Goal: Task Accomplishment & Management: Manage account settings

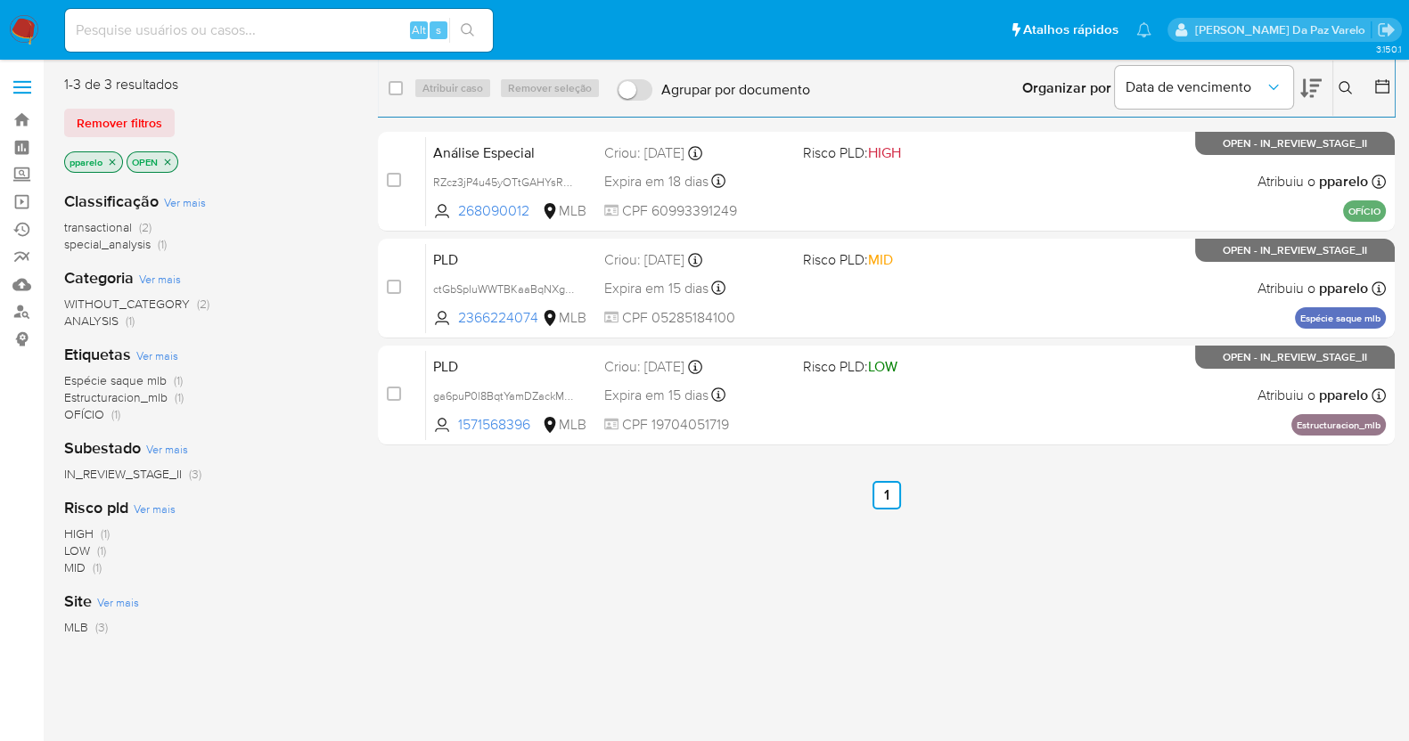
click at [286, 29] on input at bounding box center [279, 30] width 428 height 23
paste input "ENCERRAMENTO COM DECLÍNIO - CPF 60993391249 - CLOVIS MATIAS DA SILVA"
click at [299, 30] on input "ENCERRAMENTO COM DECLÍNIO - CPF 60993391249 - CLOVIS MATIAS DA SILVA" at bounding box center [279, 30] width 428 height 23
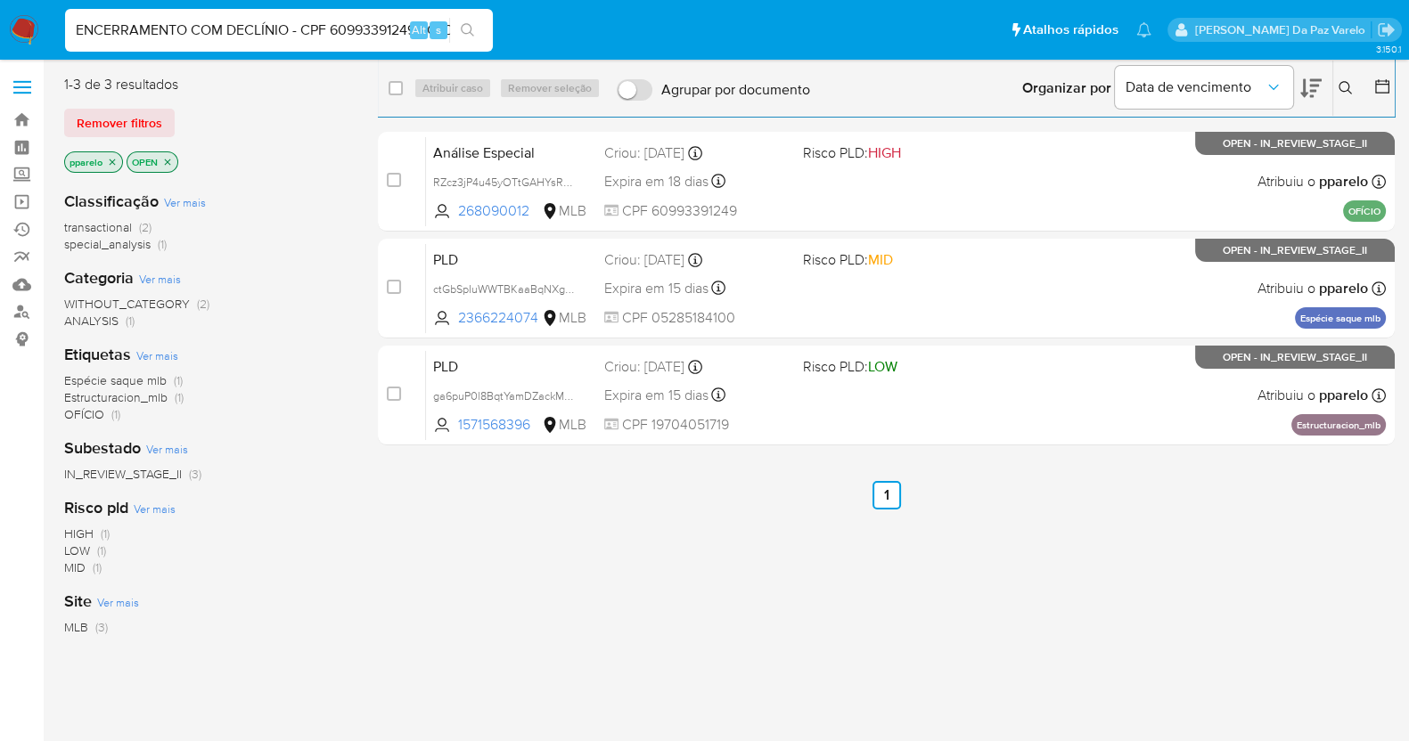
paste input "RZcz3jP4u45yOTtGAHYsRw60"
type input "RZcz3jP4u45yOTtGAHYsRw60"
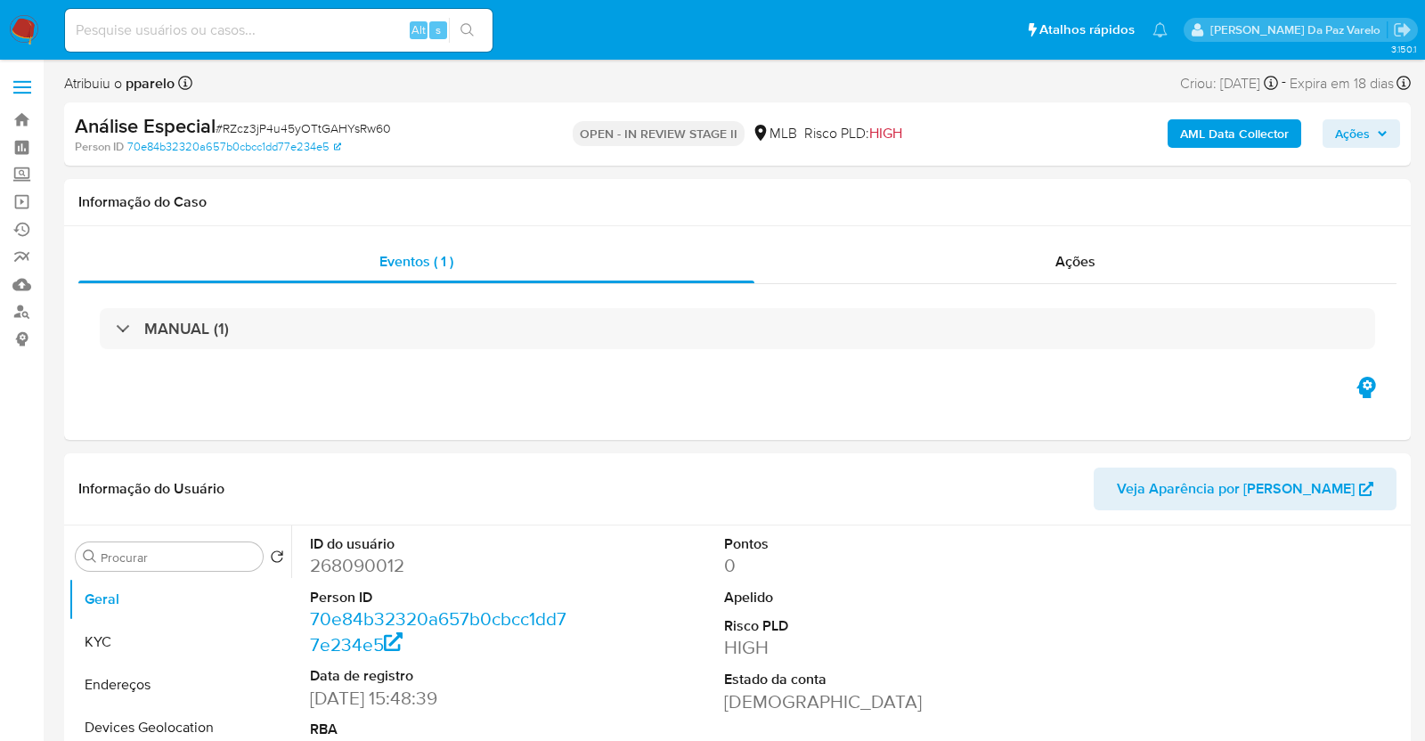
select select "10"
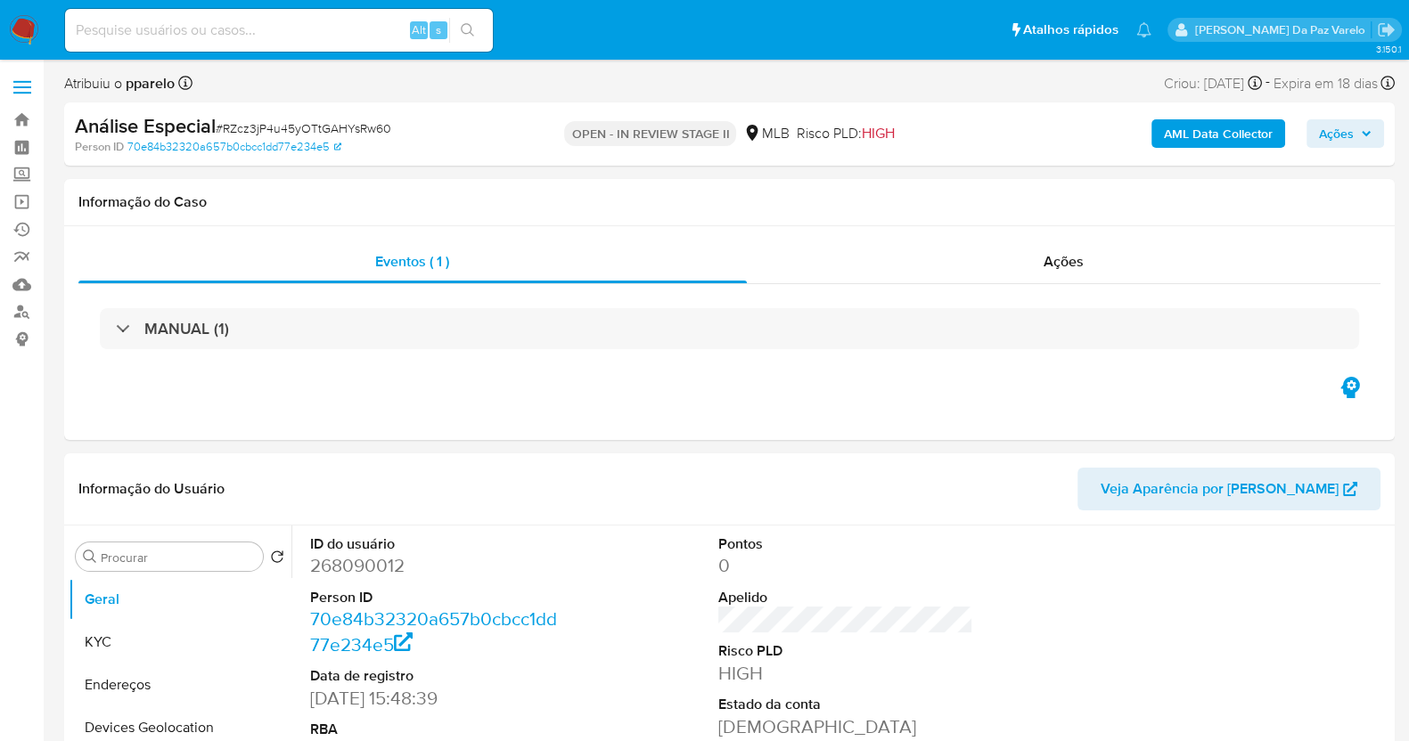
click at [1333, 132] on span "Ações" at bounding box center [1336, 133] width 35 height 29
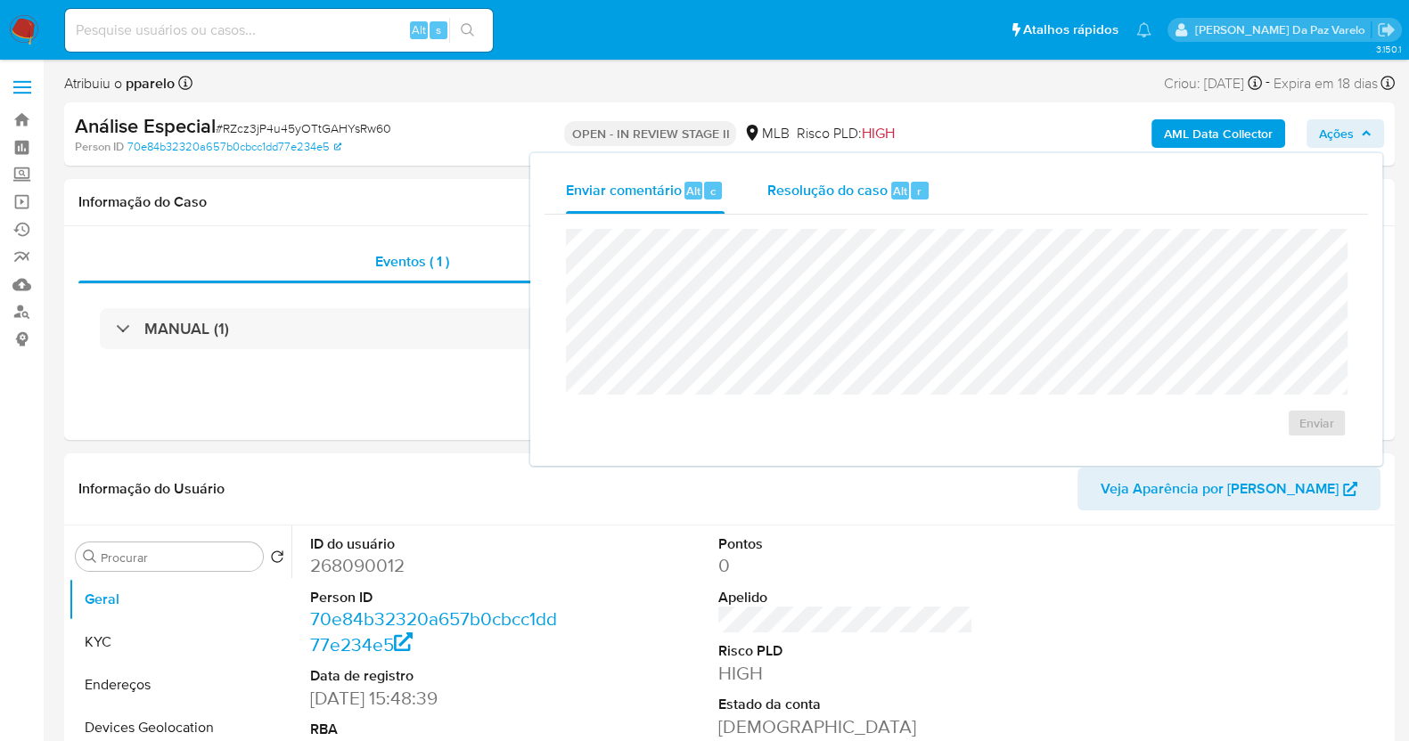
click at [877, 192] on span "Resolução do caso" at bounding box center [827, 190] width 120 height 20
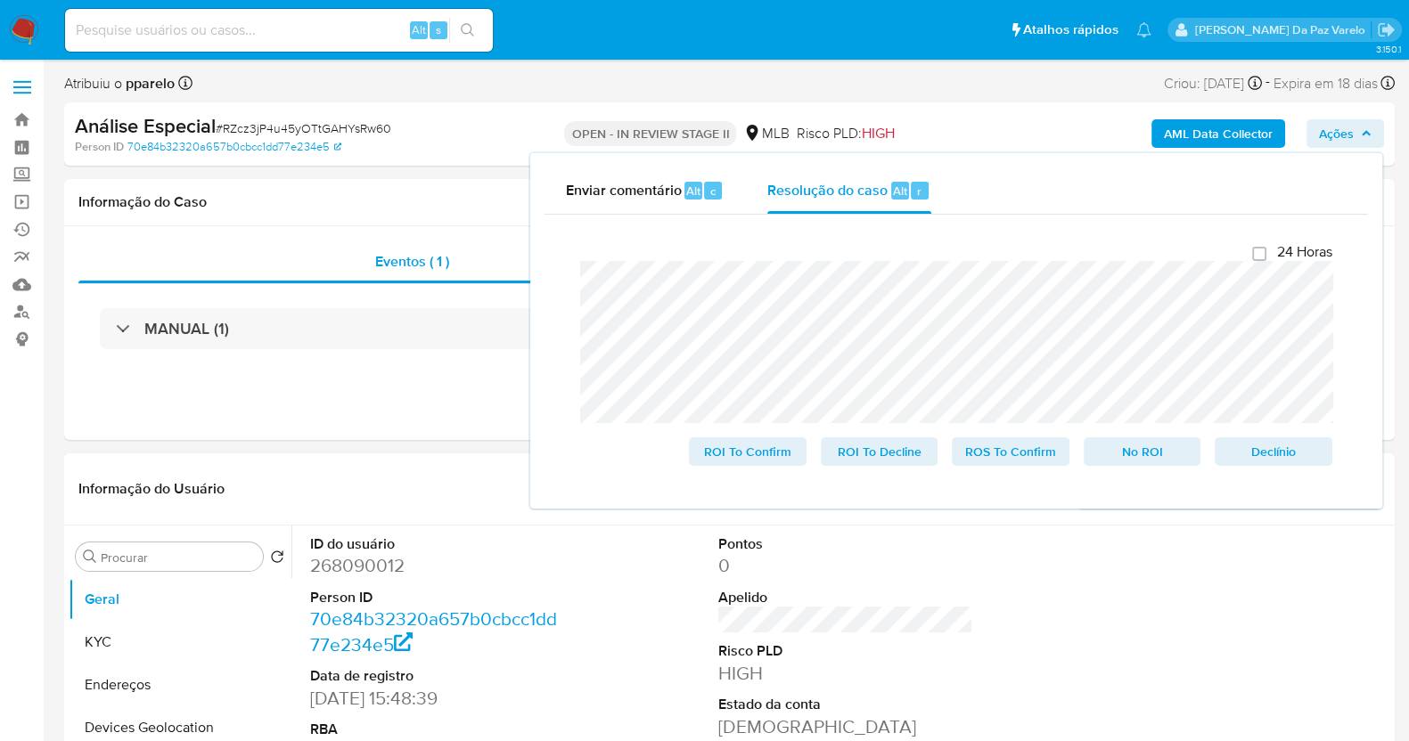
click at [294, 504] on header "Informação do Usuário Veja Aparência por Pessoa" at bounding box center [729, 489] width 1302 height 43
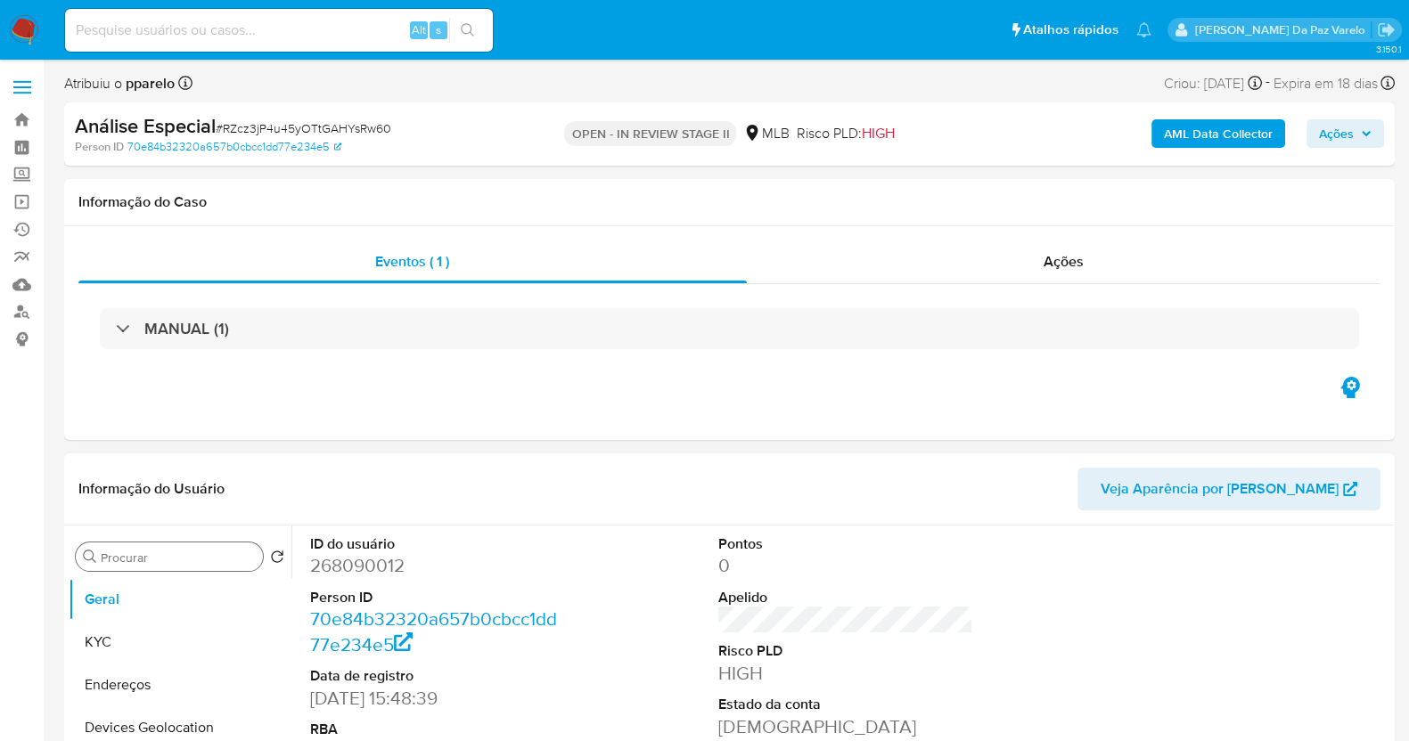
click at [173, 545] on div "Procurar" at bounding box center [169, 557] width 187 height 29
click at [174, 558] on input "Procurar" at bounding box center [178, 558] width 155 height 16
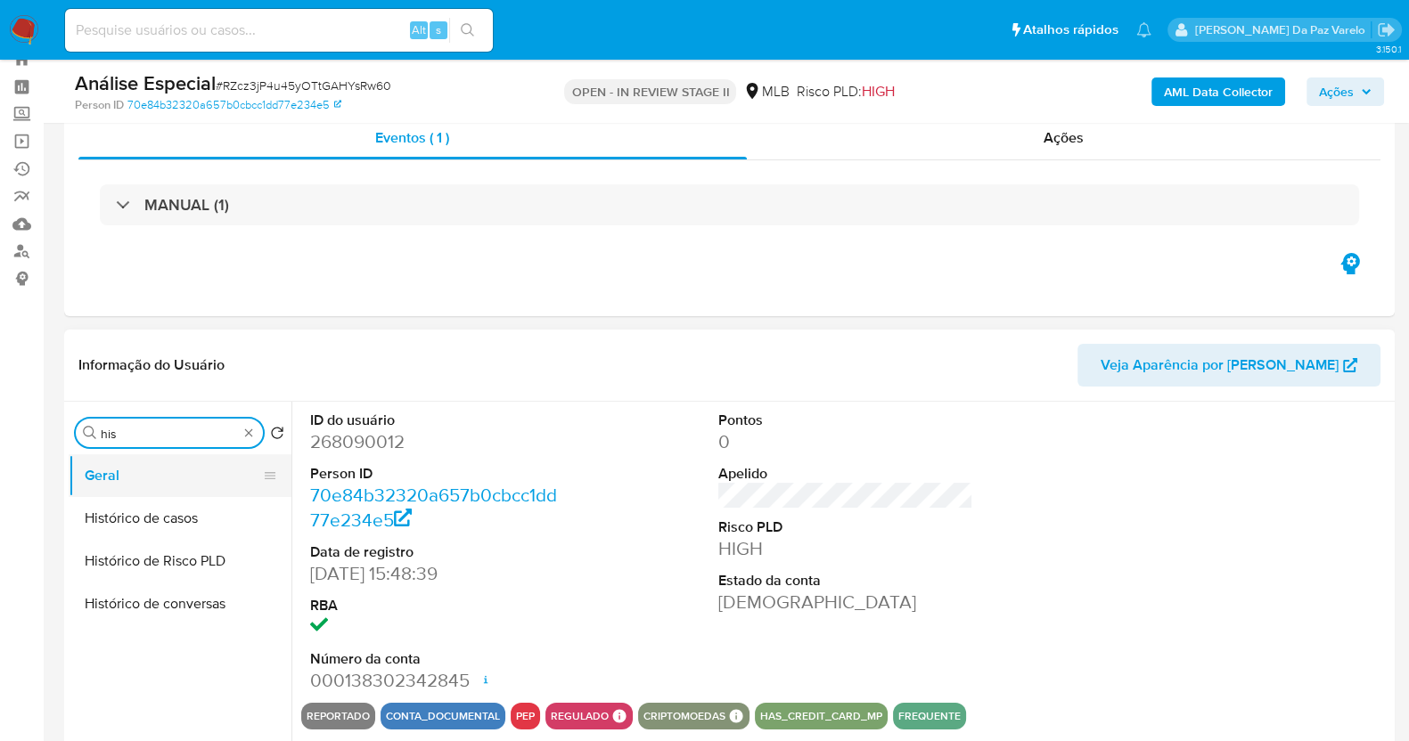
scroll to position [110, 0]
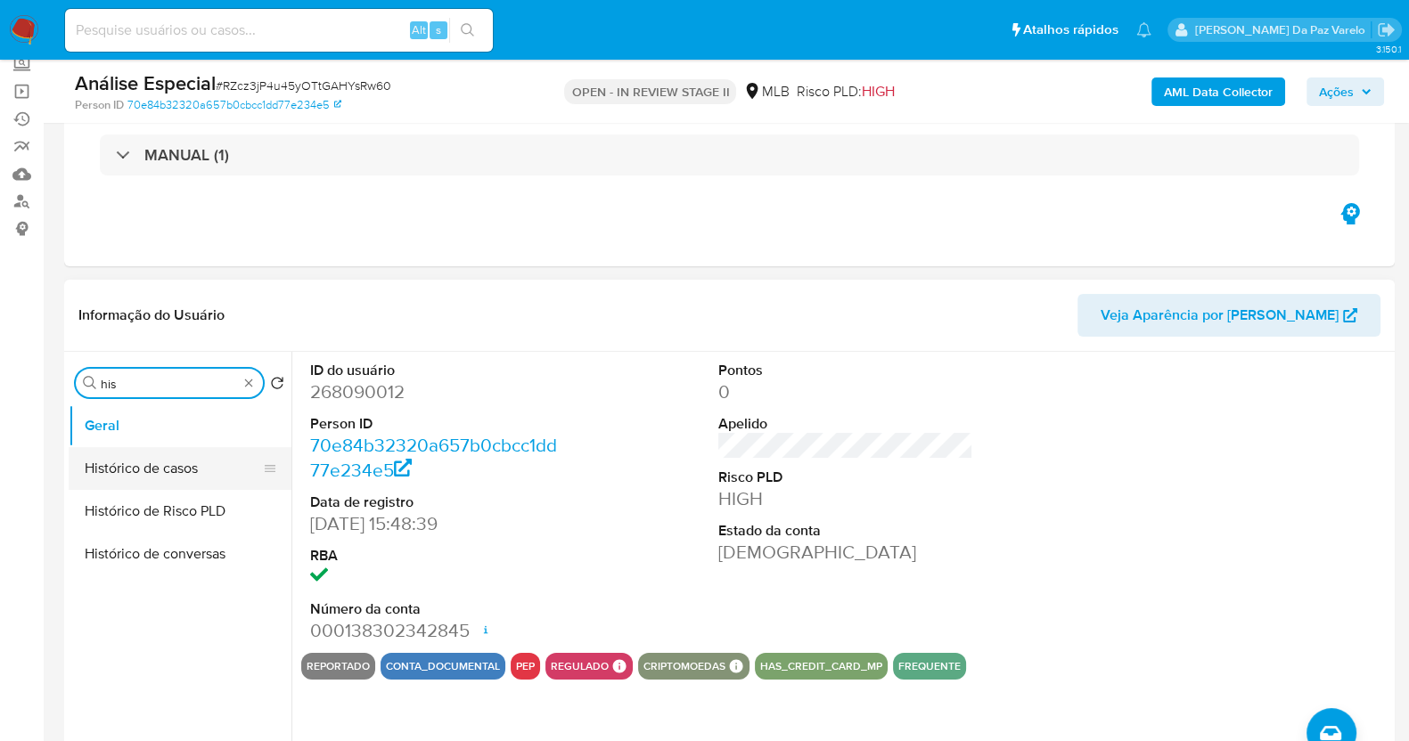
click at [175, 470] on button "Histórico de casos" at bounding box center [173, 468] width 208 height 43
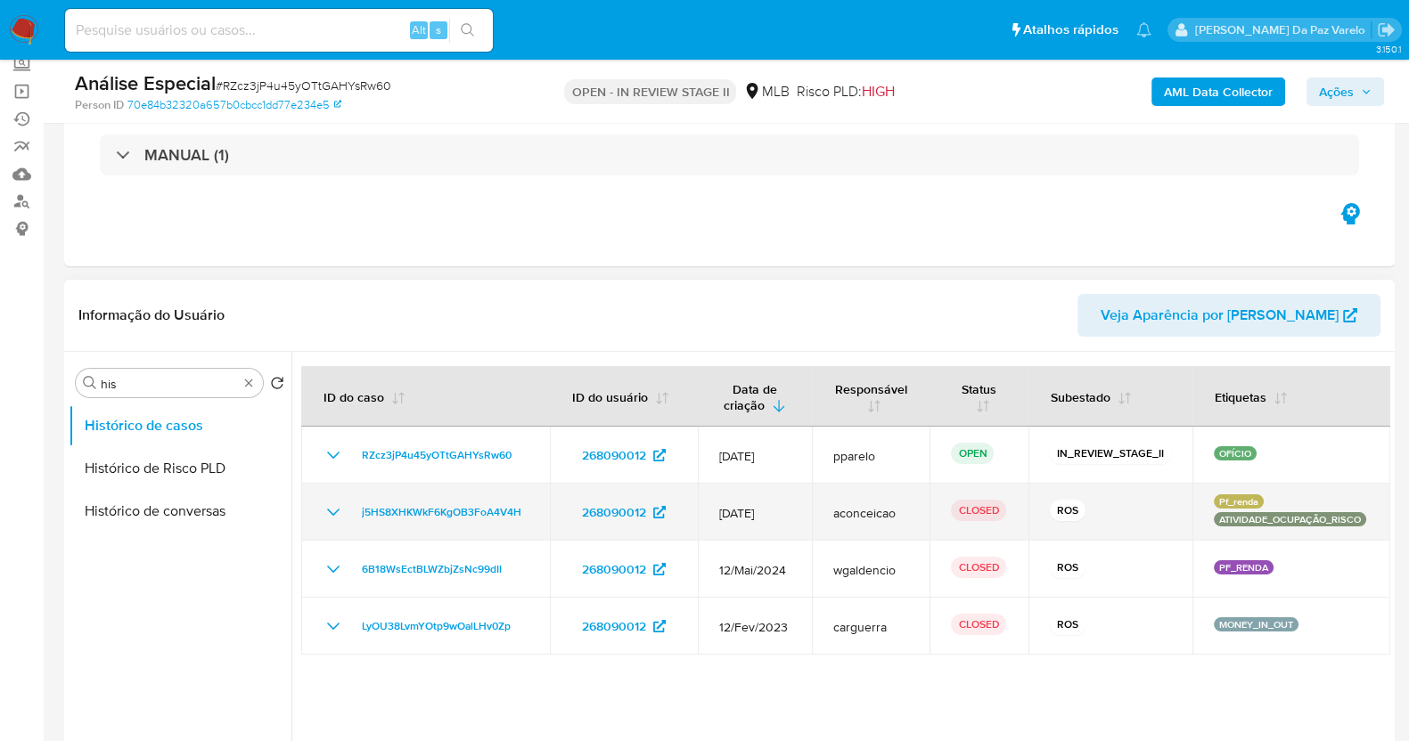
click at [331, 502] on icon "Mostrar/Ocultar" at bounding box center [333, 512] width 21 height 21
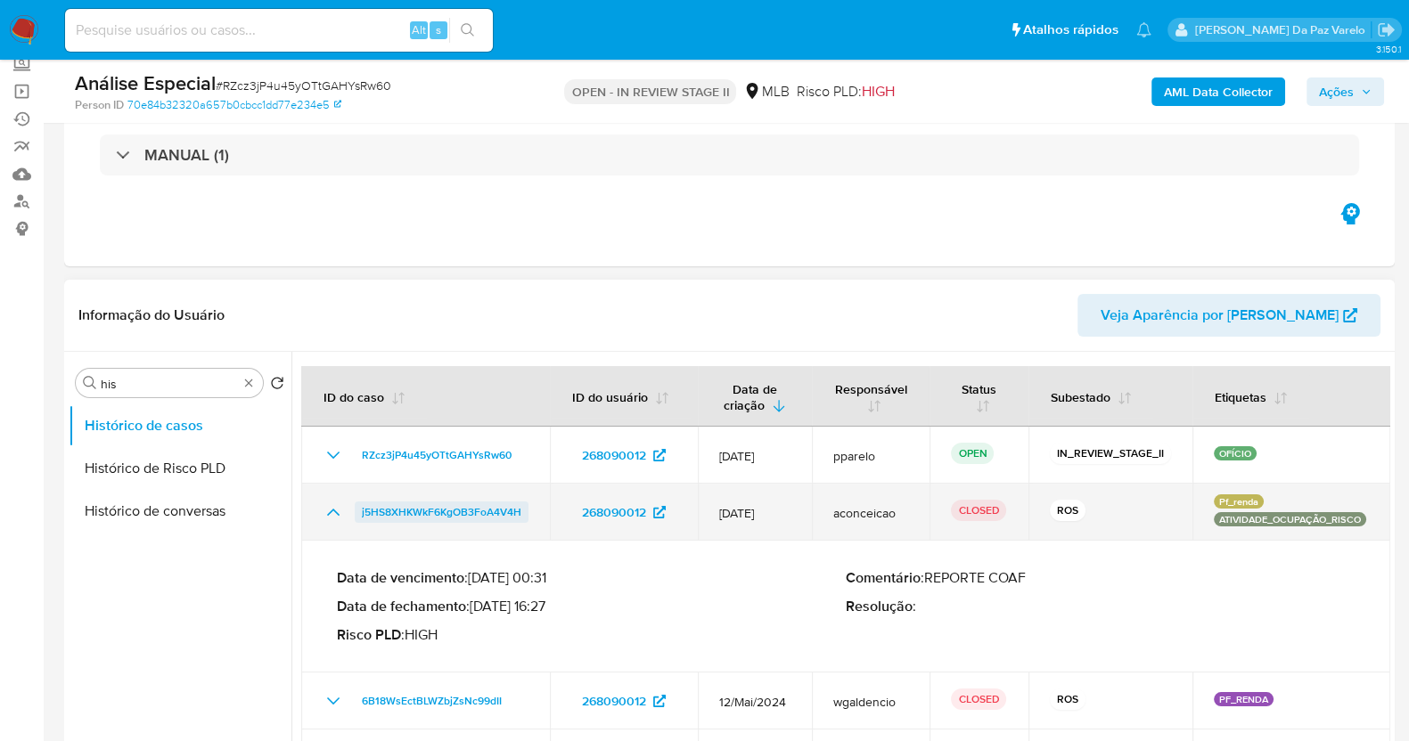
click at [392, 507] on span "j5HS8XHKWkF6KgOB3FoA4V4H" at bounding box center [441, 512] width 159 height 21
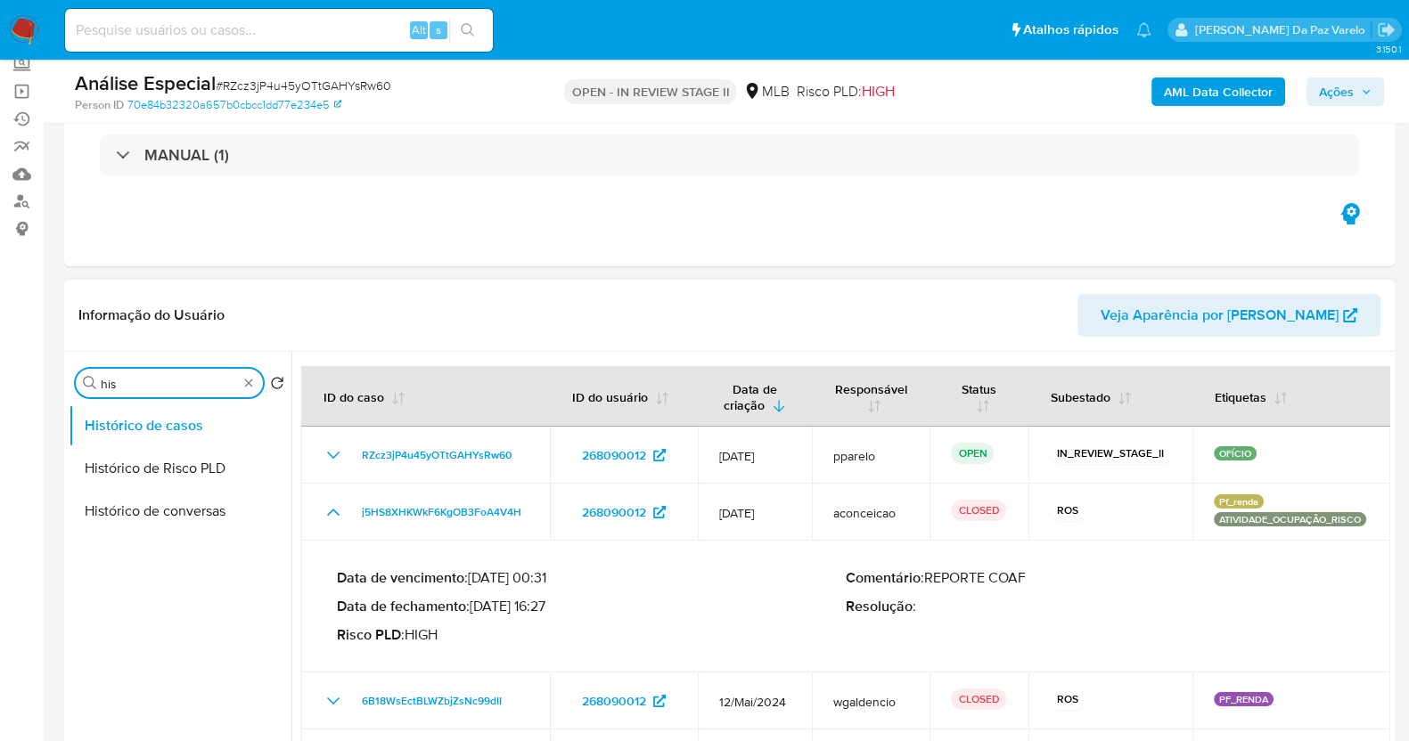
click at [142, 376] on input "his" at bounding box center [169, 384] width 137 height 16
type input "anex"
click at [118, 474] on button "Anexos" at bounding box center [173, 468] width 208 height 43
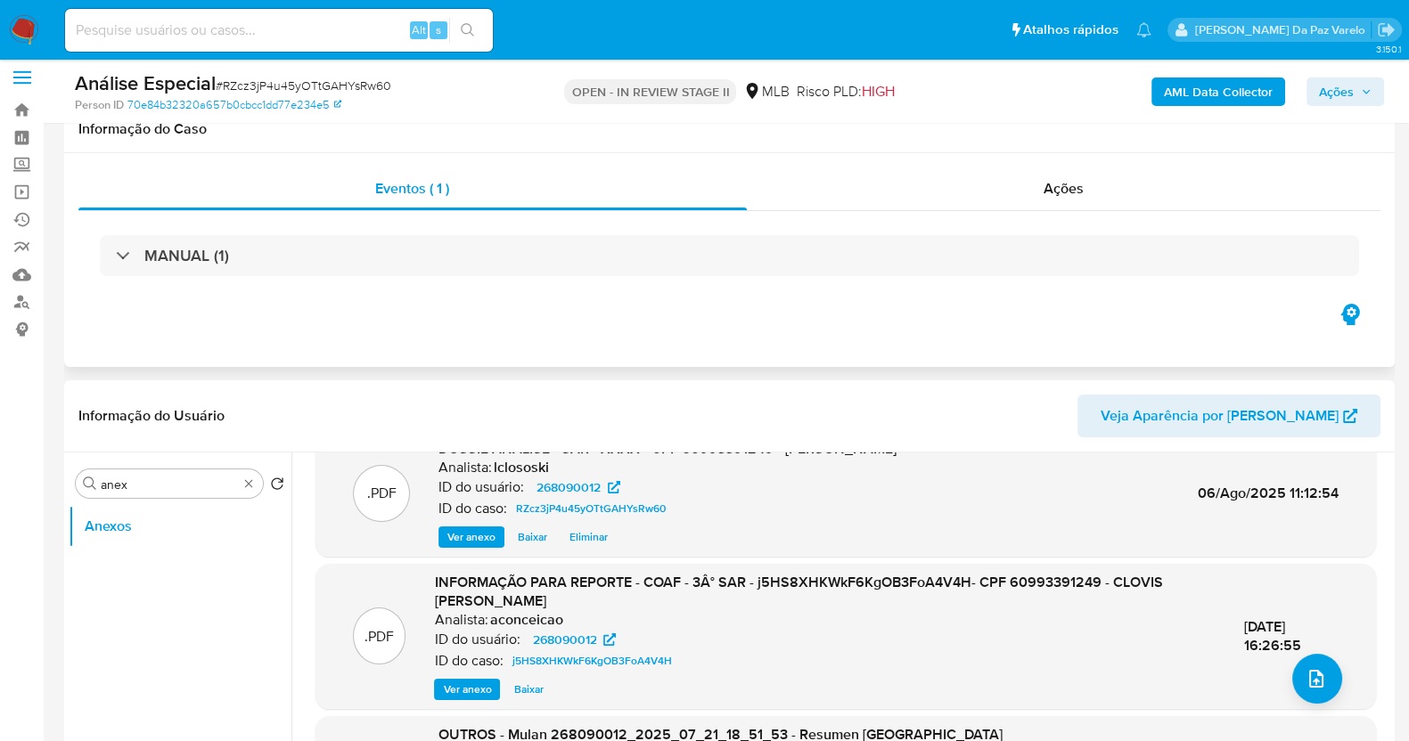
scroll to position [0, 0]
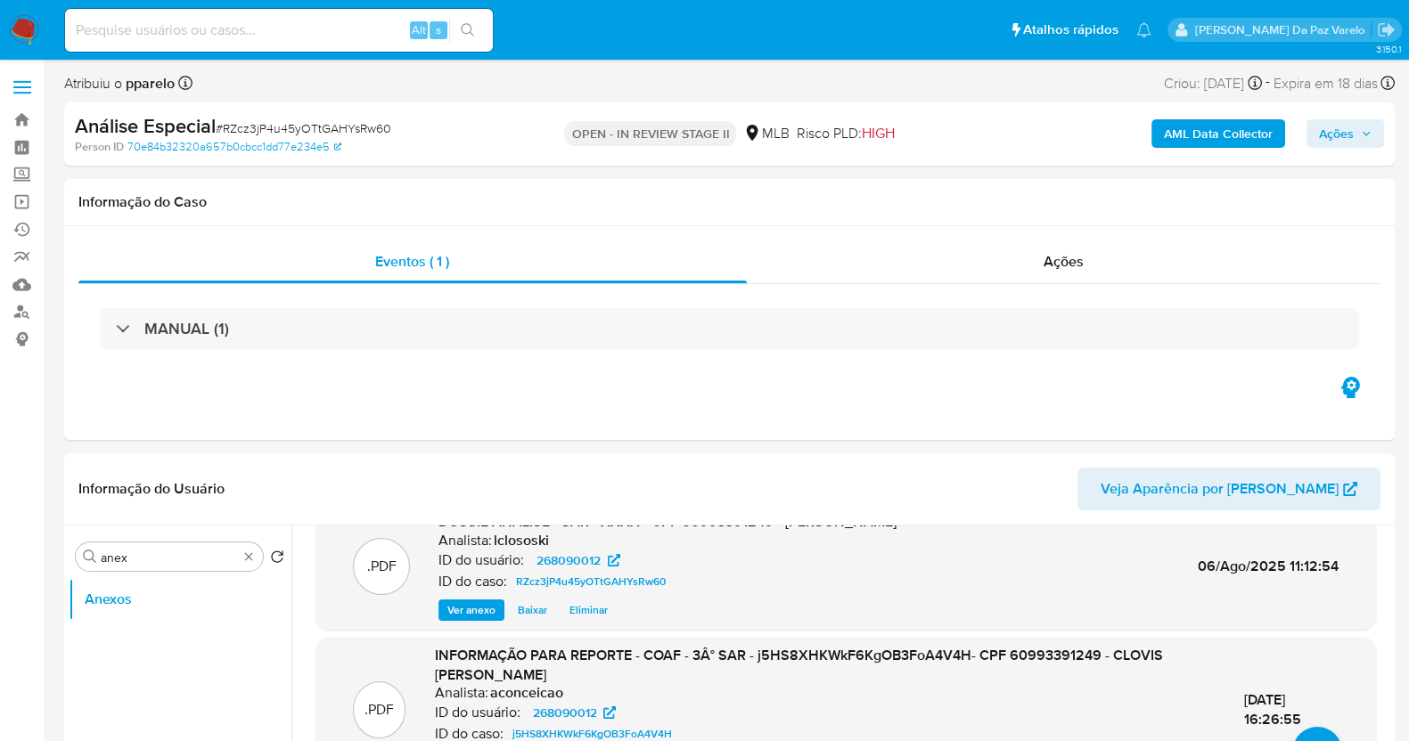
drag, startPoint x: 284, startPoint y: 118, endPoint x: 284, endPoint y: 132, distance: 14.3
click at [284, 118] on div "Análise Especial # RZcz3jP4u45yOTtGAHYsRw60" at bounding box center [289, 126] width 429 height 27
click at [284, 133] on span "# RZcz3jP4u45yOTtGAHYsRw60" at bounding box center [304, 128] width 176 height 18
copy span "RZcz3jP4u45yOTtGAHYsRw60"
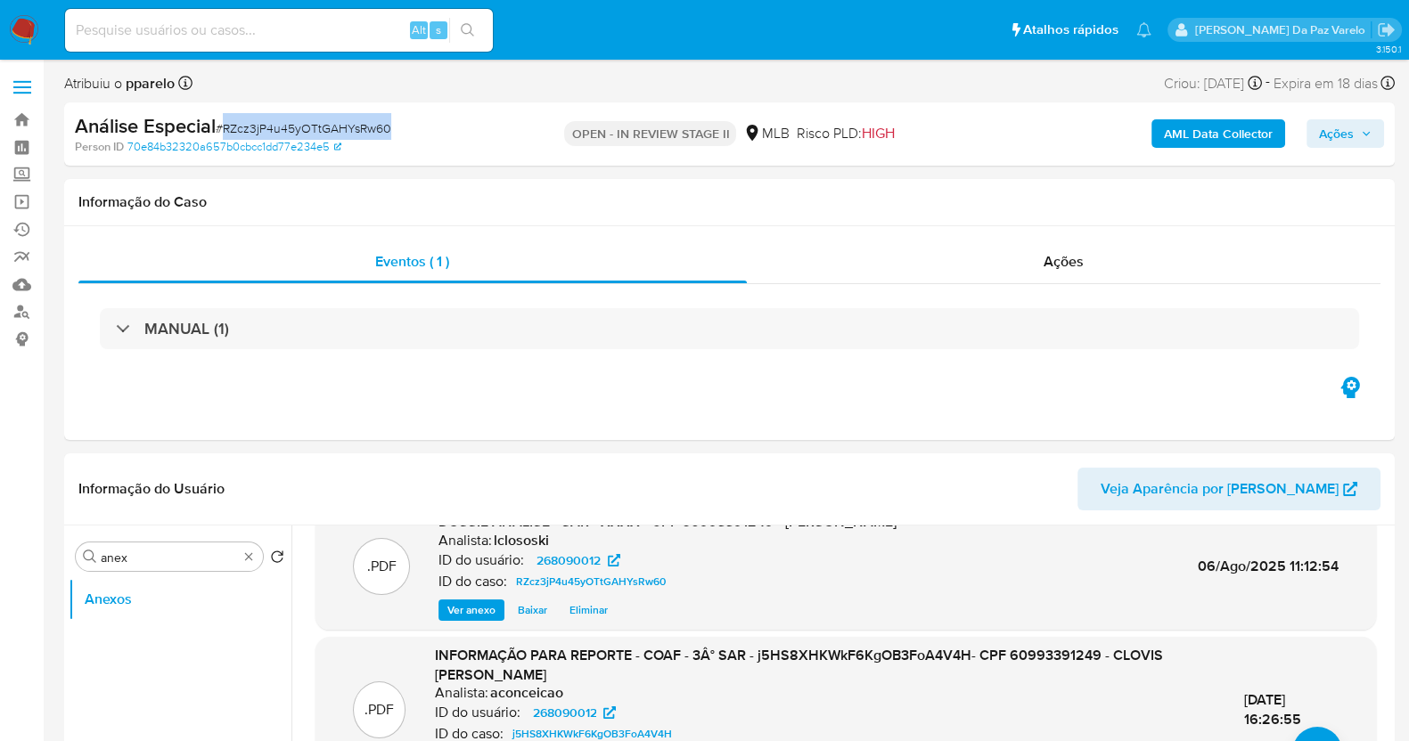
click at [29, 33] on img at bounding box center [24, 30] width 30 height 30
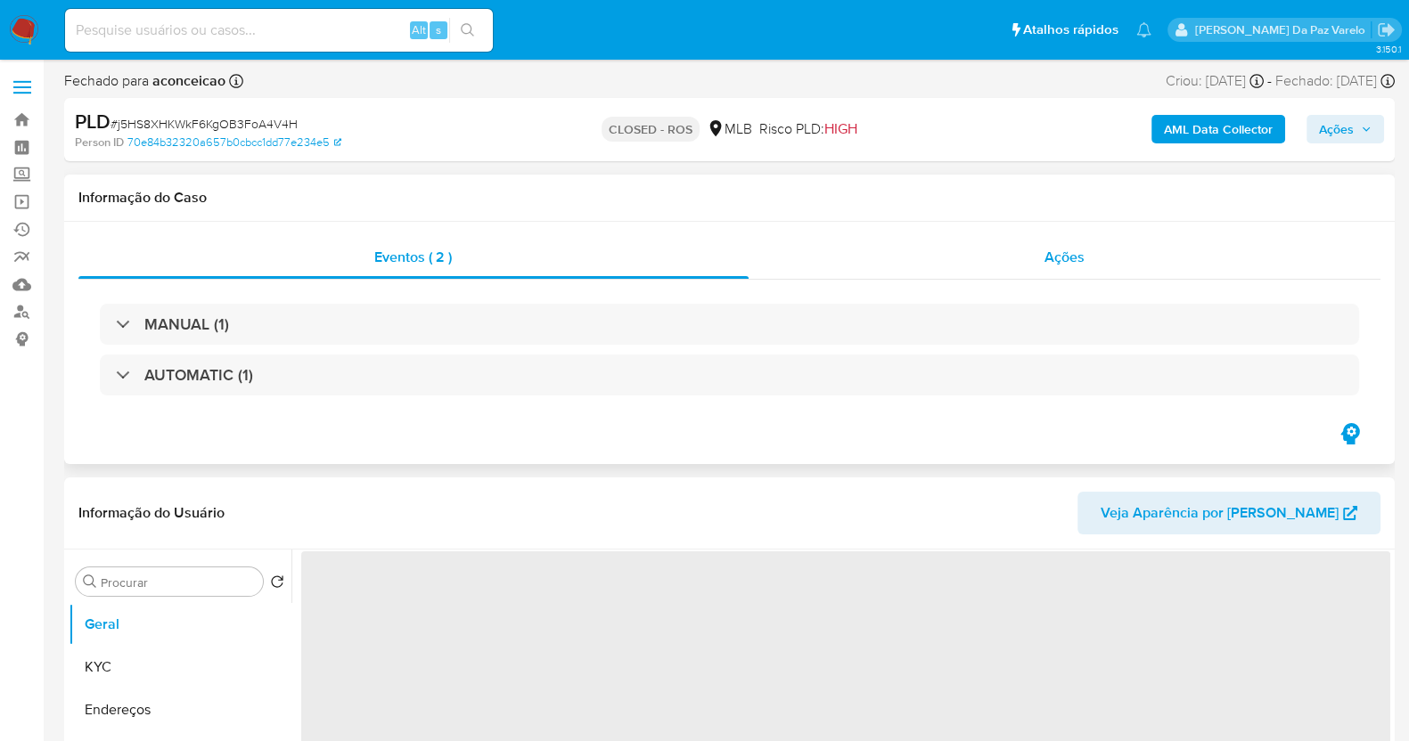
click at [1089, 246] on div "Ações" at bounding box center [1064, 257] width 633 height 43
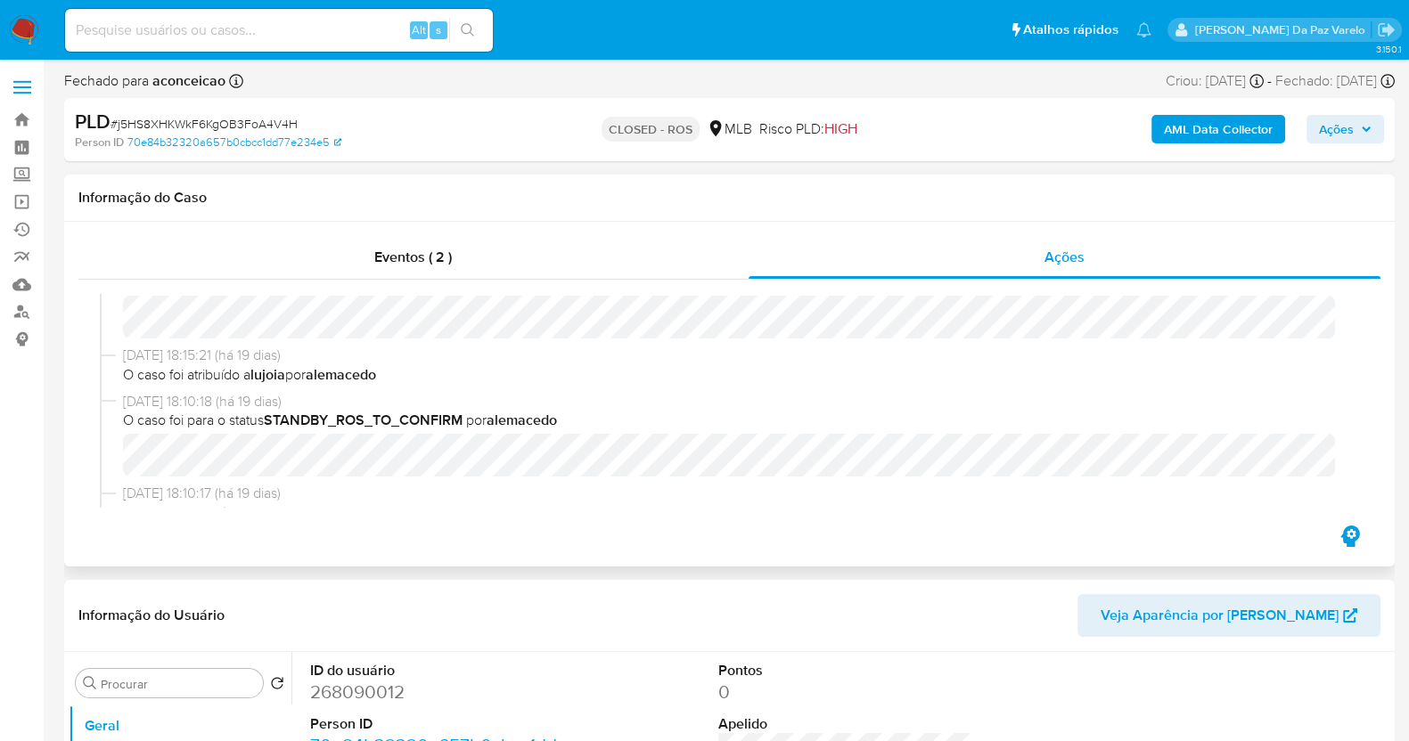
select select "10"
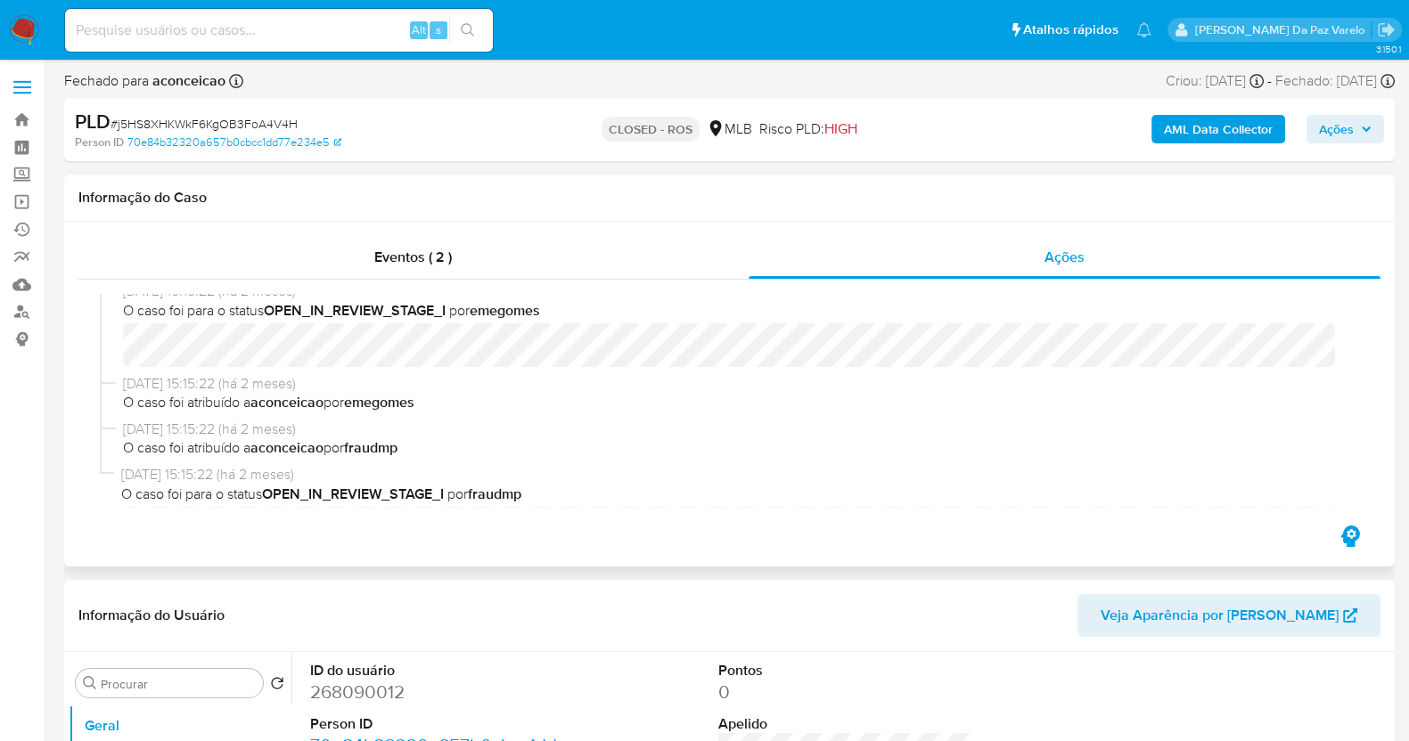
scroll to position [1732, 0]
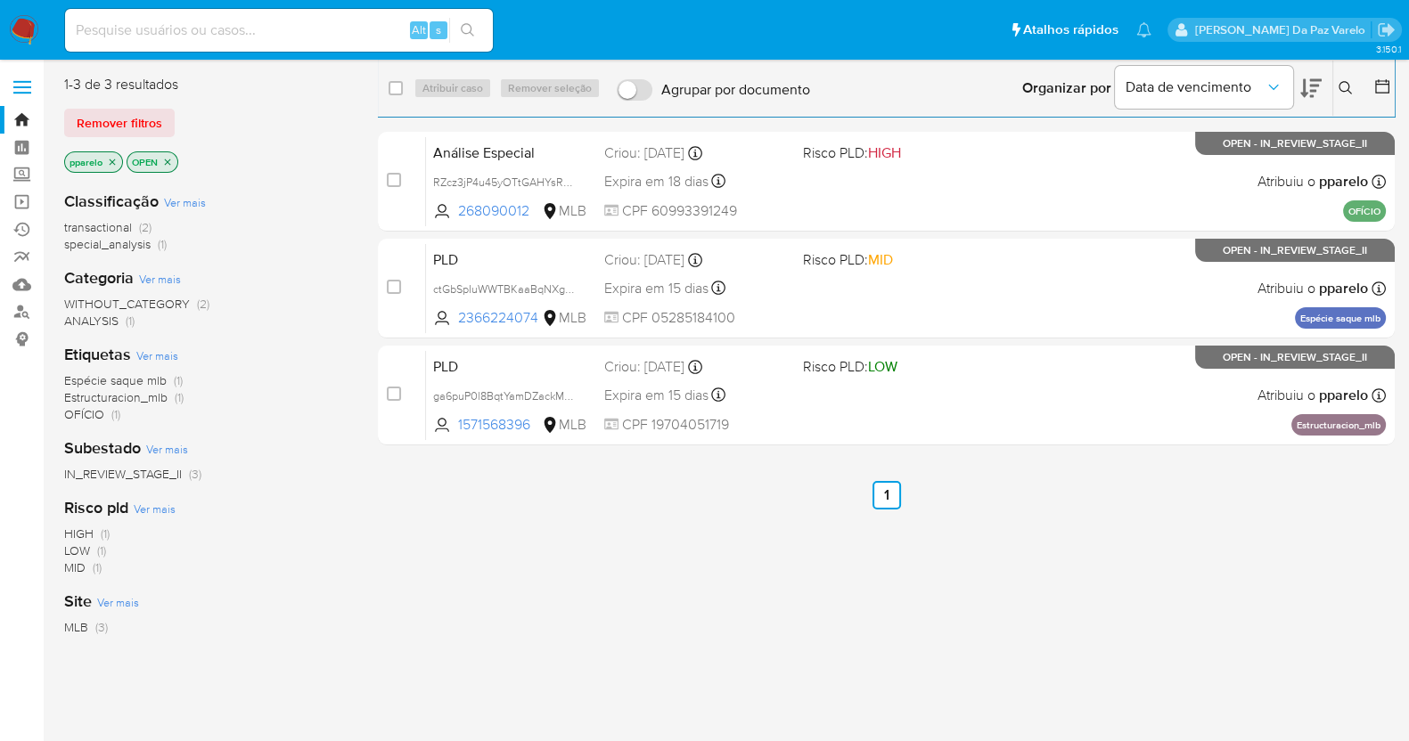
click at [1358, 86] on button at bounding box center [1347, 88] width 29 height 21
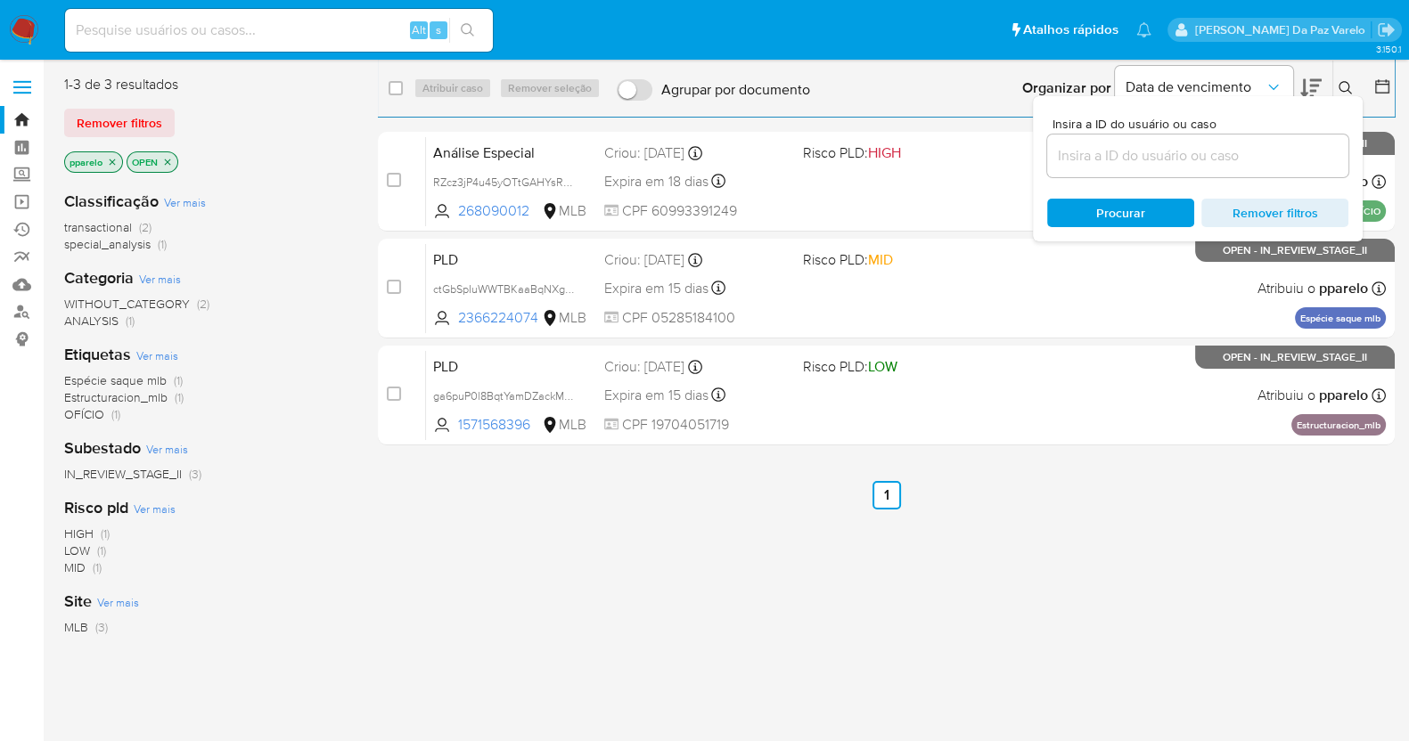
click at [1354, 86] on button at bounding box center [1347, 88] width 29 height 21
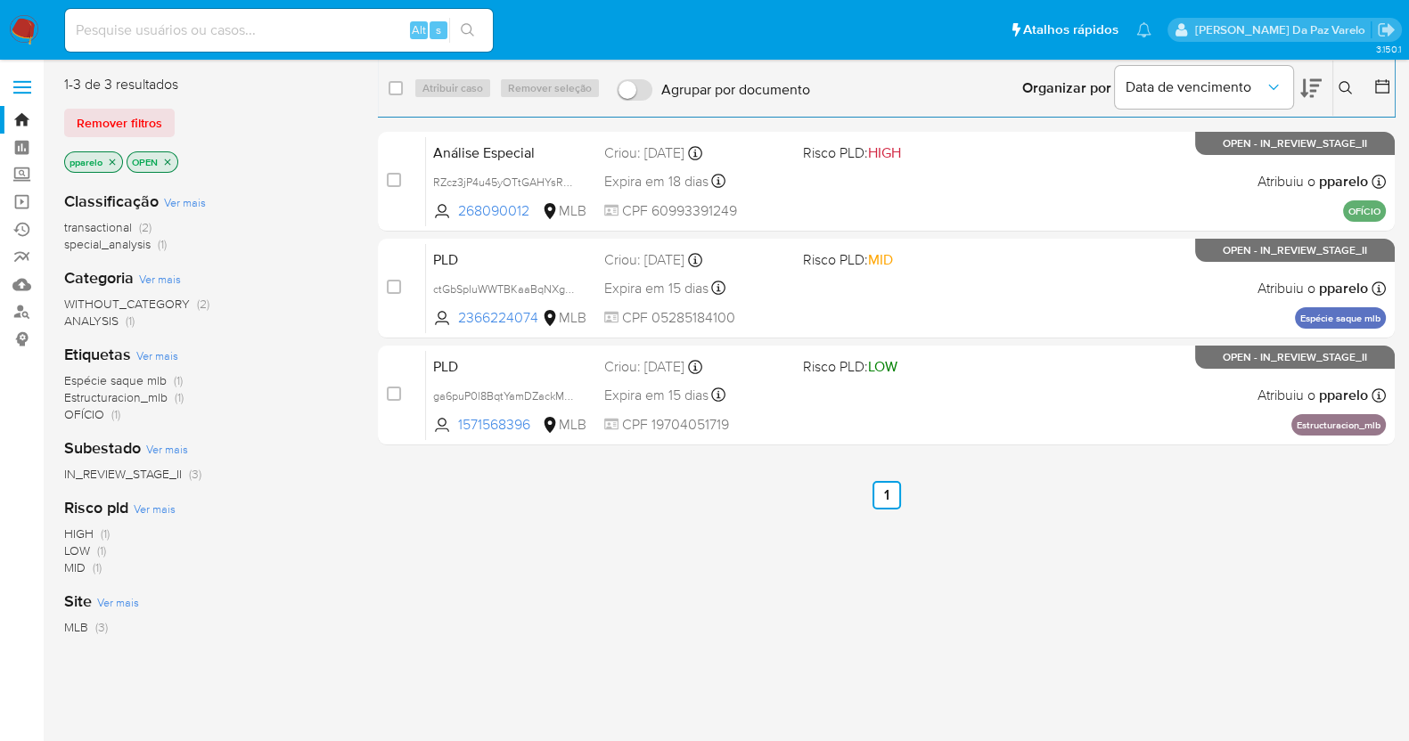
click at [1347, 91] on icon at bounding box center [1344, 87] width 13 height 13
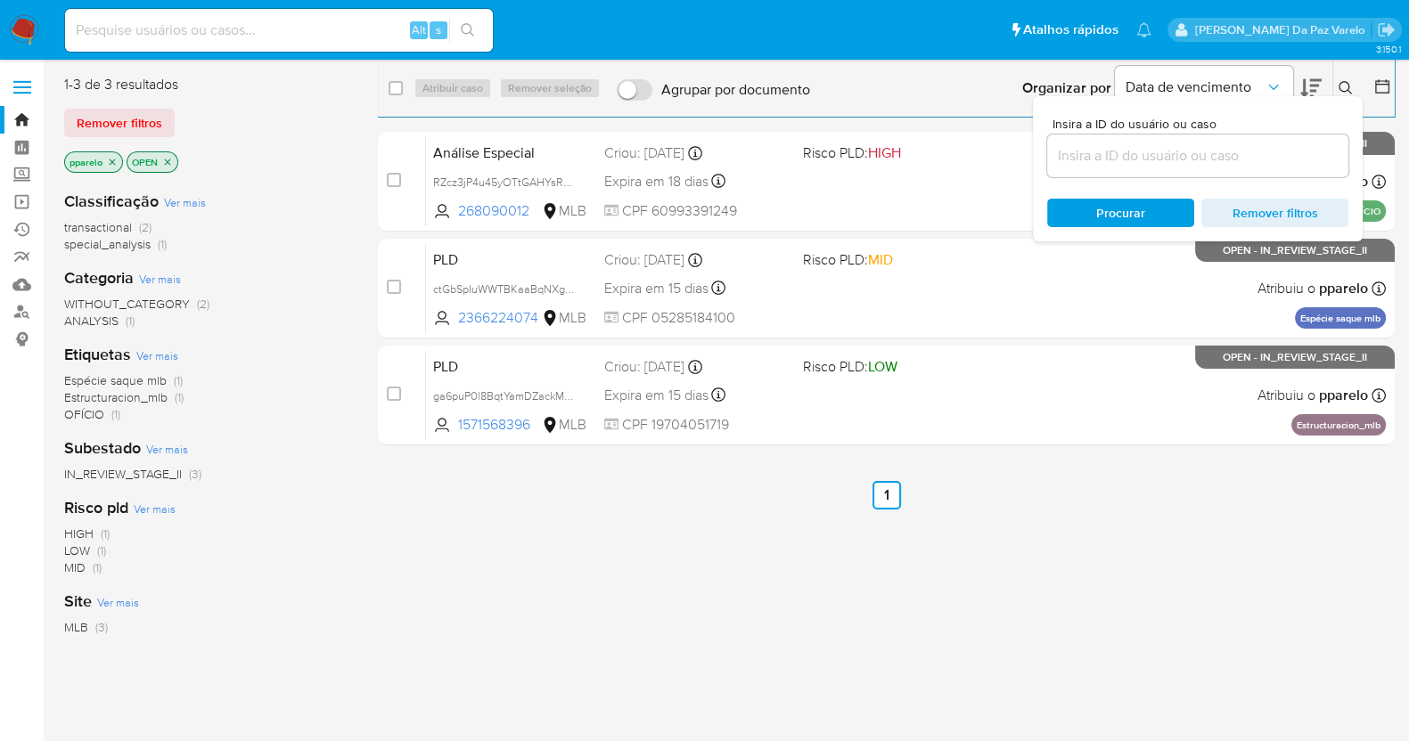
click at [1213, 183] on div "Insira a ID do usuário ou caso Procurar Remover filtros" at bounding box center [1198, 168] width 330 height 145
click at [1212, 156] on input at bounding box center [1197, 155] width 301 height 23
paste input "RZcz3jP4u45yOTtGAHYsRw60"
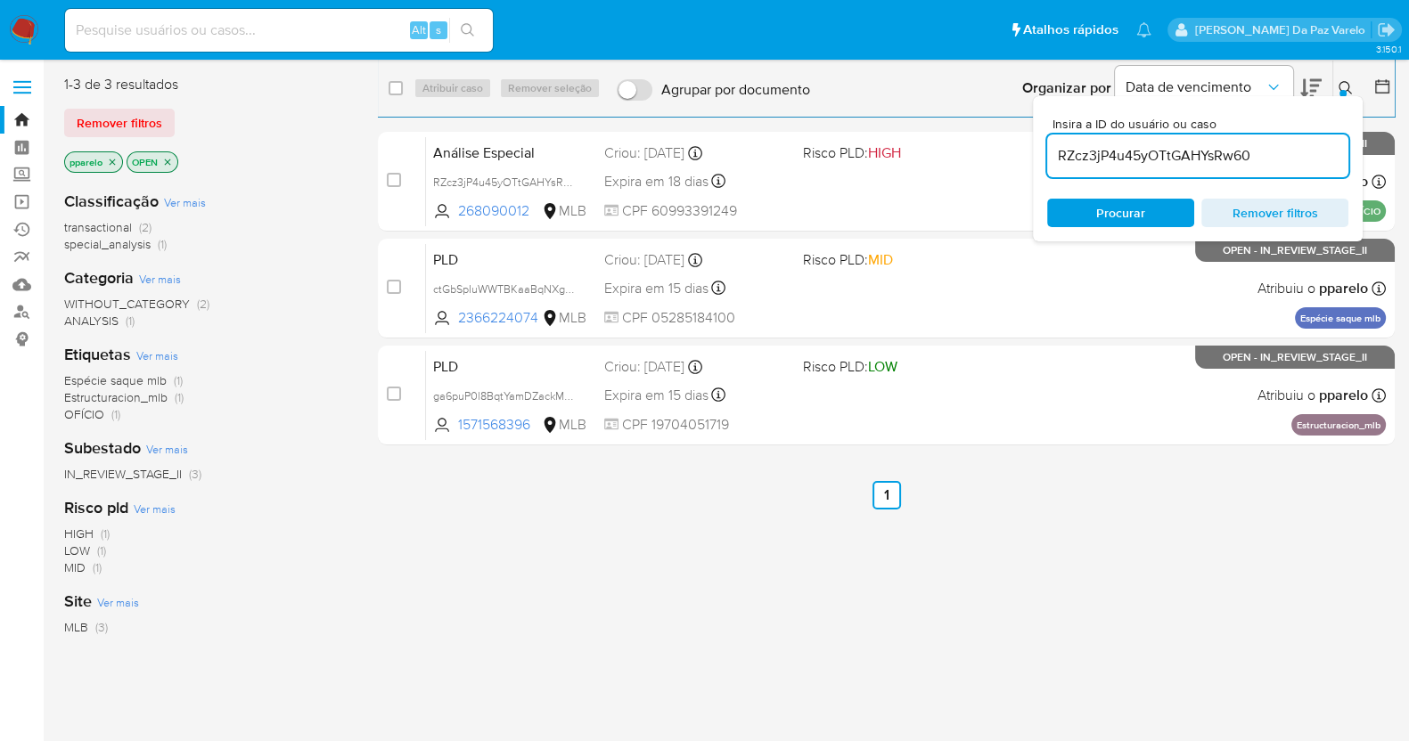
type input "RZcz3jP4u45yOTtGAHYsRw60"
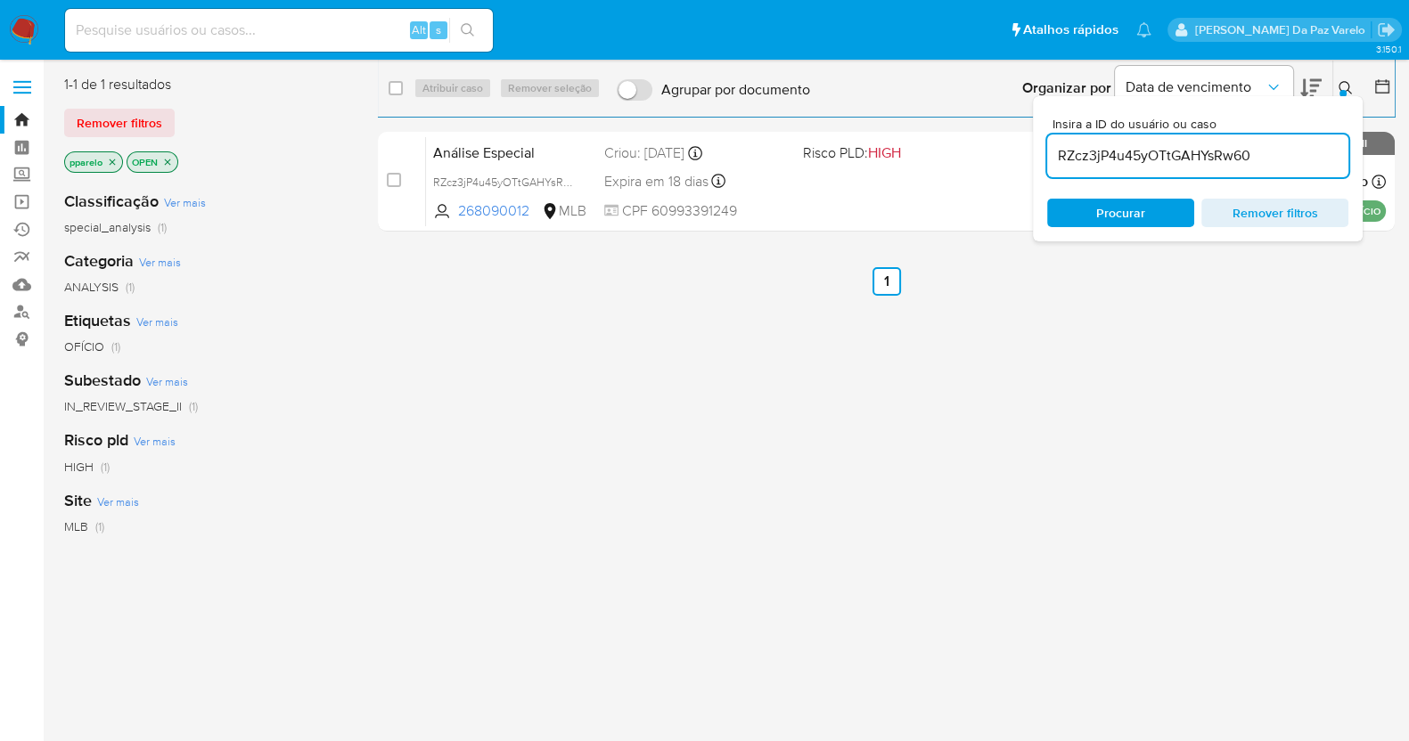
click at [104, 162] on p "pparelo" at bounding box center [93, 162] width 57 height 20
click at [112, 162] on icon "close-filter" at bounding box center [112, 162] width 11 height 11
click at [102, 159] on icon "close-filter" at bounding box center [105, 162] width 6 height 6
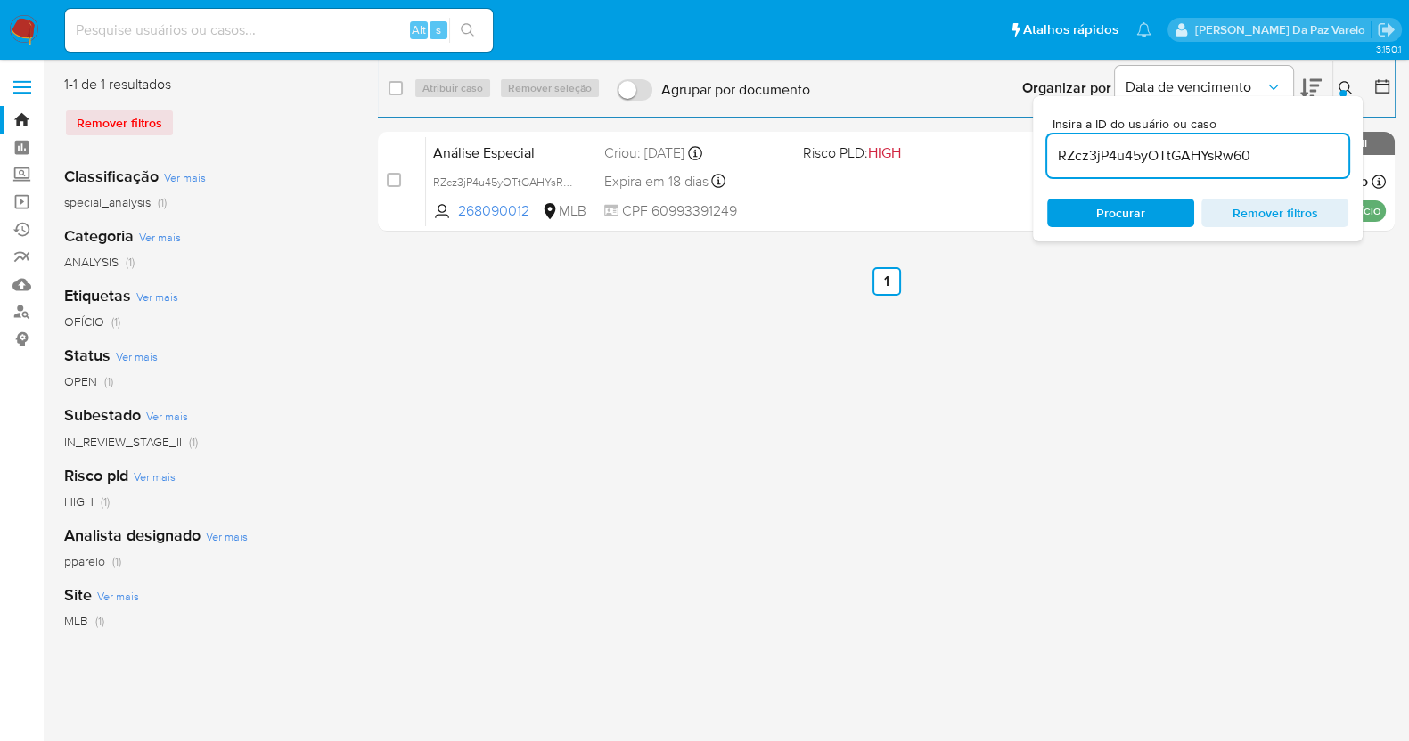
click at [403, 86] on div "select-all-cases-checkbox" at bounding box center [398, 88] width 21 height 21
drag, startPoint x: 387, startPoint y: 87, endPoint x: 439, endPoint y: 88, distance: 52.6
click at [388, 87] on div "select-all-cases-checkbox Atribuir caso Remover seleção Agrupar por documento O…" at bounding box center [886, 88] width 1017 height 55
click at [398, 90] on input "checkbox" at bounding box center [395, 88] width 14 height 14
checkbox input "true"
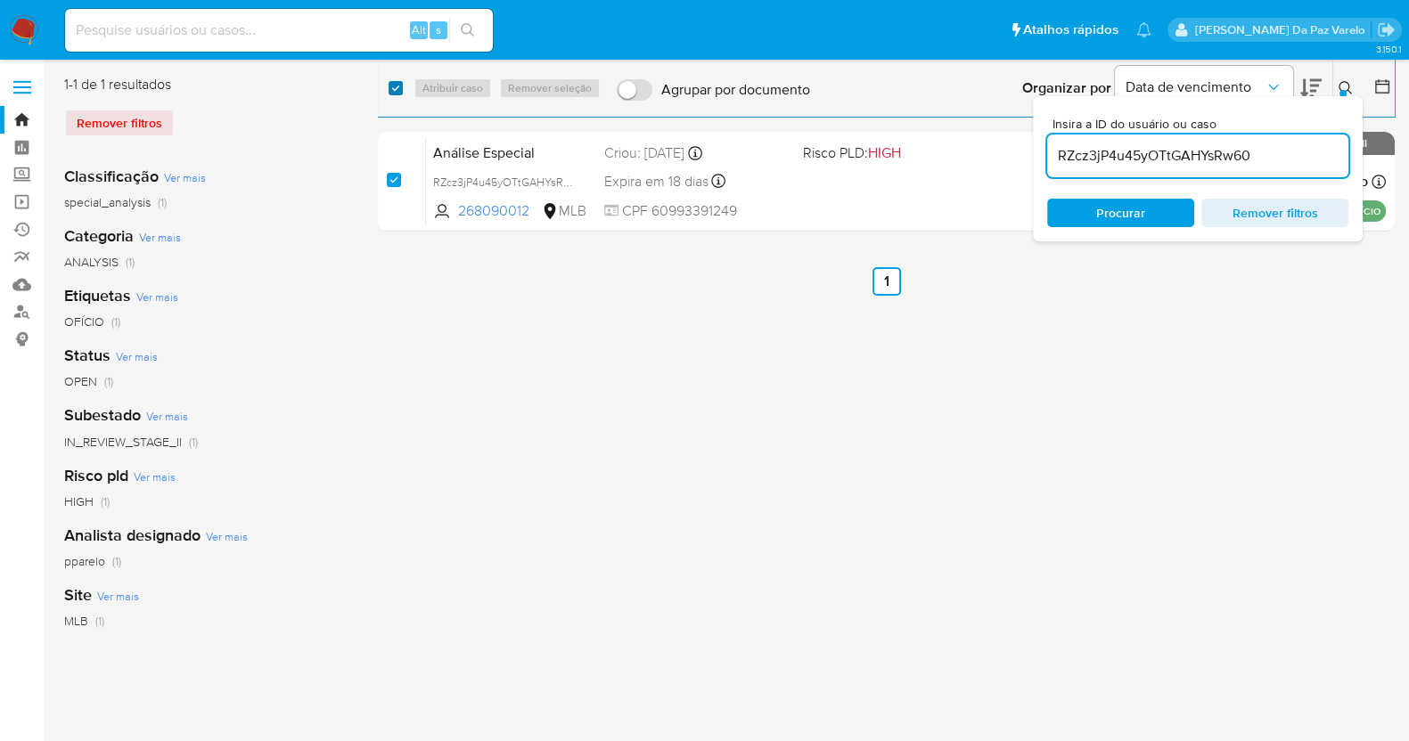
checkbox input "true"
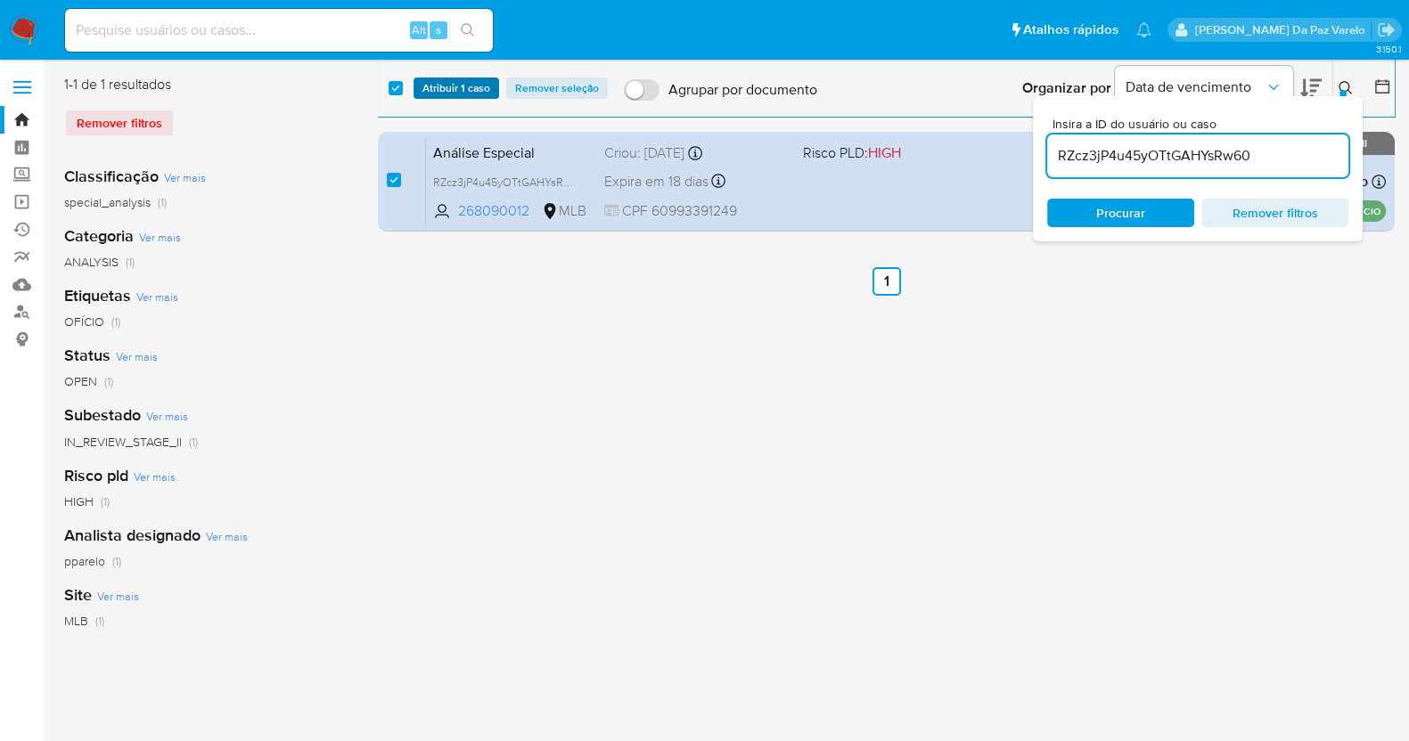
click at [450, 86] on span "Atribuir 1 caso" at bounding box center [456, 88] width 68 height 18
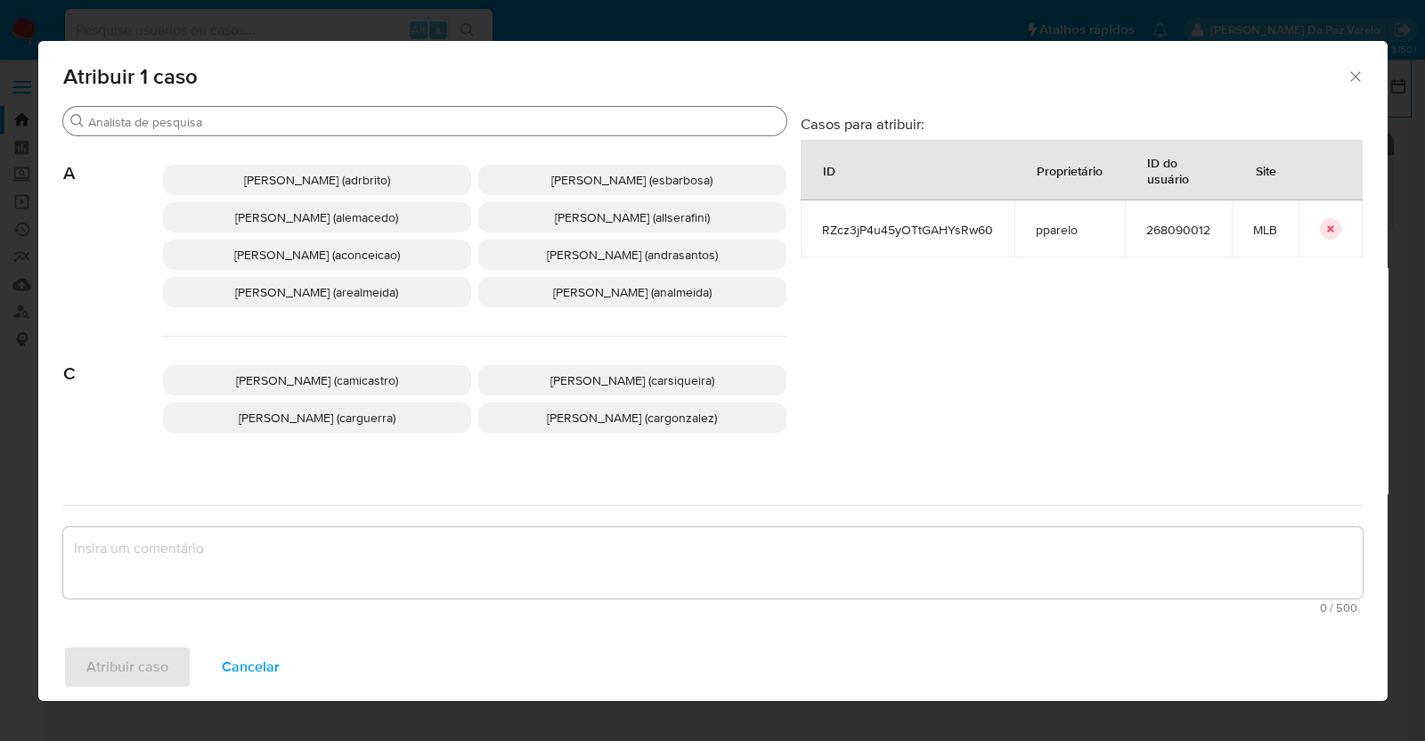
click at [476, 114] on input "Buscar" at bounding box center [433, 122] width 691 height 16
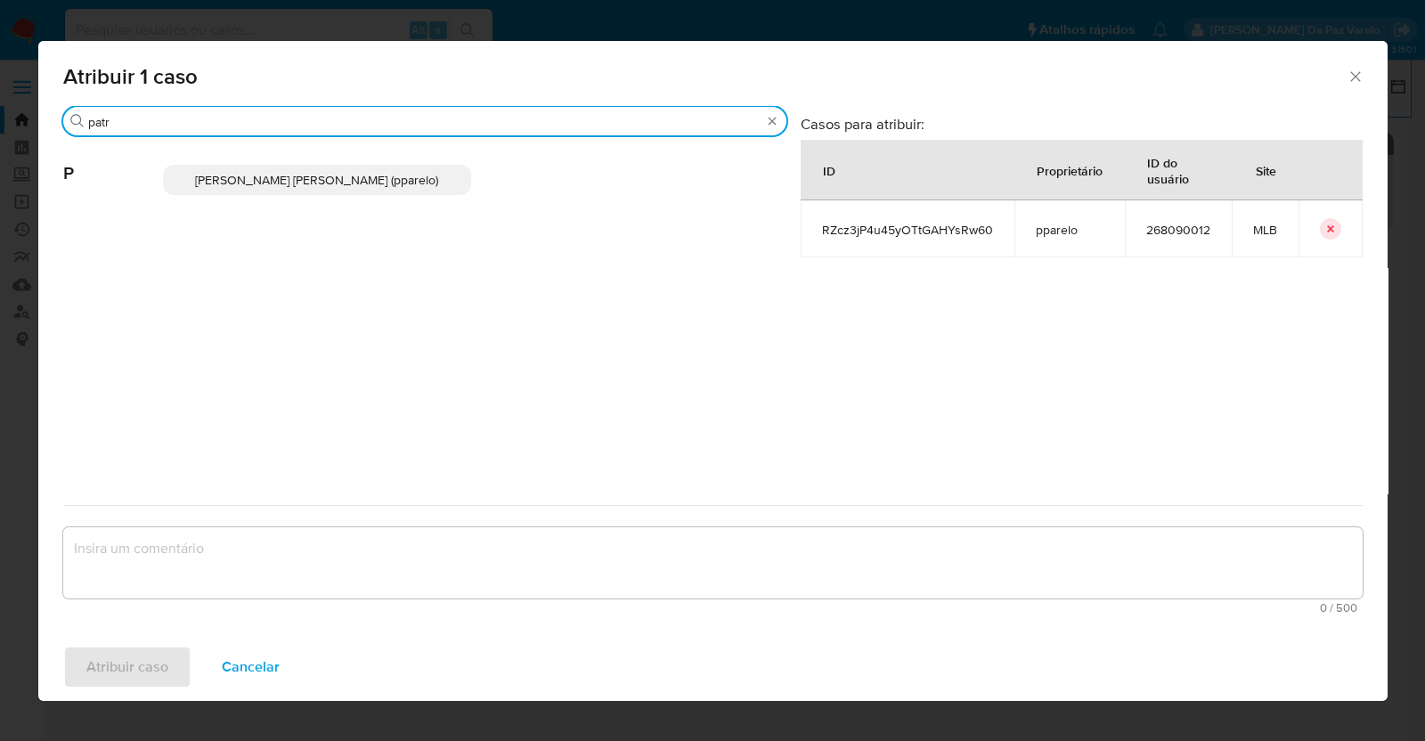
type input "patr"
click at [404, 184] on span "Patricia Aparecida Da Paz Varelo (pparelo)" at bounding box center [316, 180] width 243 height 18
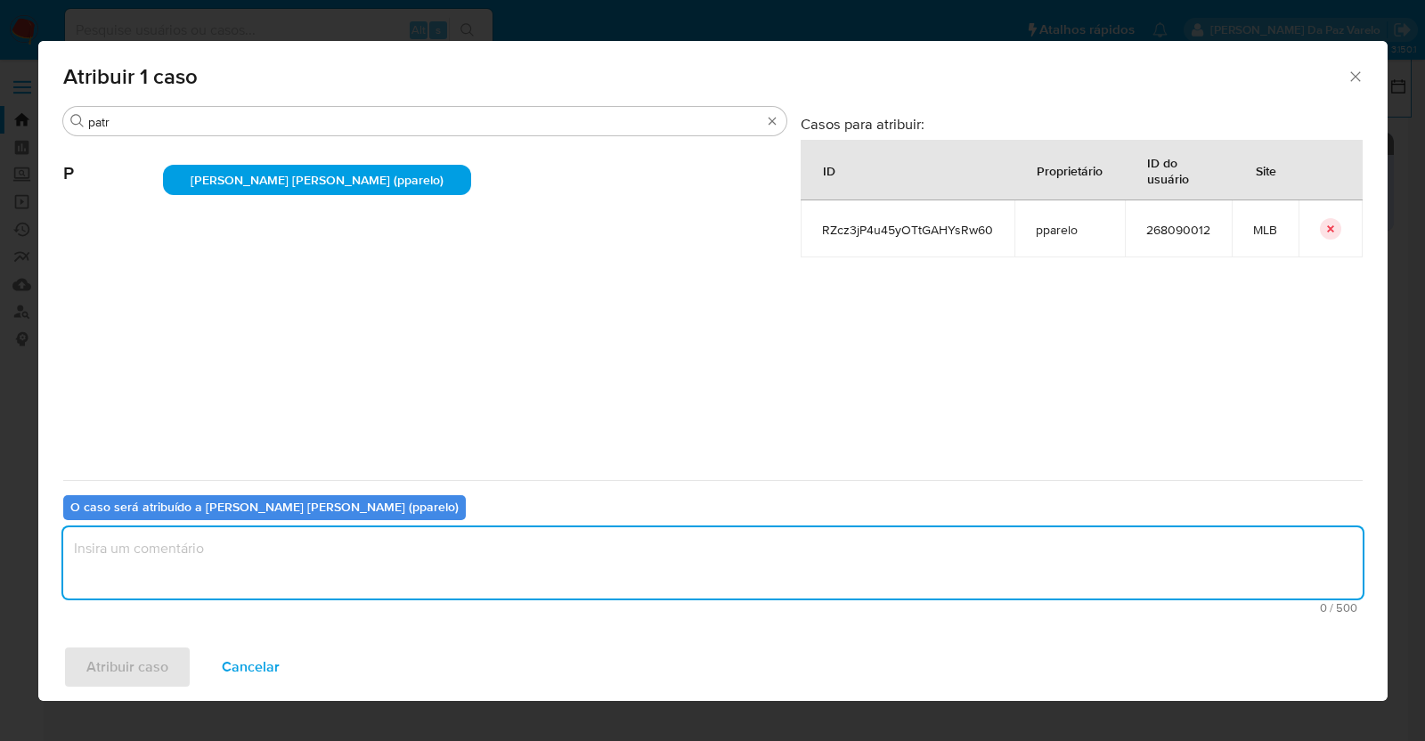
click at [432, 568] on textarea "assign-modal" at bounding box center [713, 562] width 1300 height 71
type textarea "."
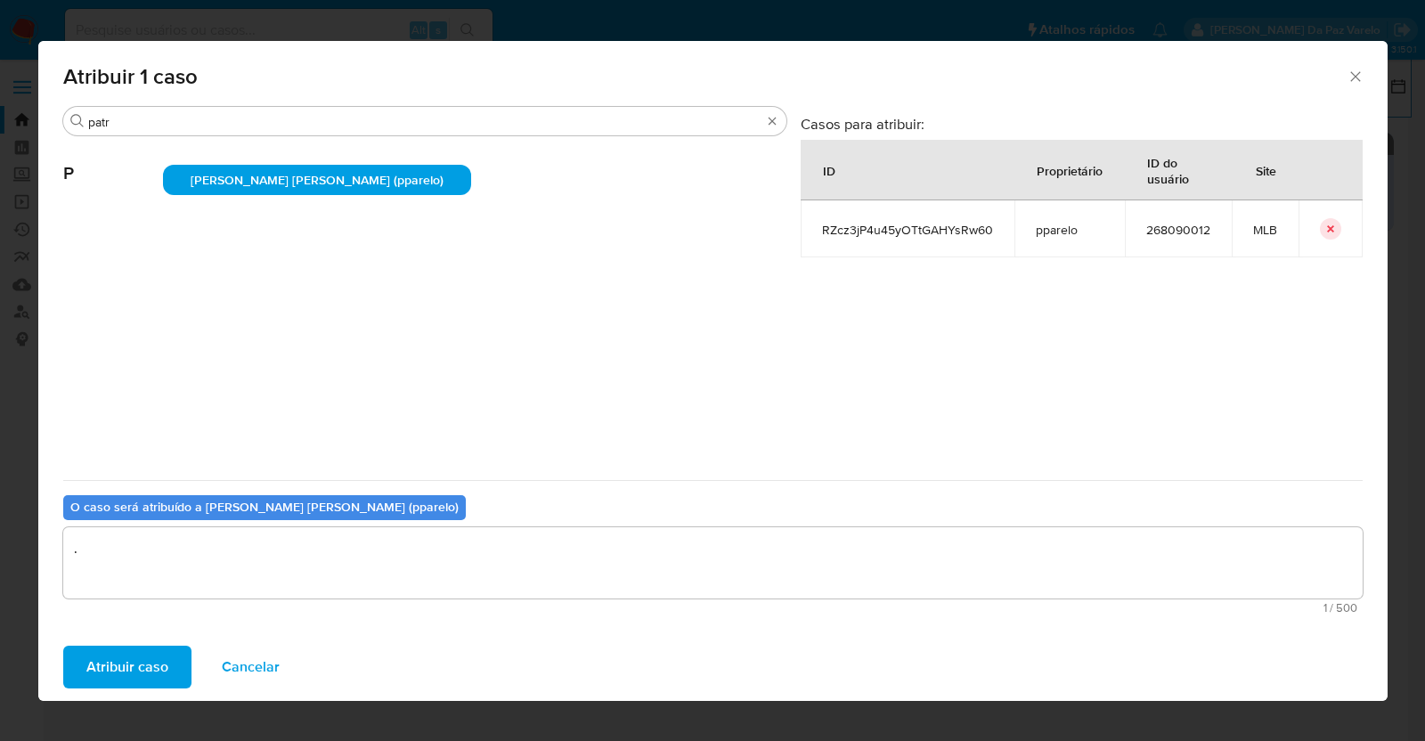
click at [179, 654] on button "Atribuir caso" at bounding box center [127, 667] width 128 height 43
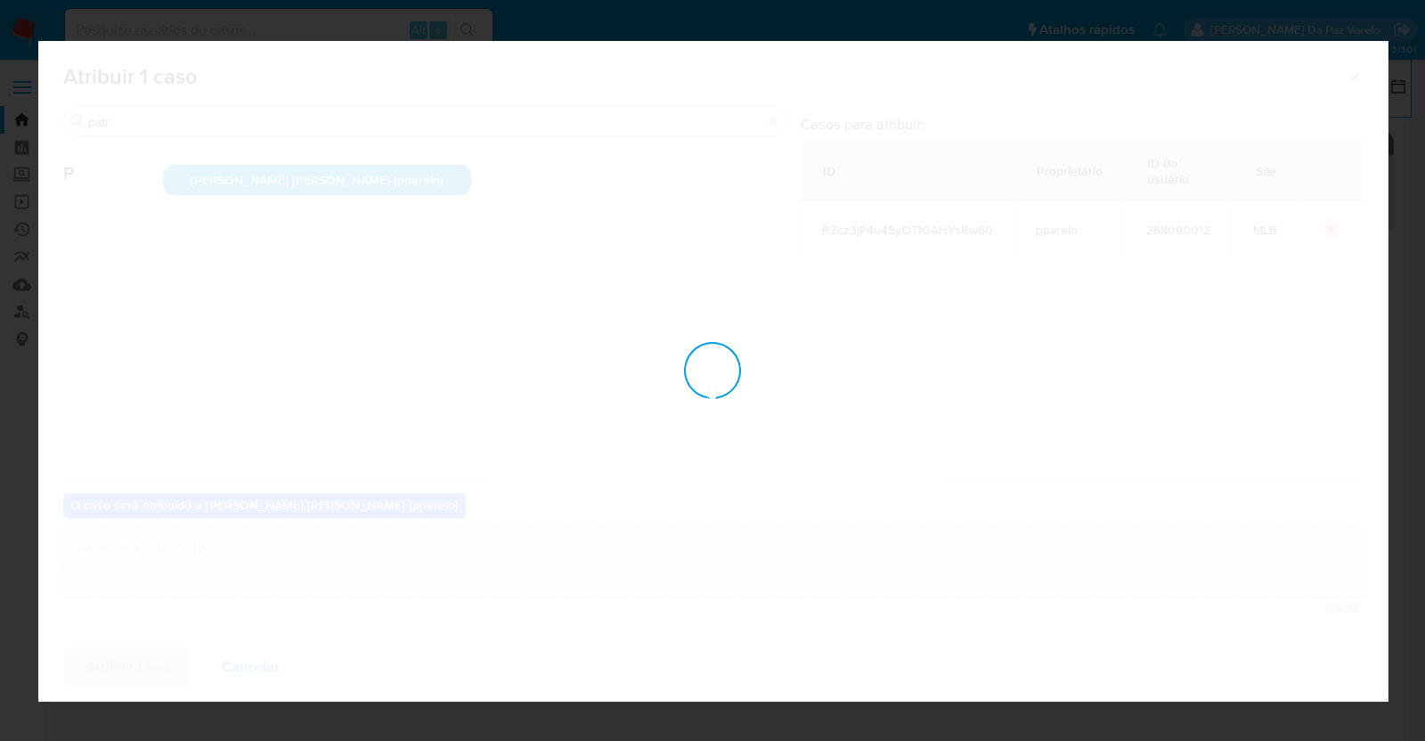
checkbox input "false"
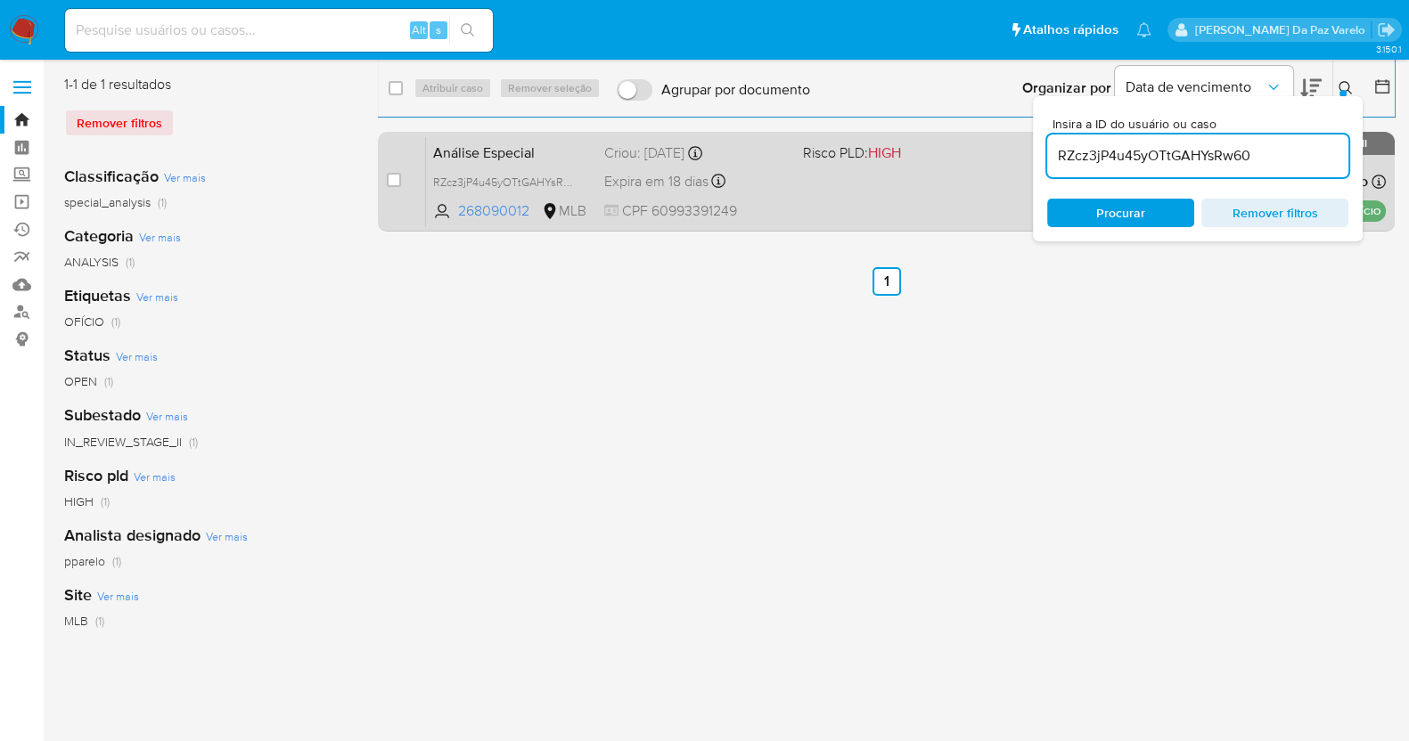
click at [866, 183] on div "Análise Especial RZcz3jP4u45yOTtGAHYsRw60 268090012 MLB Risco PLD: HIGH Criou: …" at bounding box center [905, 181] width 959 height 90
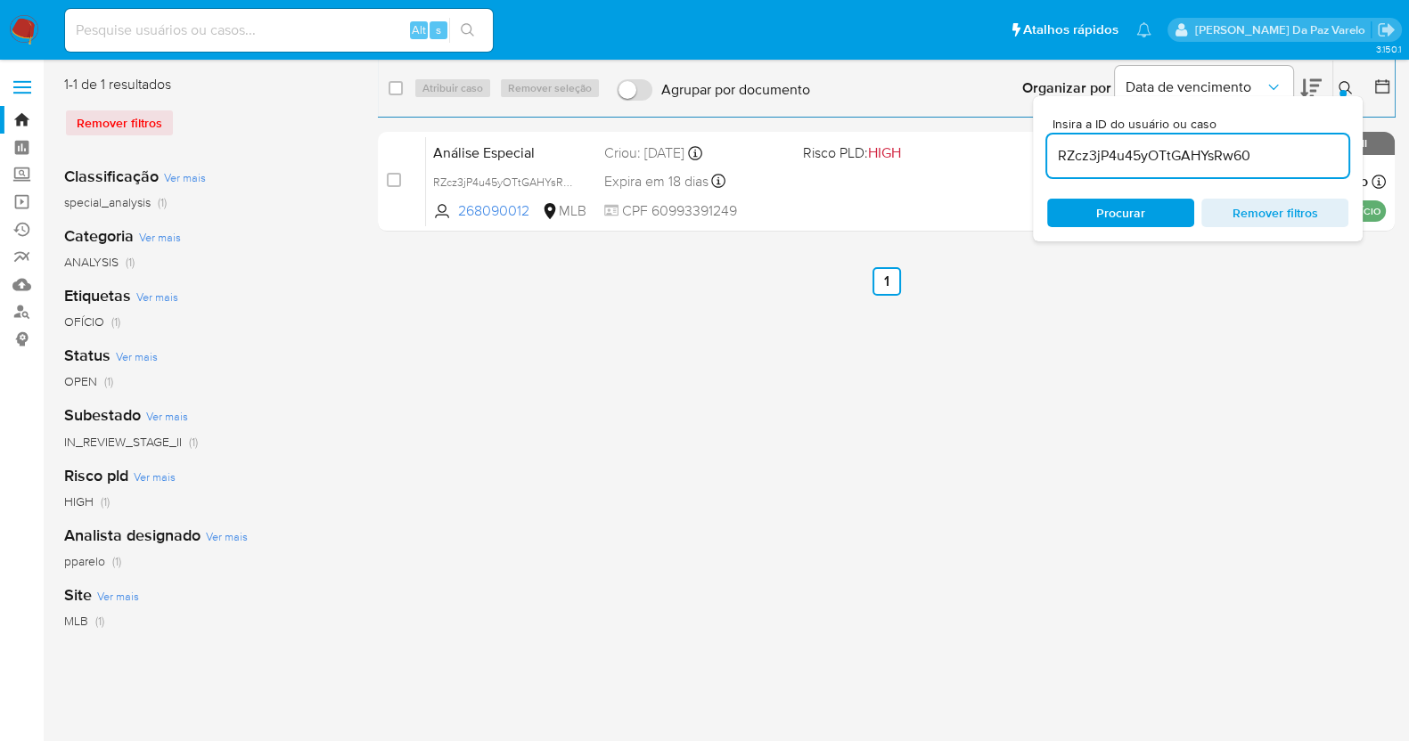
click at [1108, 155] on input "RZcz3jP4u45yOTtGAHYsRw60" at bounding box center [1197, 155] width 301 height 23
click at [1338, 81] on icon at bounding box center [1345, 88] width 14 height 14
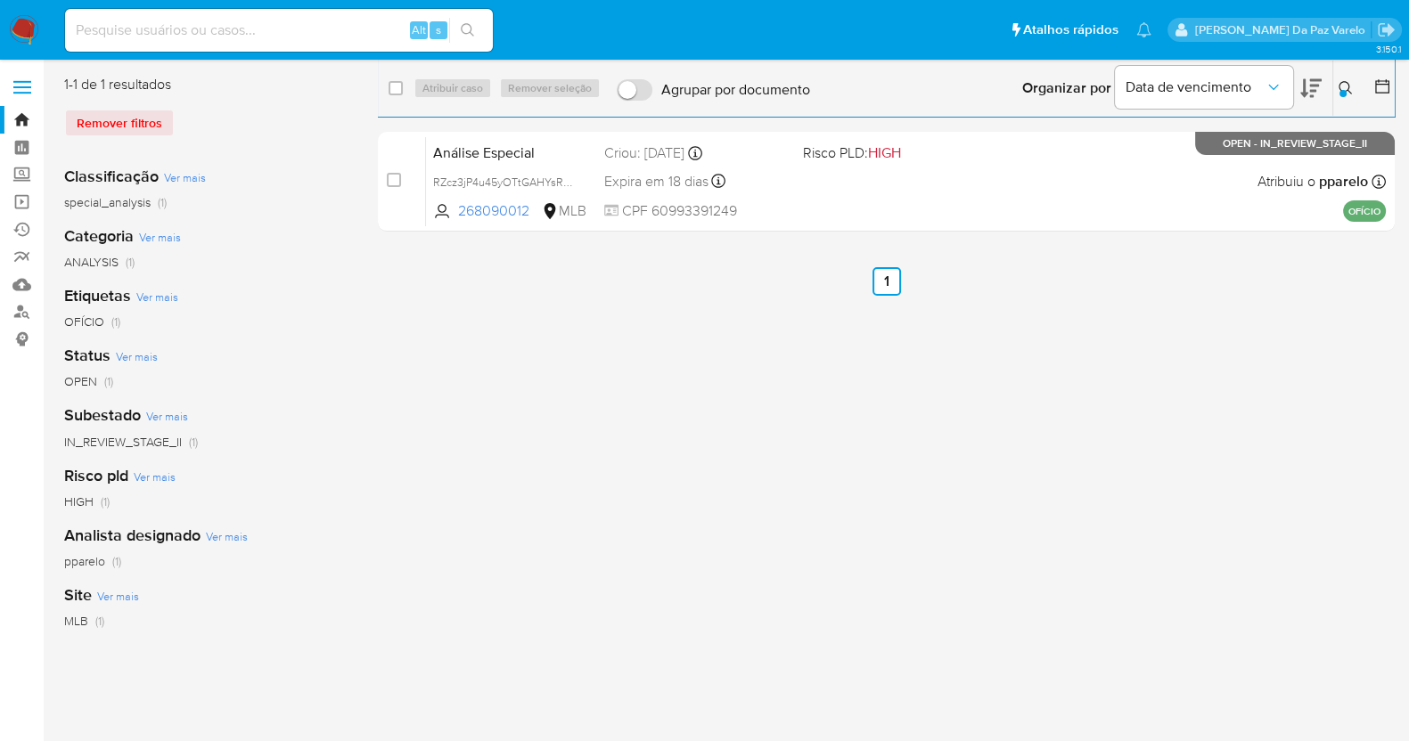
click at [1350, 97] on button at bounding box center [1347, 88] width 29 height 21
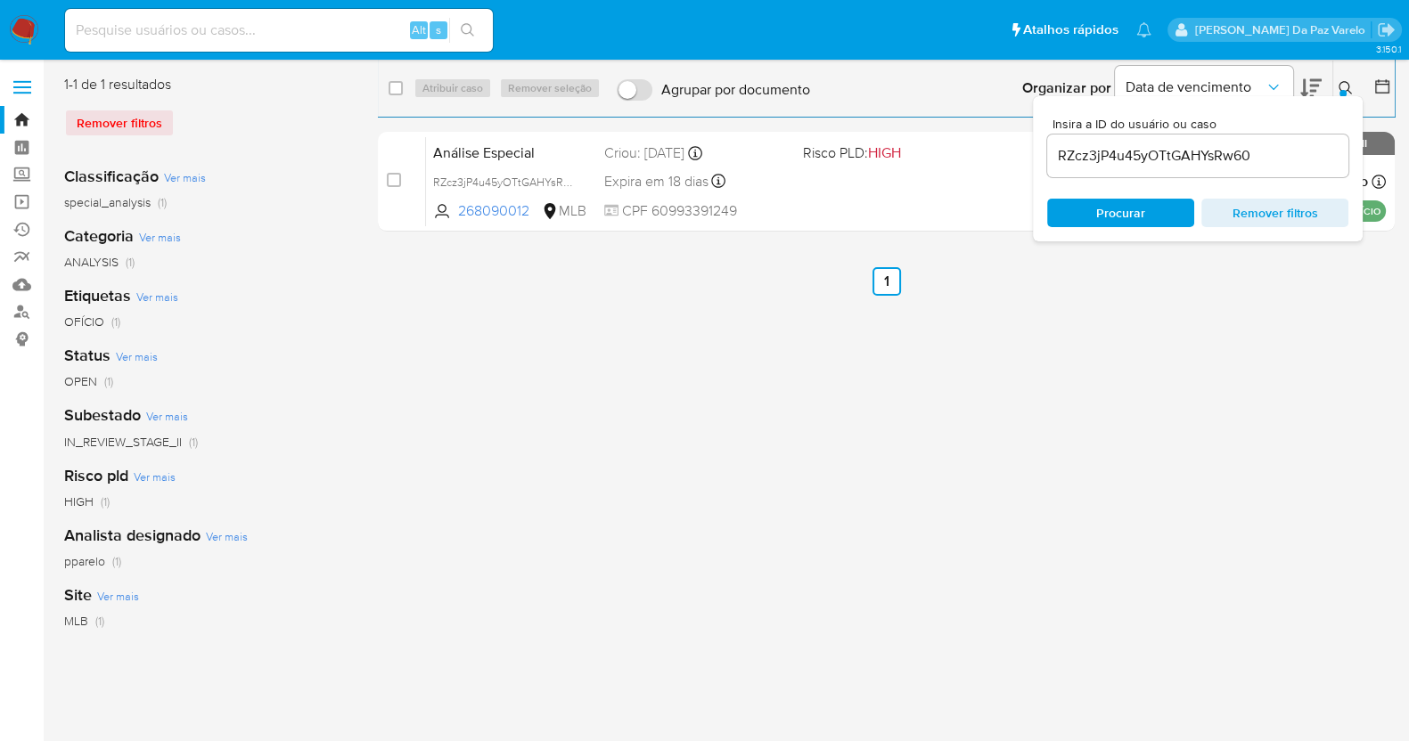
click at [1265, 158] on input "RZcz3jP4u45yOTtGAHYsRw60" at bounding box center [1197, 155] width 301 height 23
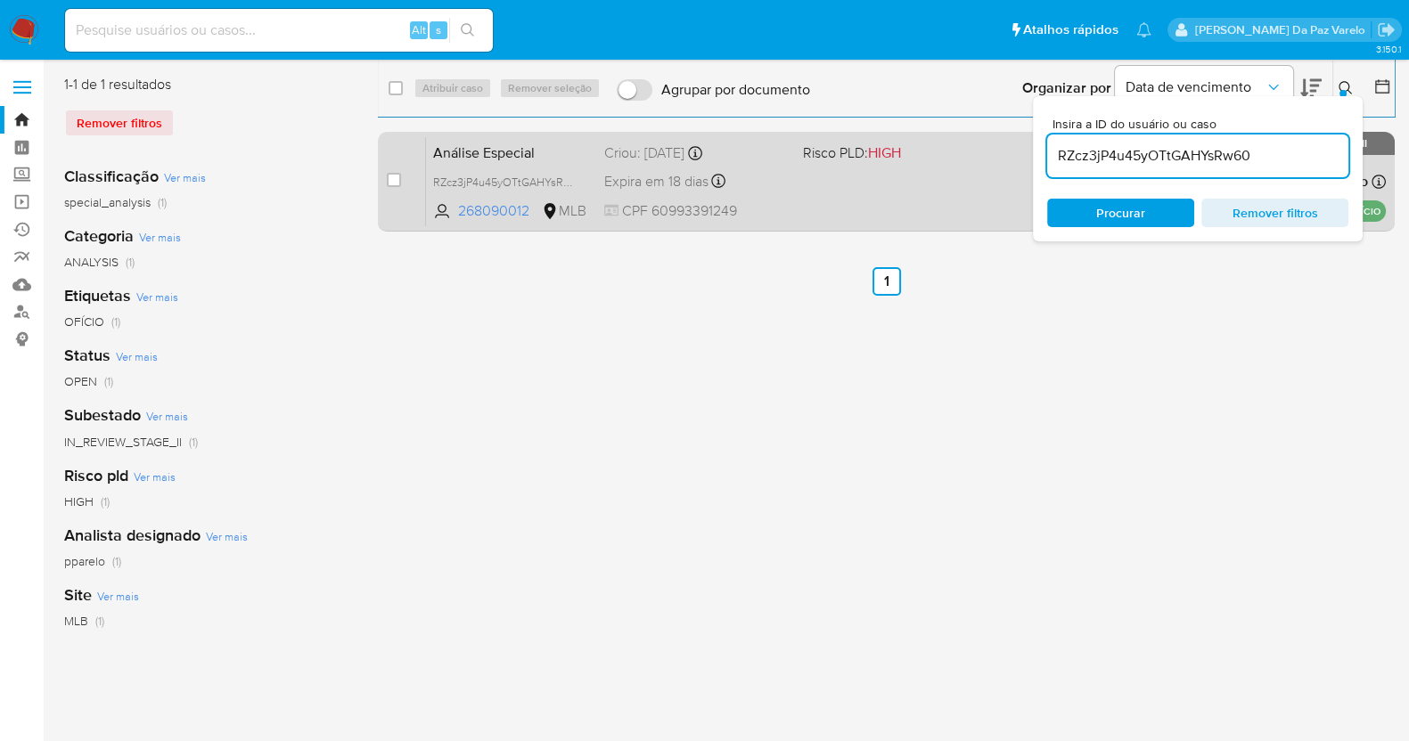
click at [875, 212] on div "Análise Especial RZcz3jP4u45yOTtGAHYsRw60 268090012 MLB Risco PLD: HIGH Criou: …" at bounding box center [905, 181] width 959 height 90
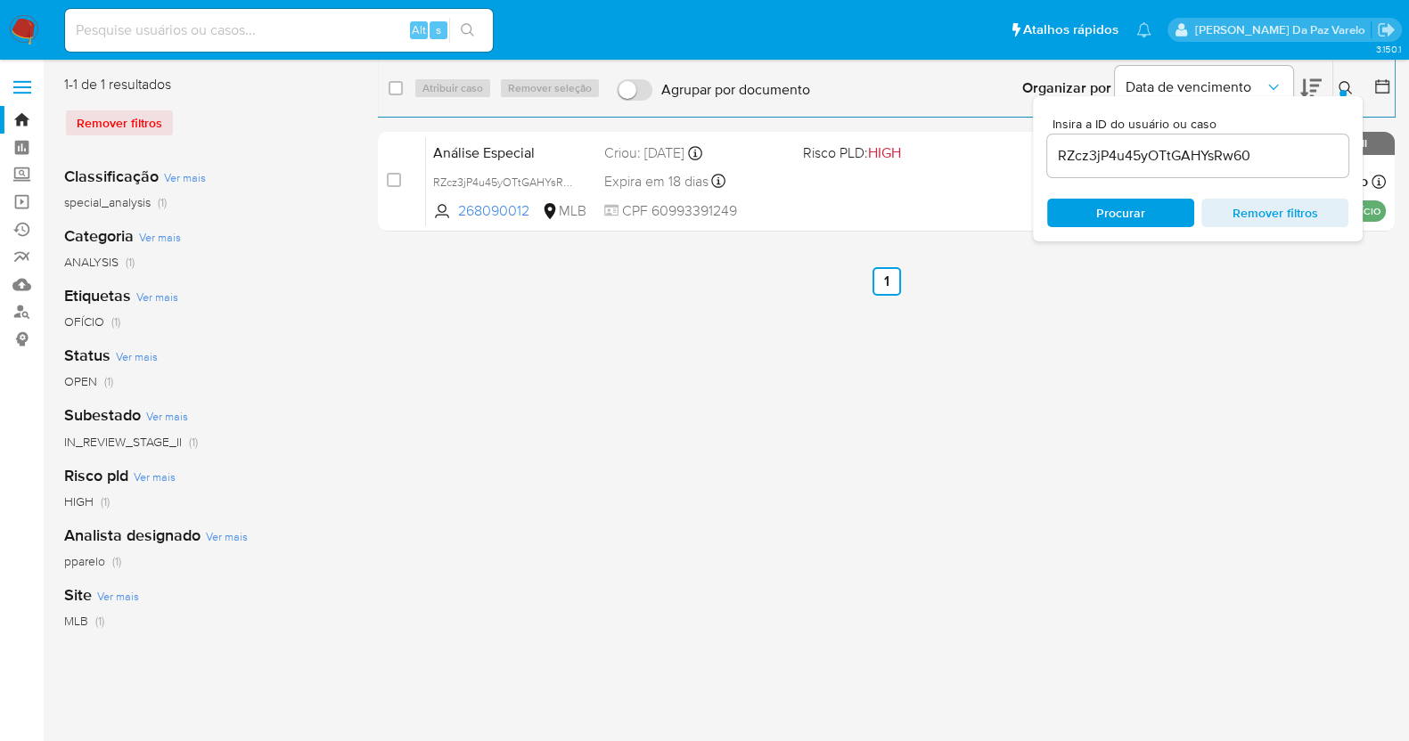
click at [16, 24] on img at bounding box center [24, 30] width 30 height 30
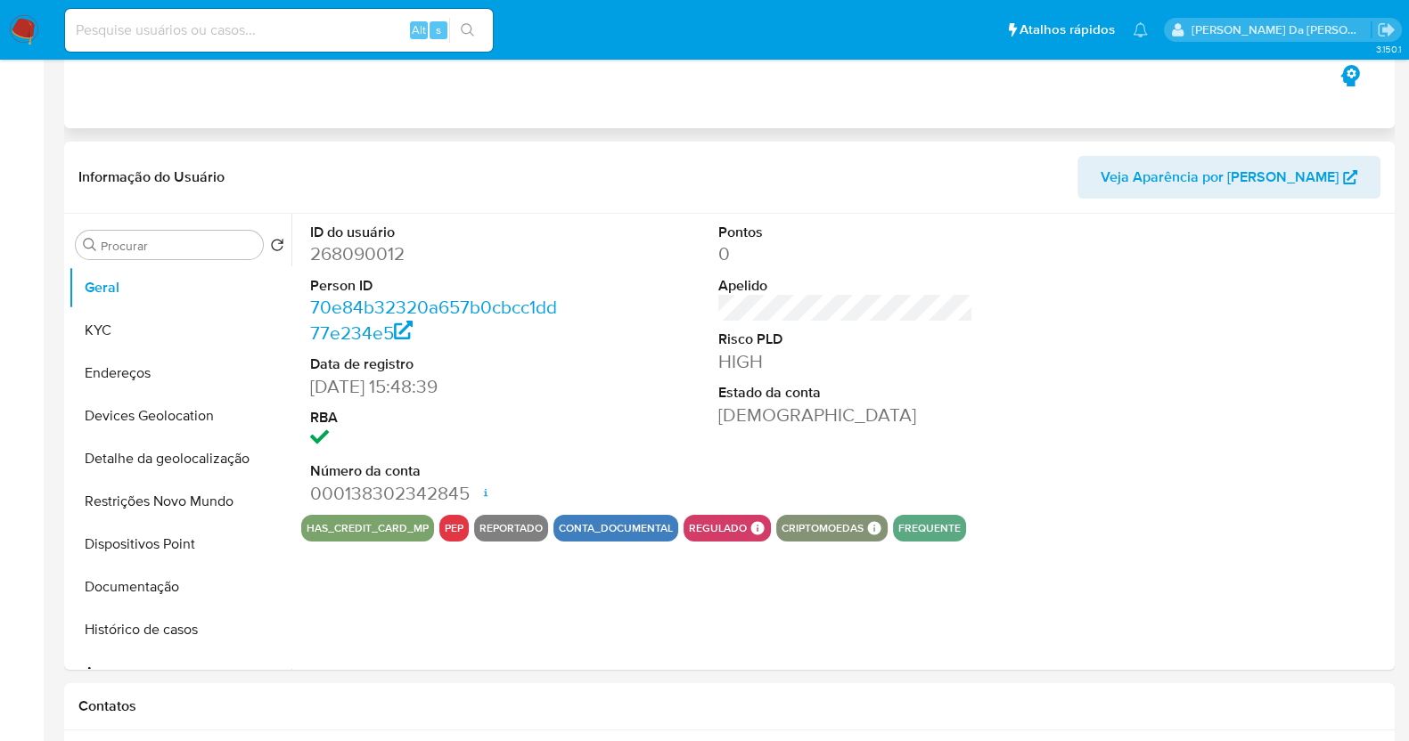
scroll to position [445, 0]
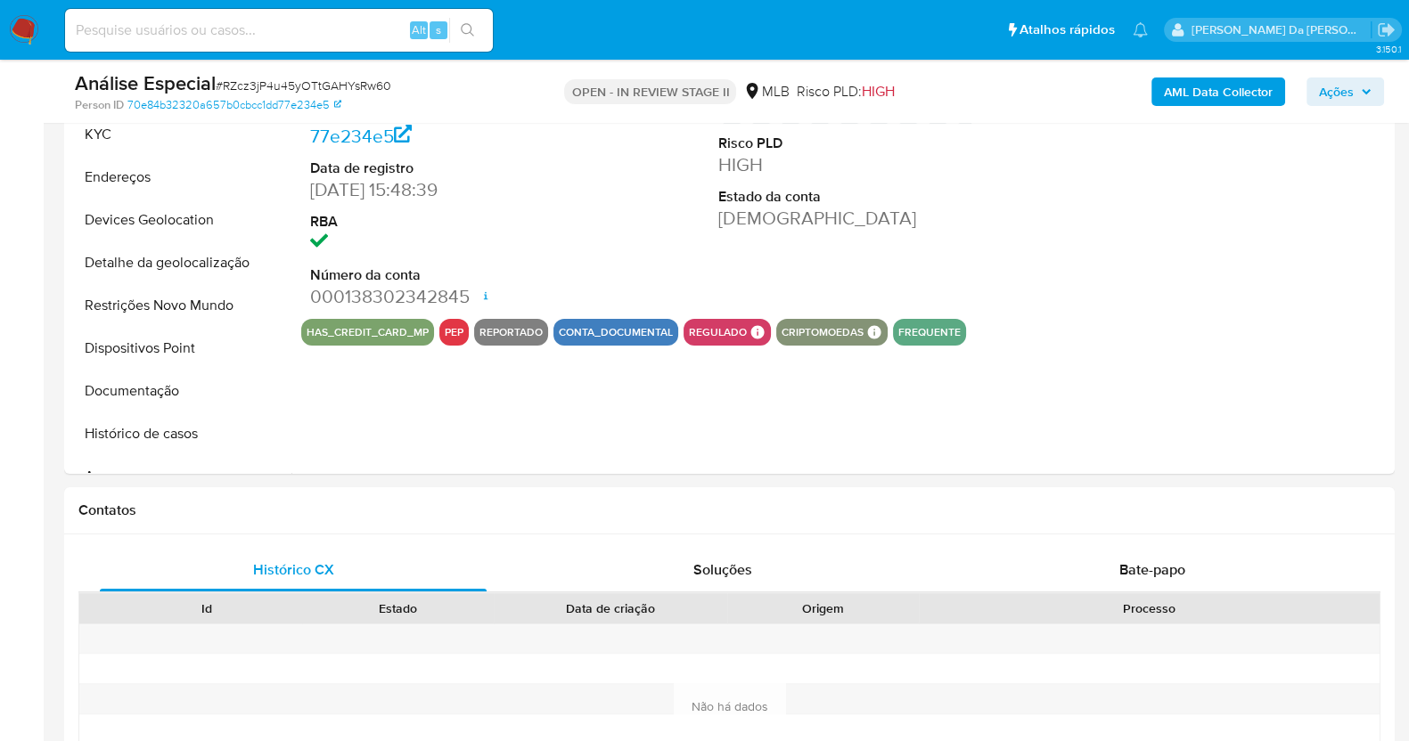
select select "10"
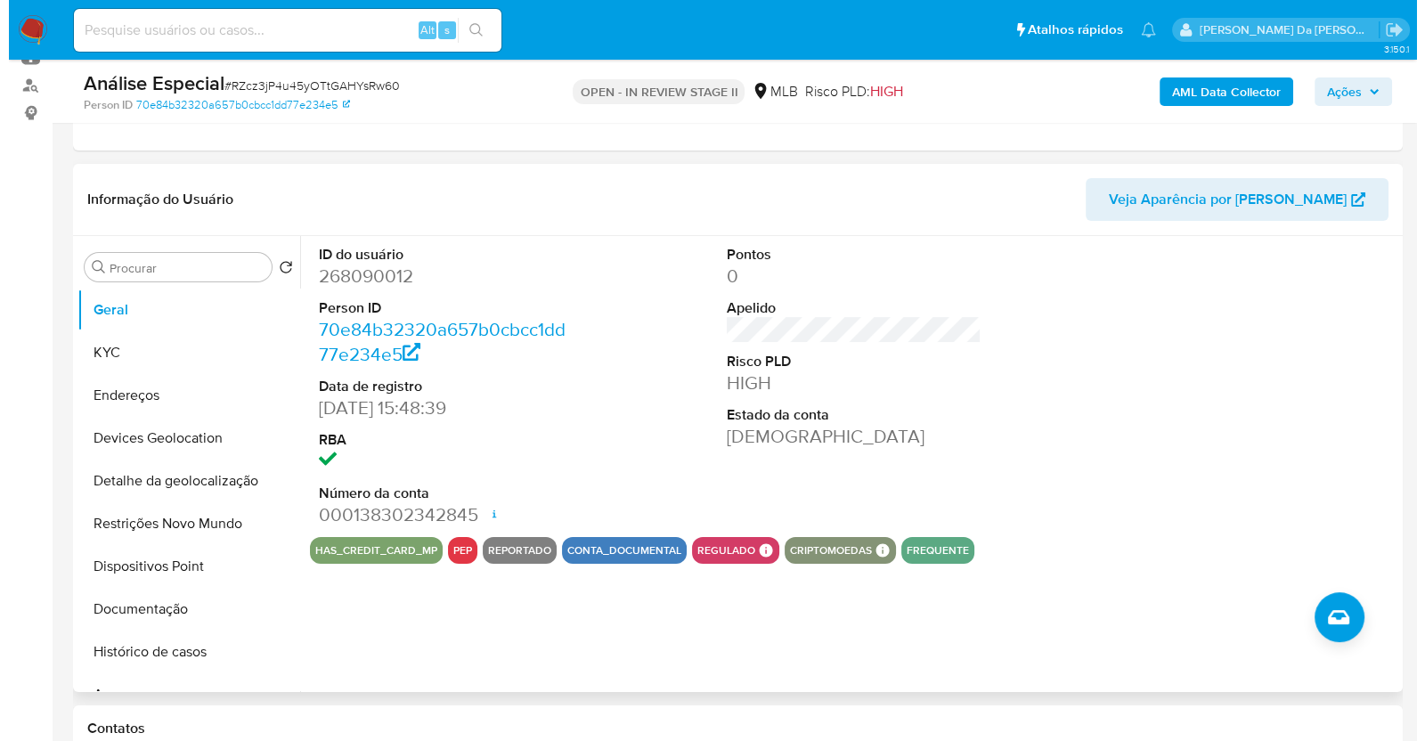
scroll to position [334, 0]
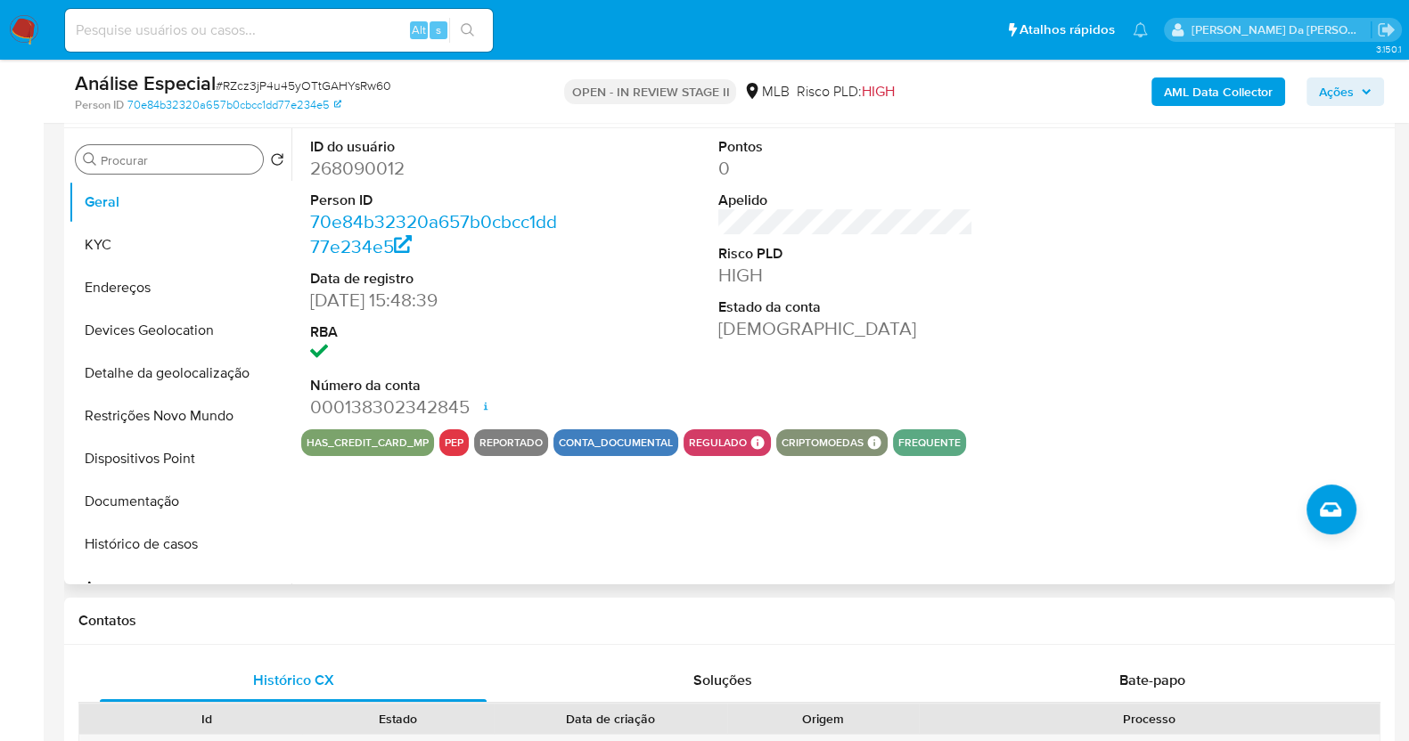
click at [144, 167] on div "Procurar" at bounding box center [169, 159] width 187 height 29
click at [151, 159] on input "Procurar" at bounding box center [178, 160] width 155 height 16
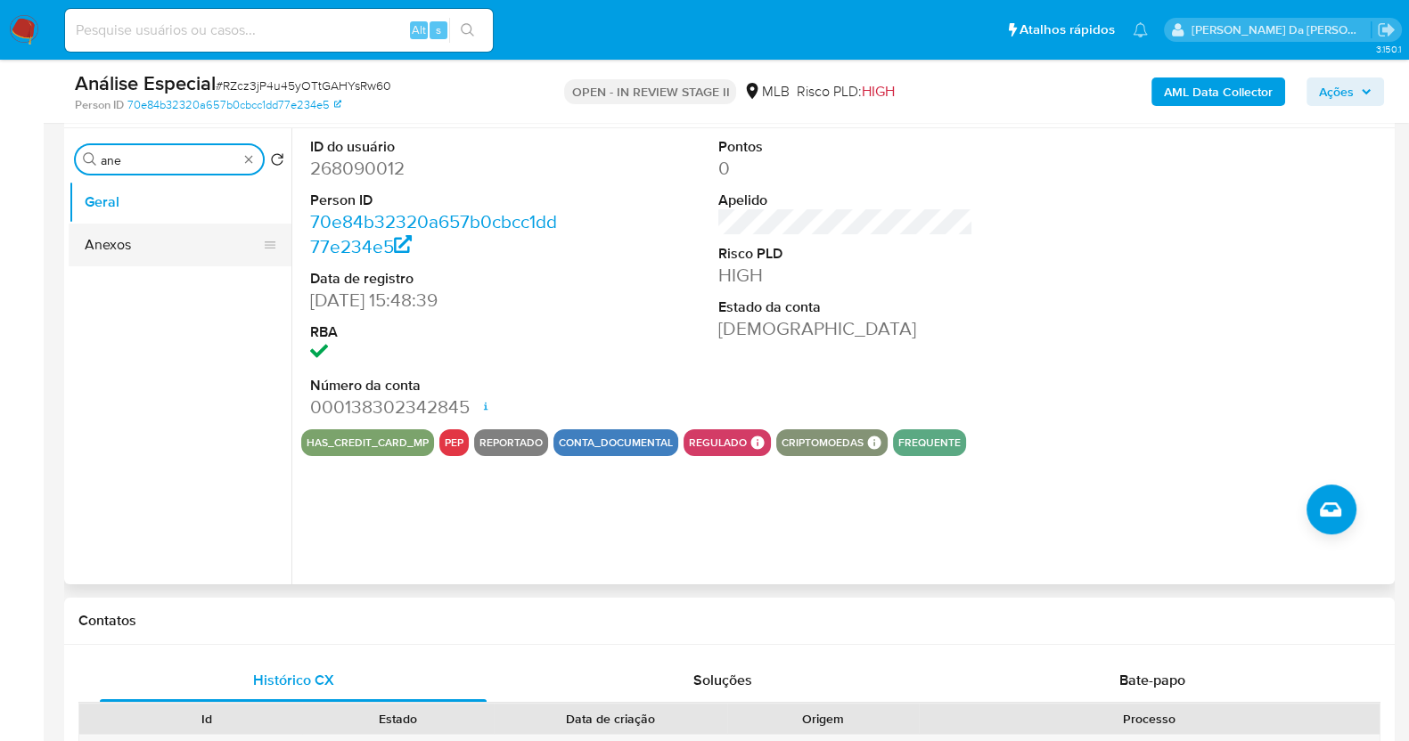
type input "ane"
click at [154, 238] on button "Anexos" at bounding box center [173, 245] width 208 height 43
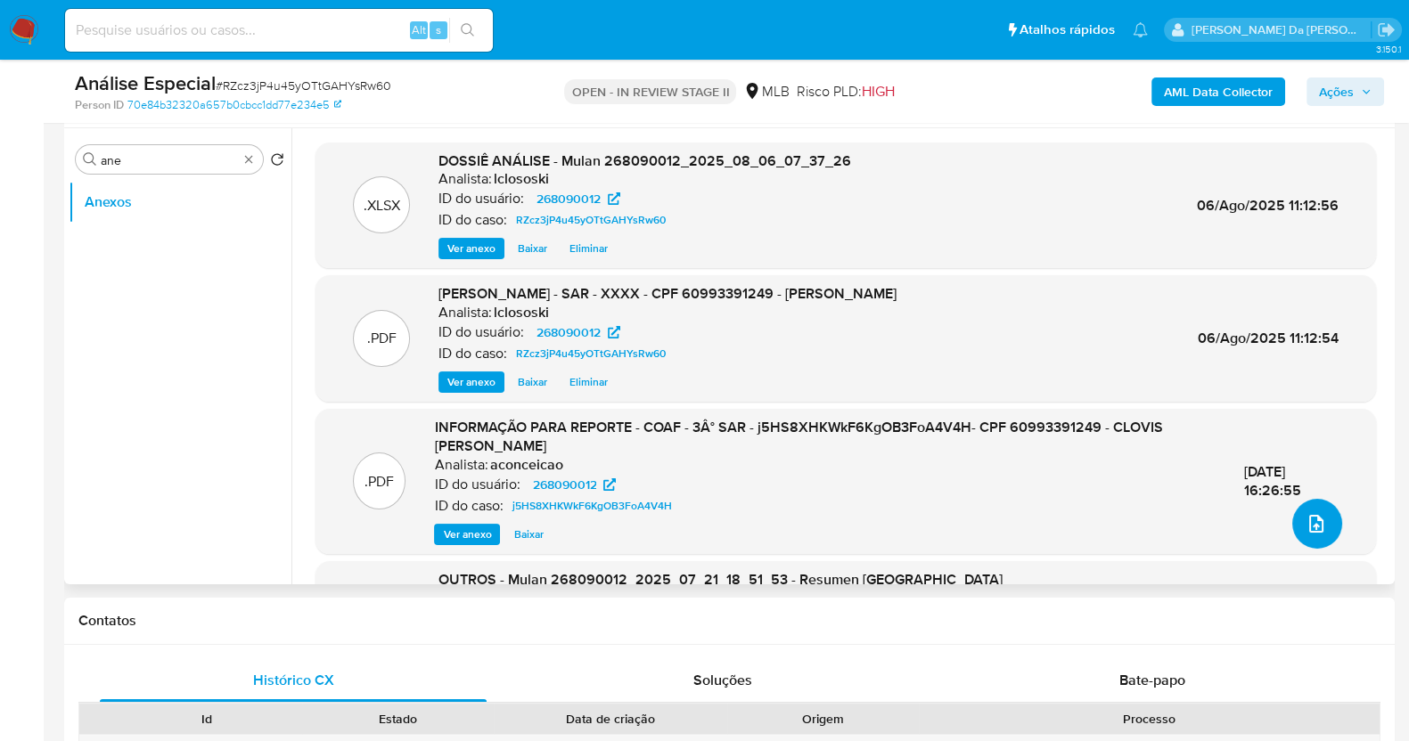
click at [1311, 527] on icon "upload-file" at bounding box center [1315, 523] width 21 height 21
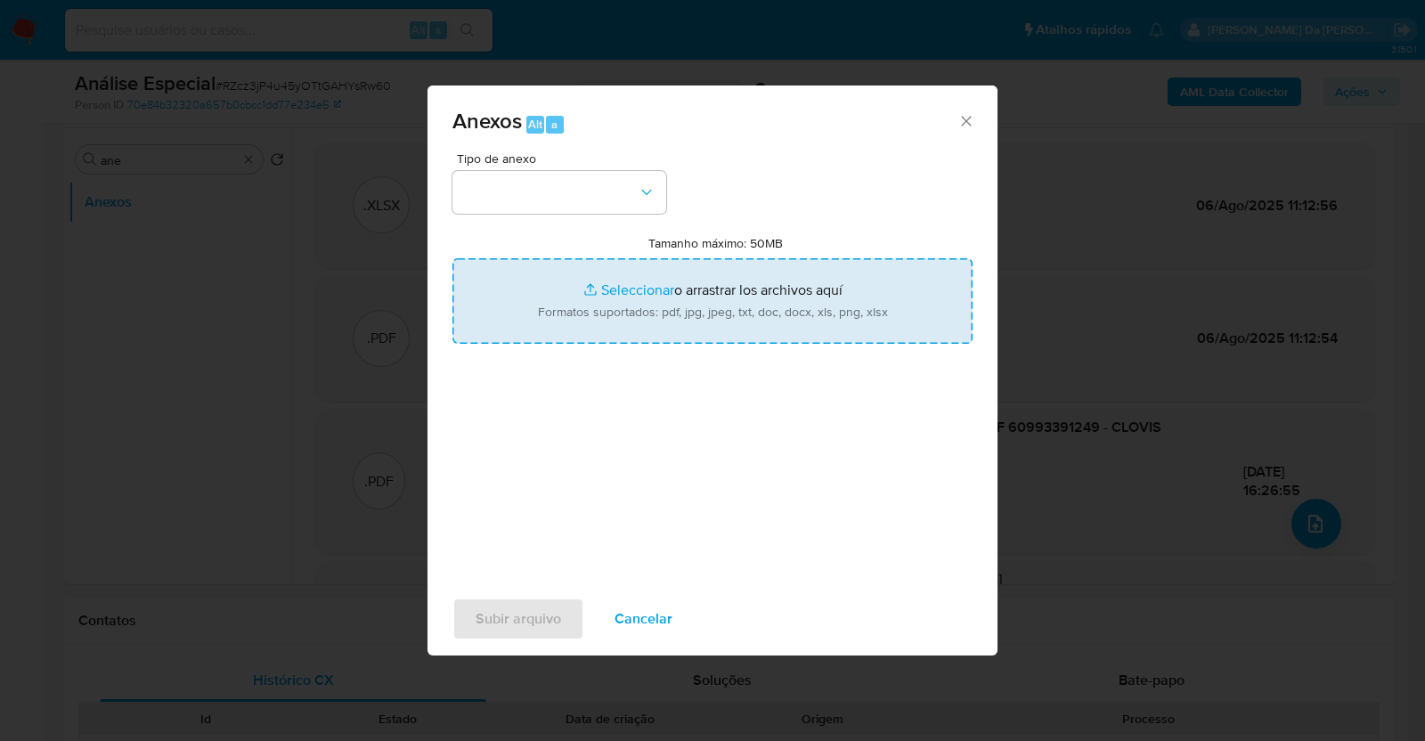
click at [634, 288] on input "Tamanho máximo: 50MB Seleccionar archivos" at bounding box center [713, 301] width 520 height 86
type input "C:\fakepath\ENCERRAMENTO COM DECLÍNIO - CPF 60993391249 - CLOVIS MATIAS DA SILV…"
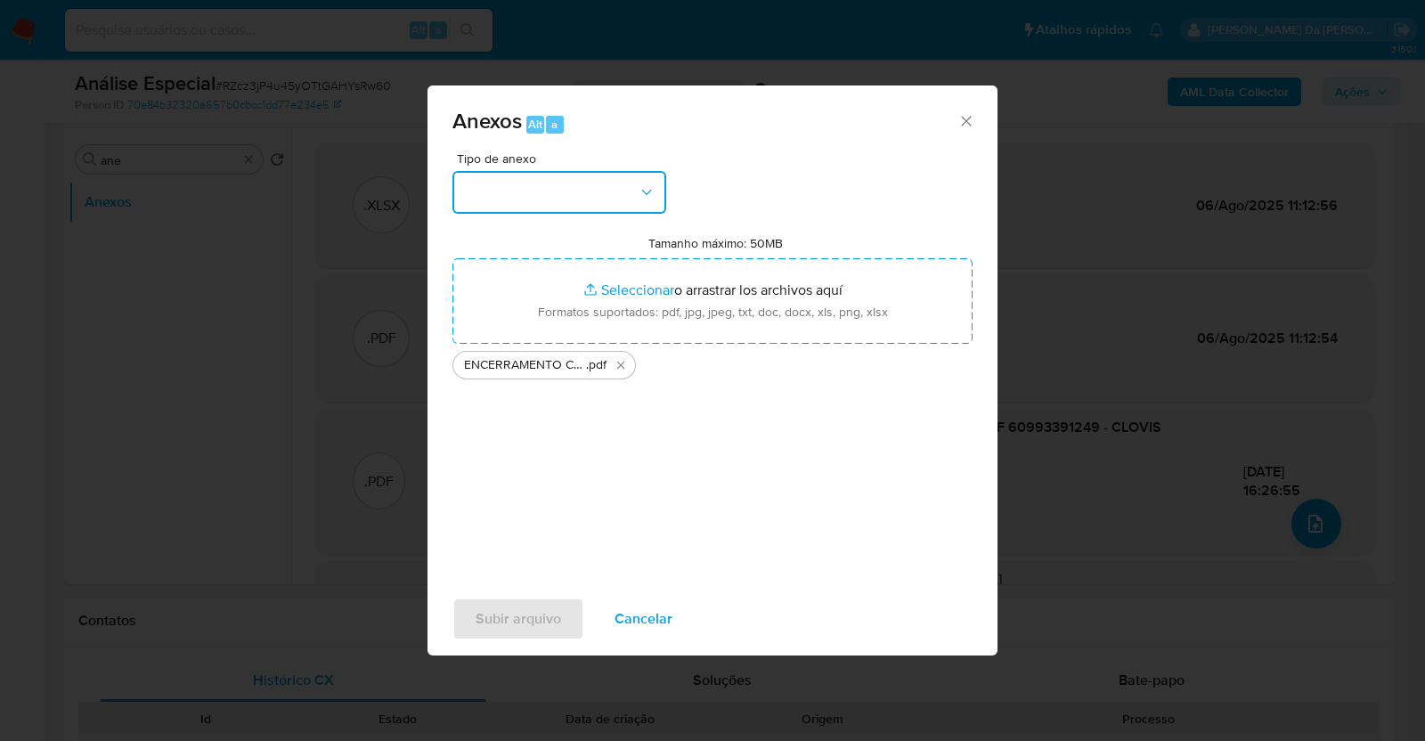
click at [567, 204] on button "button" at bounding box center [560, 192] width 214 height 43
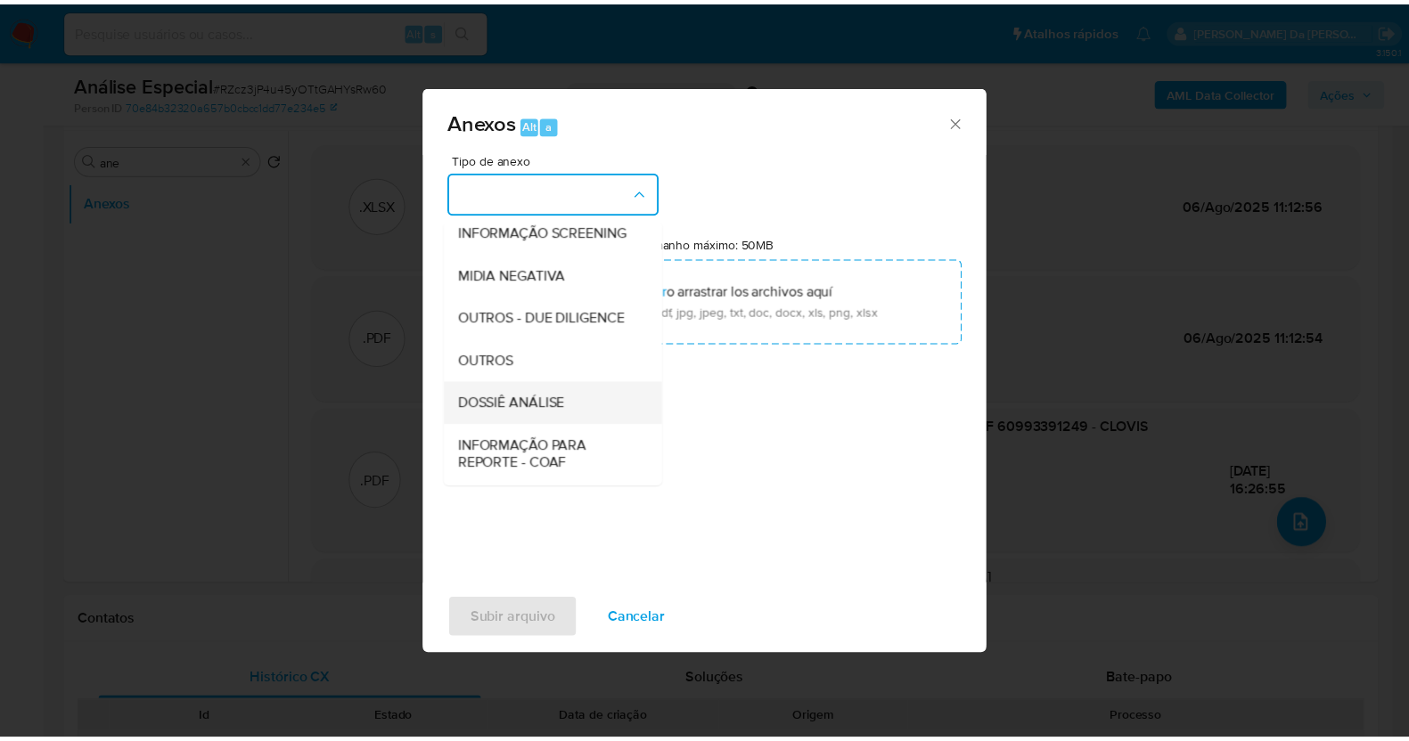
scroll to position [274, 0]
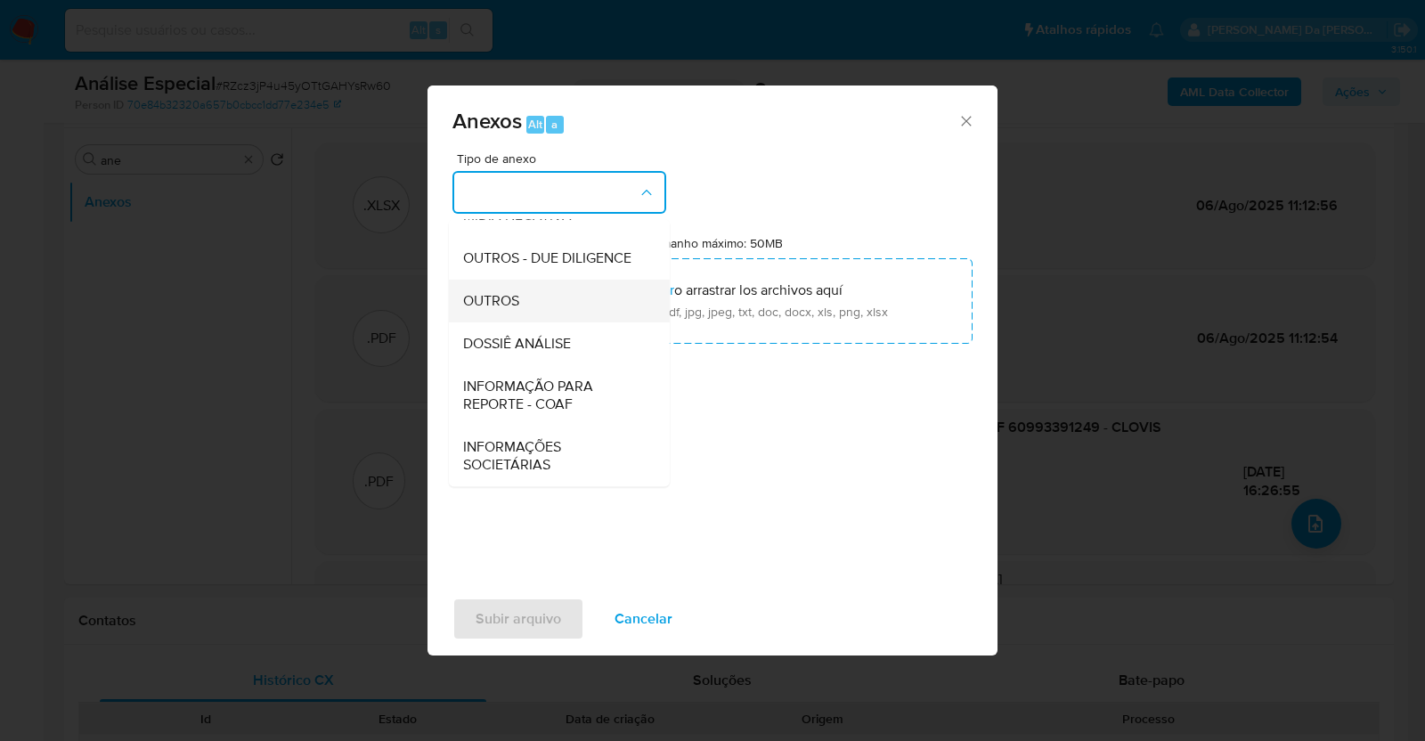
click at [570, 294] on div "OUTROS" at bounding box center [554, 301] width 182 height 43
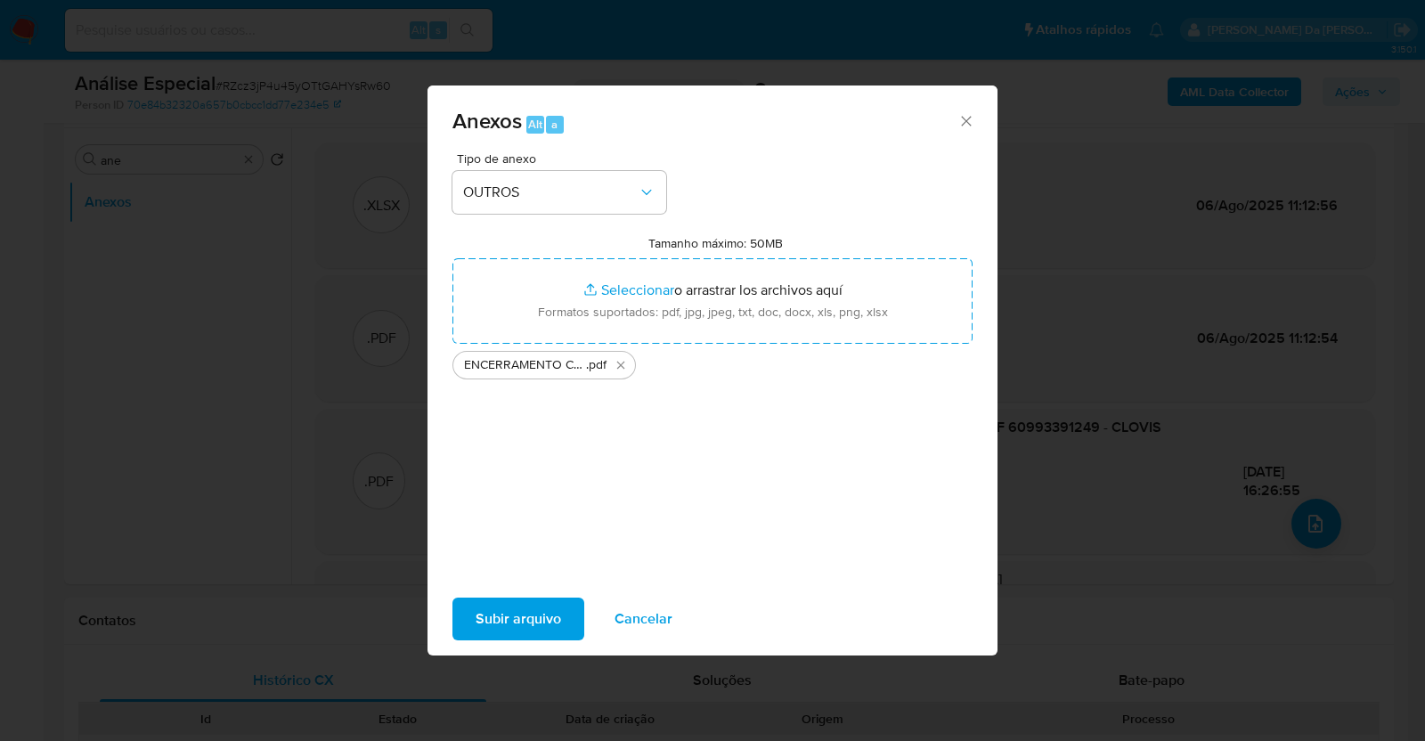
click at [544, 617] on span "Subir arquivo" at bounding box center [519, 619] width 86 height 39
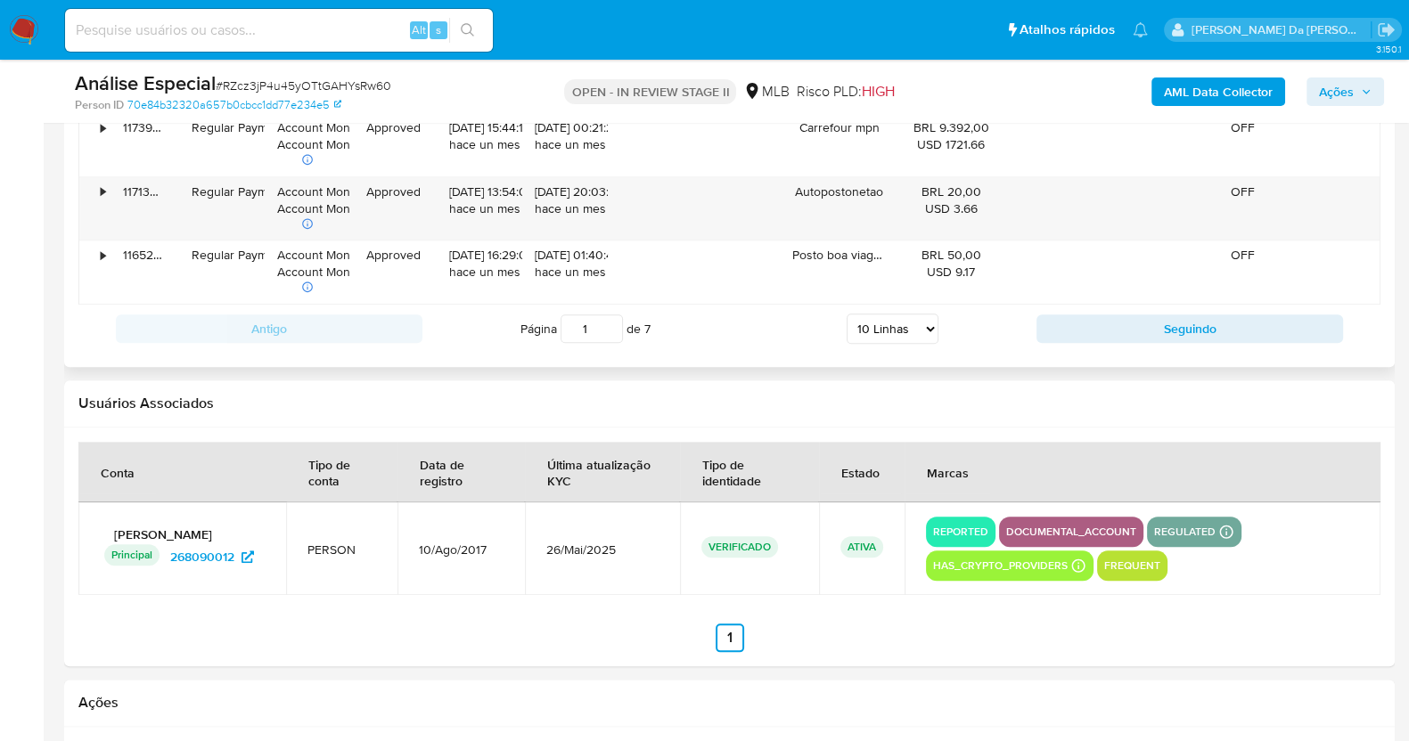
scroll to position [2896, 0]
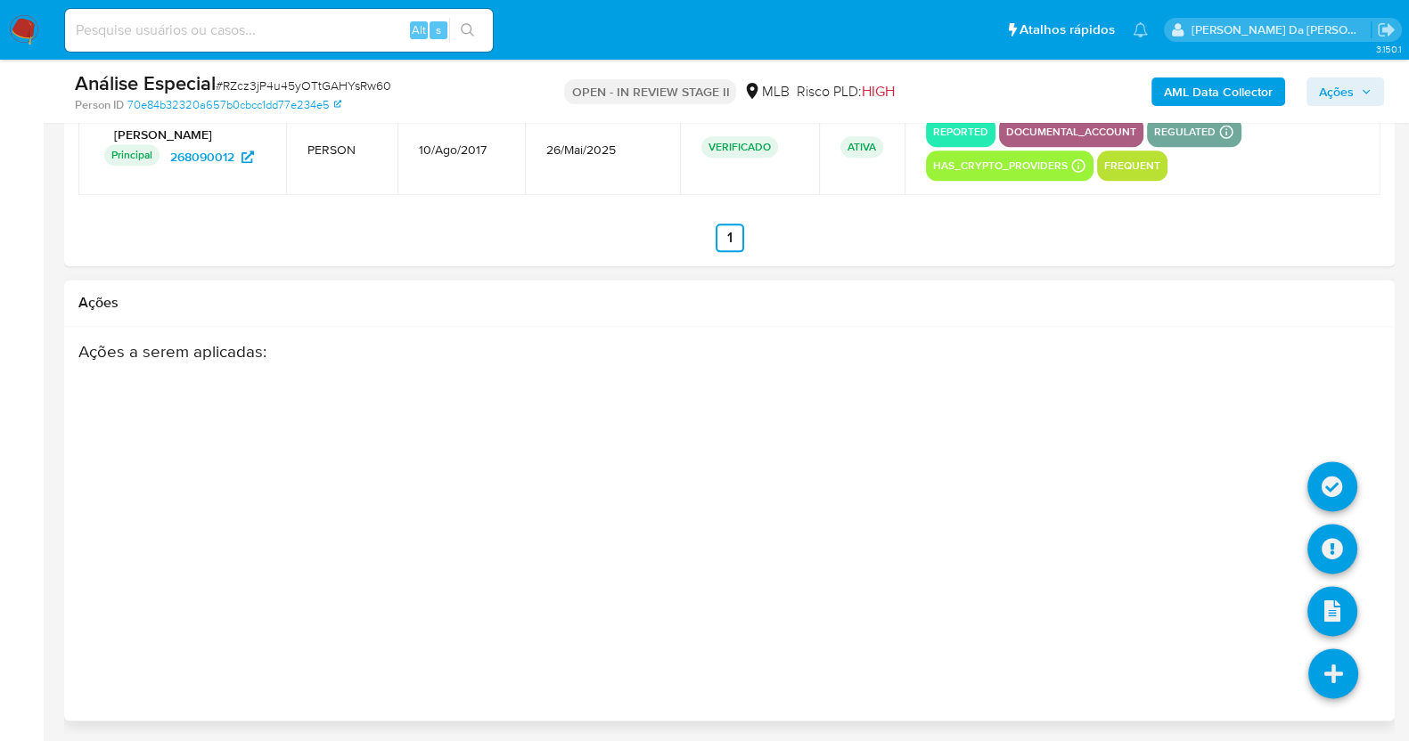
click at [1344, 668] on icon at bounding box center [1333, 674] width 50 height 50
click at [1335, 532] on icon at bounding box center [1332, 549] width 50 height 50
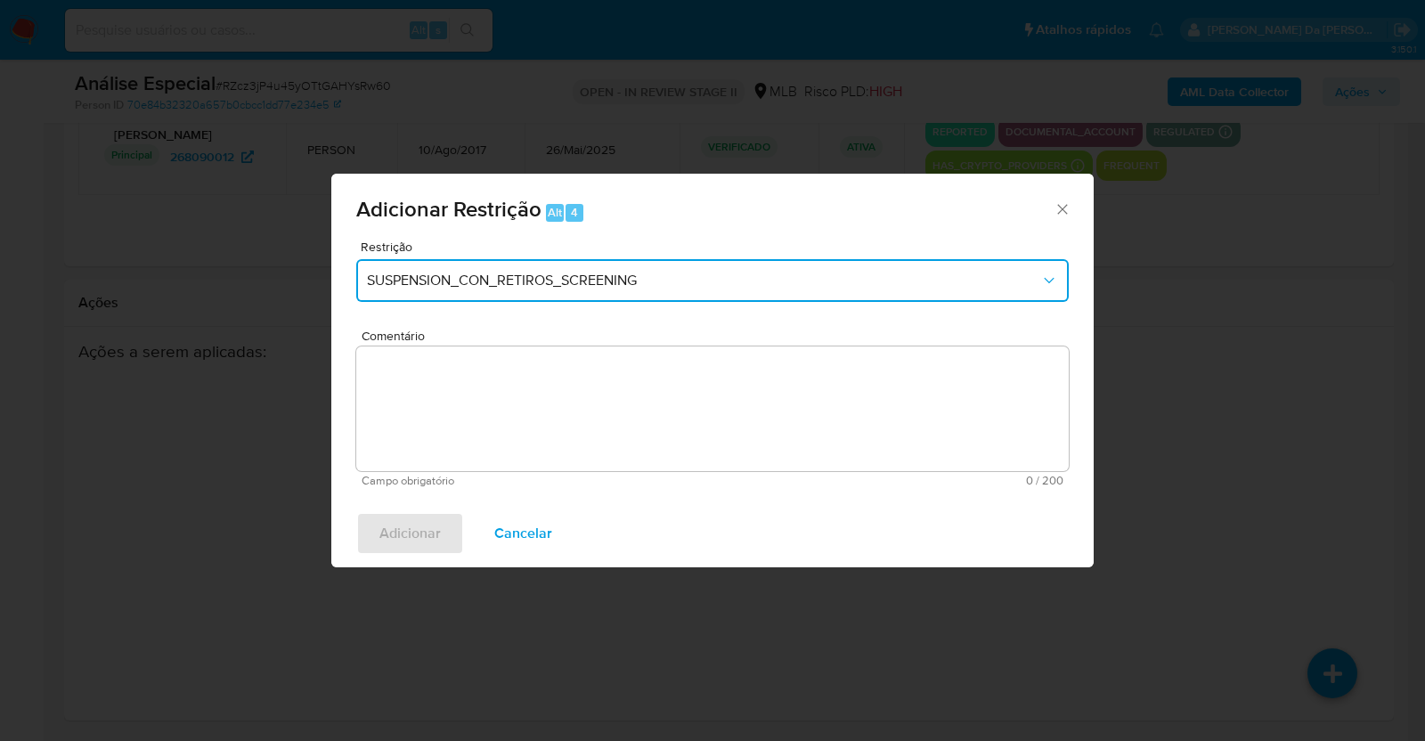
click at [592, 282] on span "SUSPENSION_CON_RETIROS_SCREENING" at bounding box center [704, 281] width 674 height 18
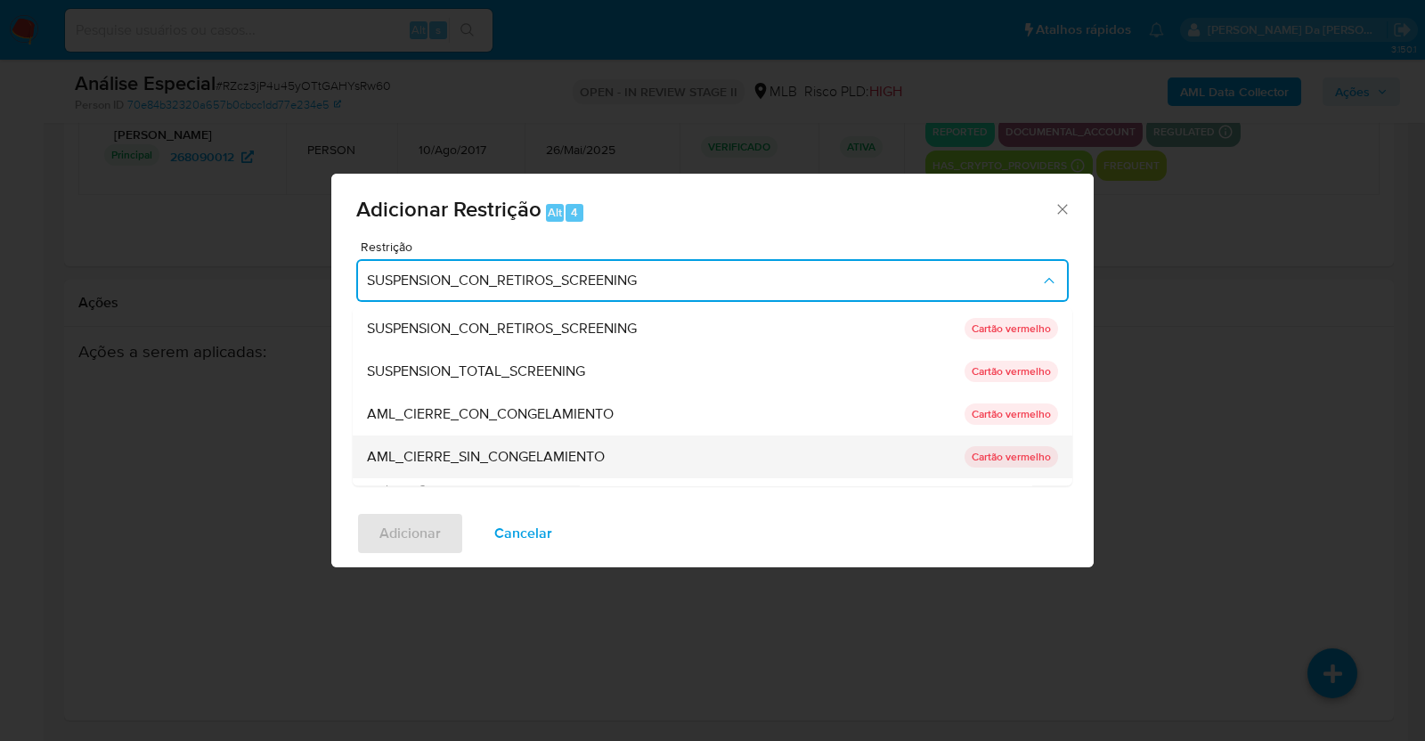
click at [564, 452] on span "AML_CIERRE_SIN_CONGELAMIENTO" at bounding box center [486, 457] width 238 height 18
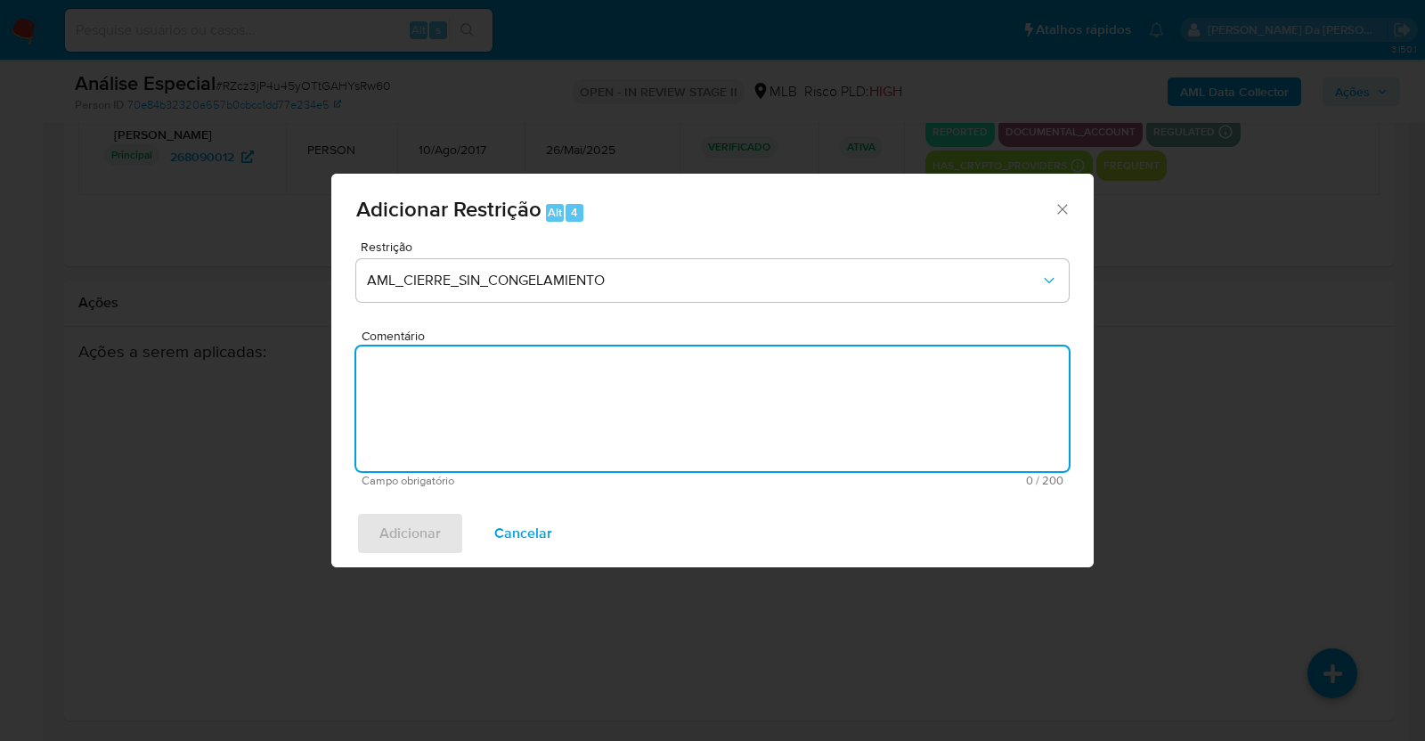
click at [545, 396] on textarea "Comentário" at bounding box center [712, 409] width 713 height 125
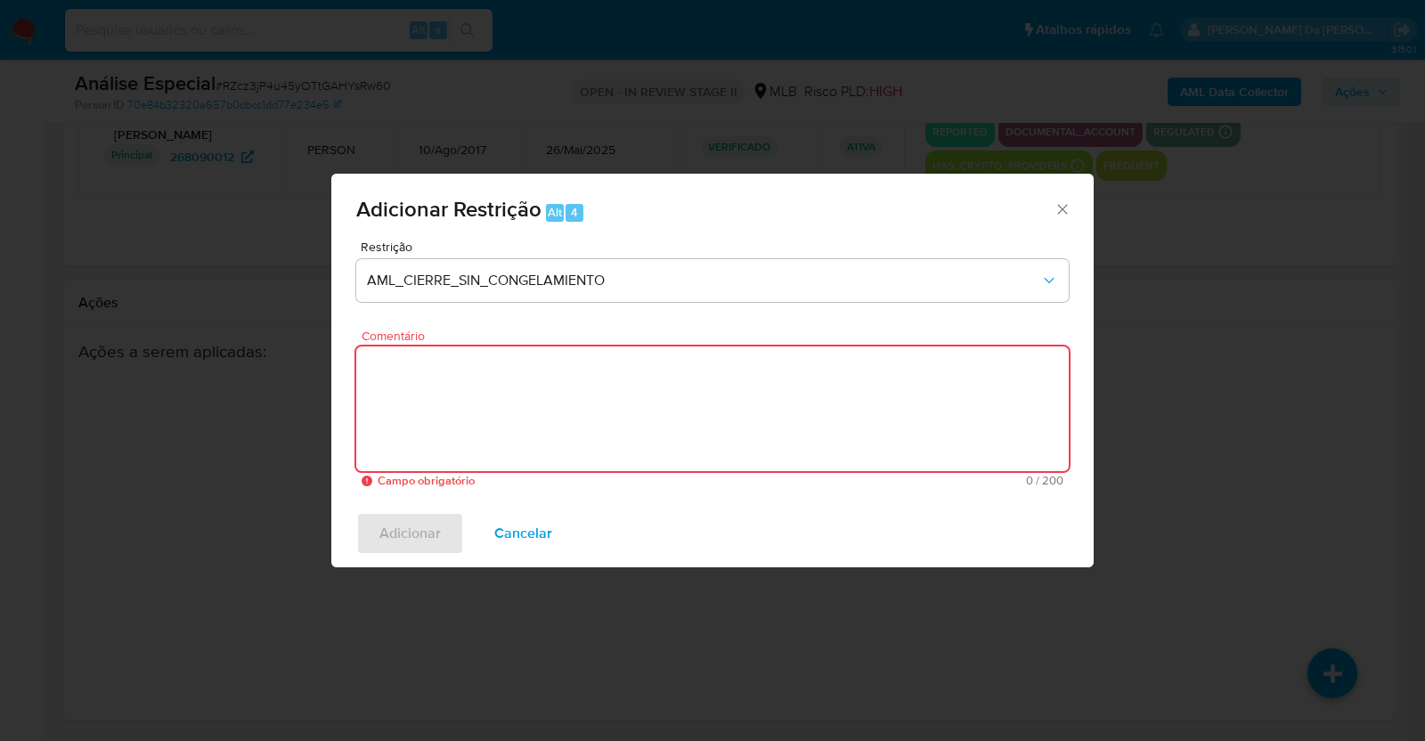
click at [690, 391] on textarea "Comentário" at bounding box center [712, 409] width 713 height 125
paste textarea "Deliberação para encerrar o relacionamento. NÃO INFORMAR AO USUÁRIO QUE SE TRAT…"
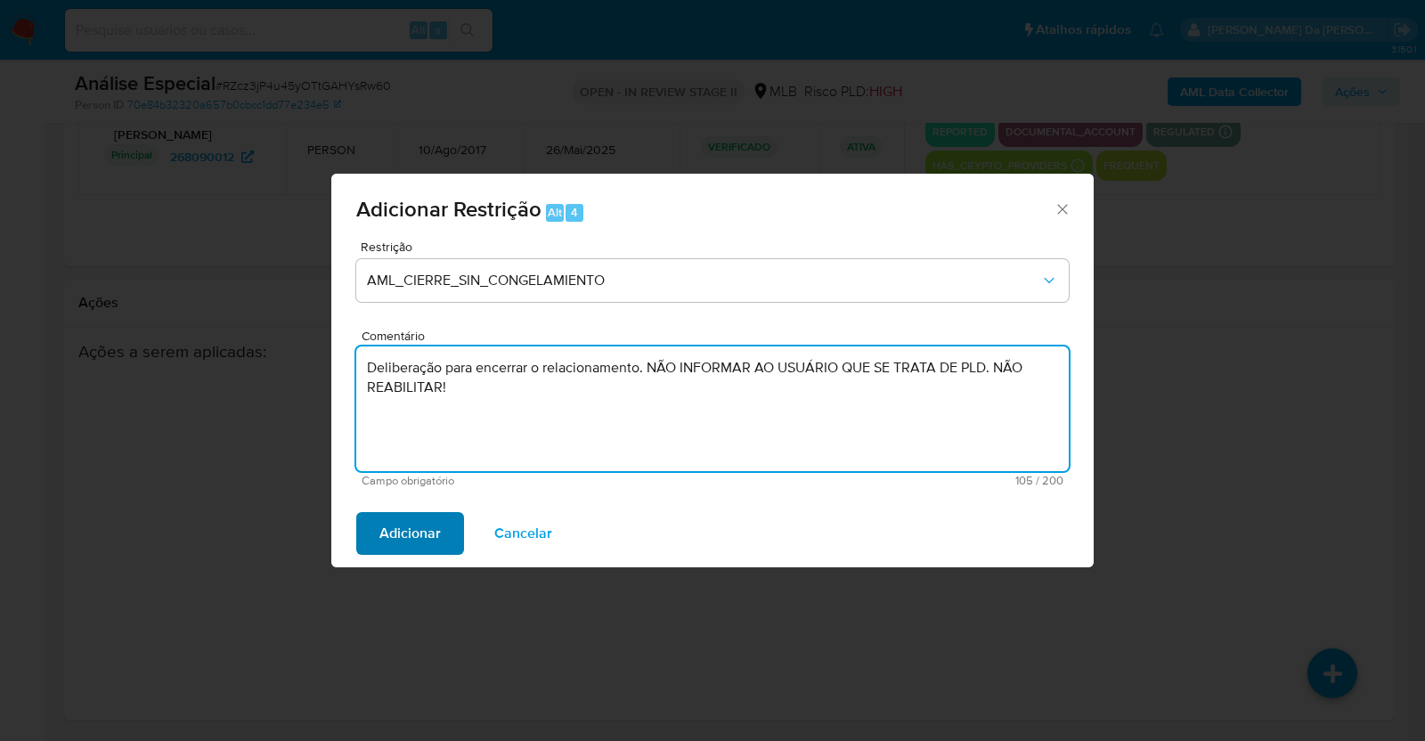
type textarea "Deliberação para encerrar o relacionamento. NÃO INFORMAR AO USUÁRIO QUE SE TRAT…"
click at [411, 520] on span "Adicionar" at bounding box center [410, 533] width 61 height 39
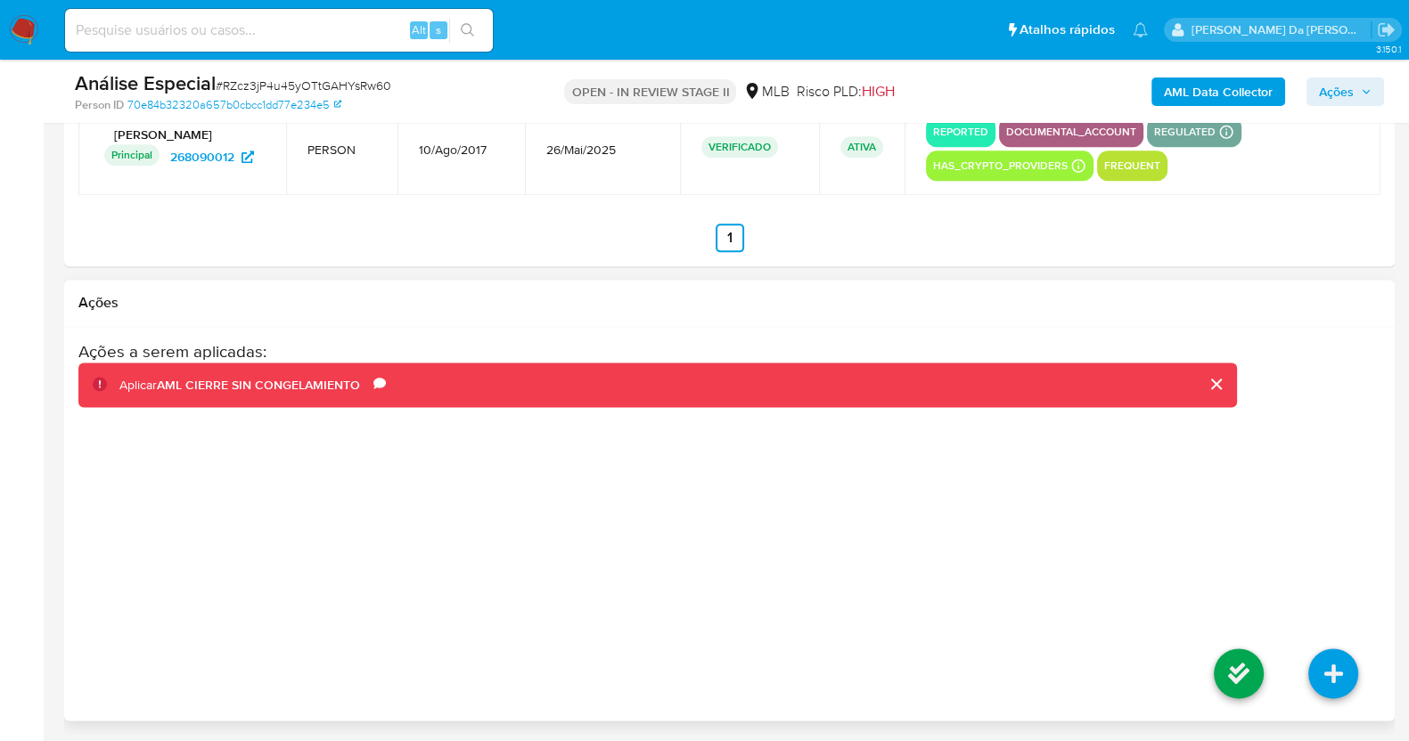
click at [1196, 666] on li at bounding box center [1238, 676] width 94 height 100
click at [1238, 666] on icon at bounding box center [1238, 674] width 50 height 50
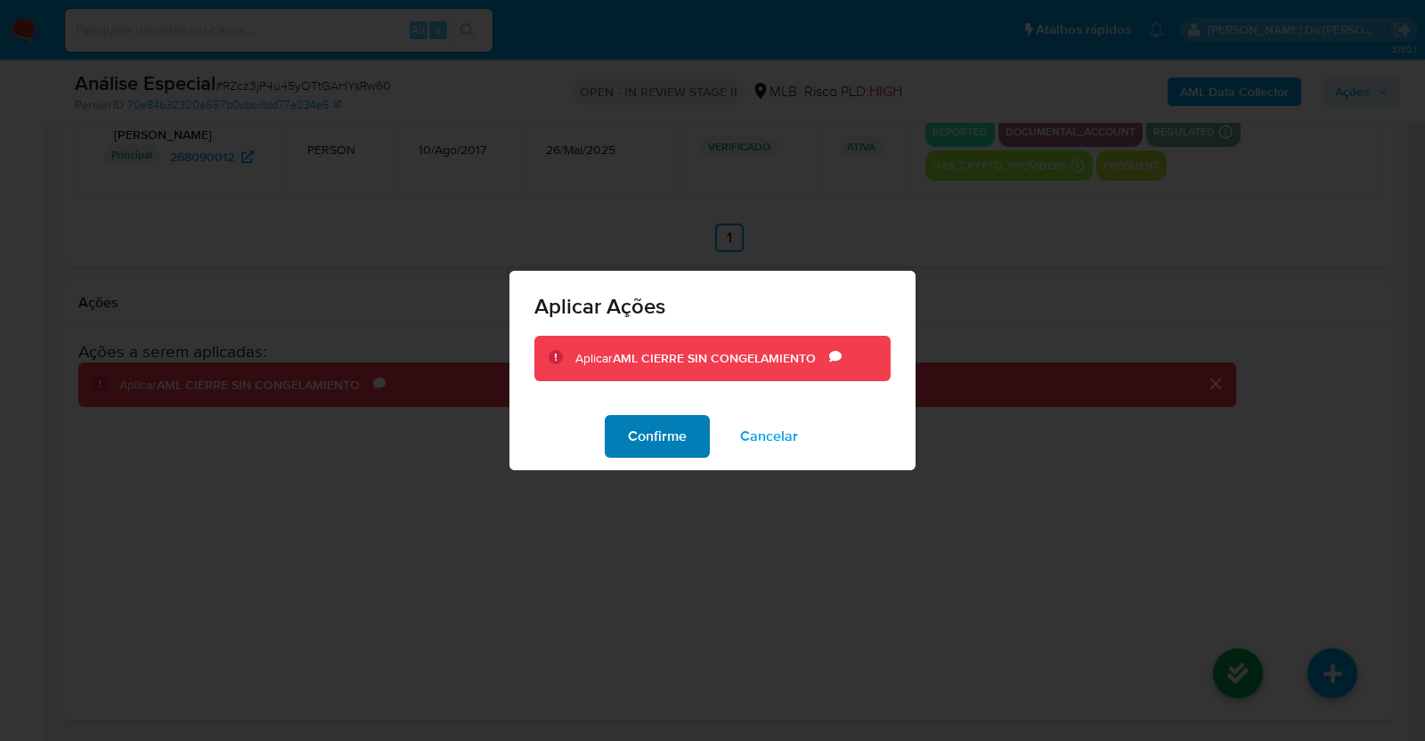
click at [665, 423] on span "Confirme" at bounding box center [657, 436] width 59 height 39
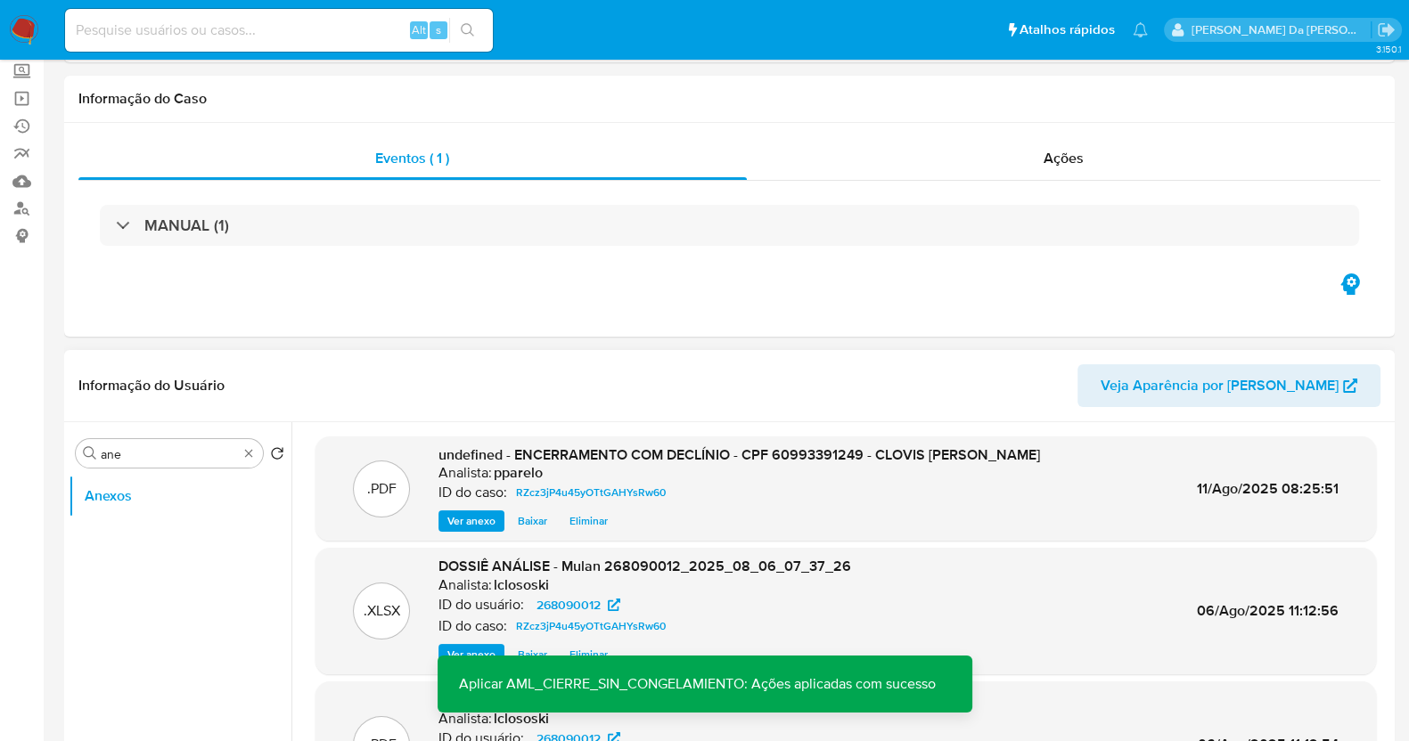
scroll to position [334, 0]
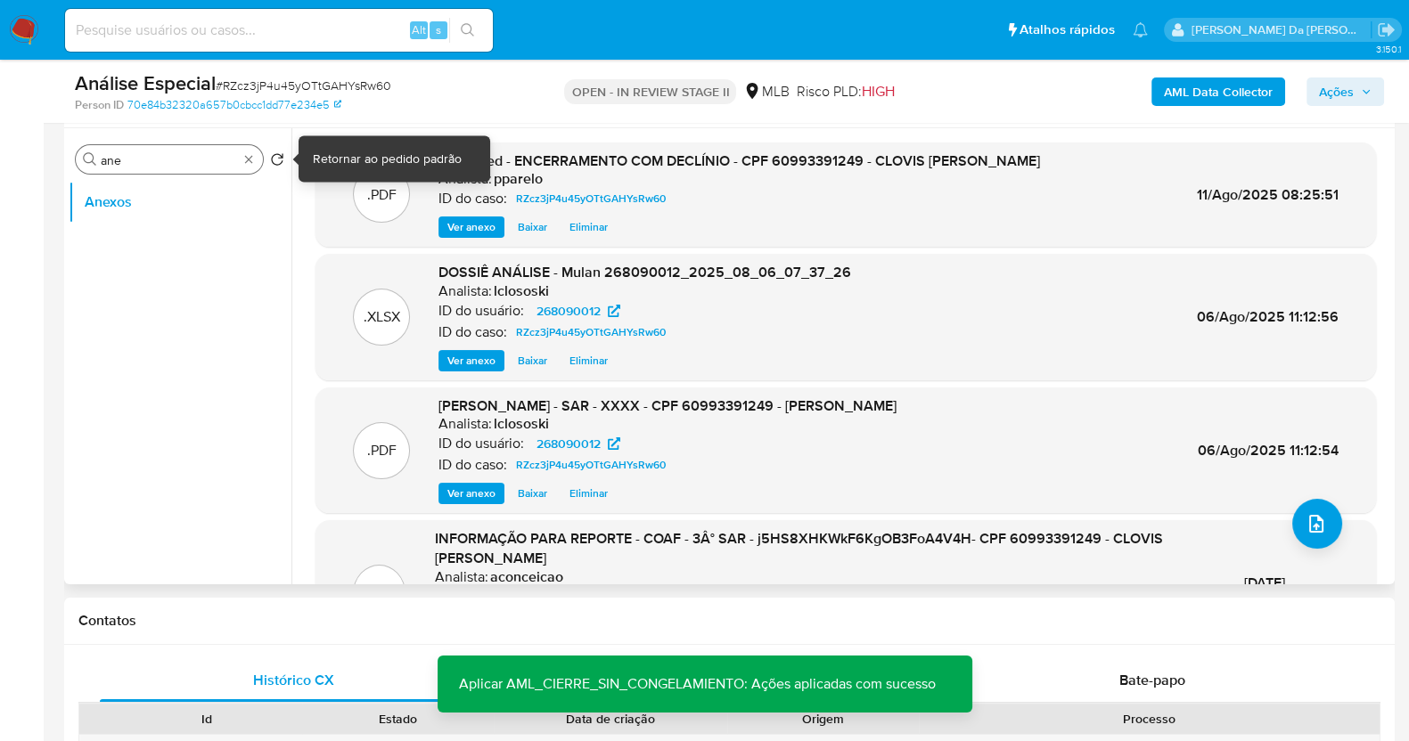
click at [252, 149] on div "Procurar ane" at bounding box center [169, 159] width 187 height 29
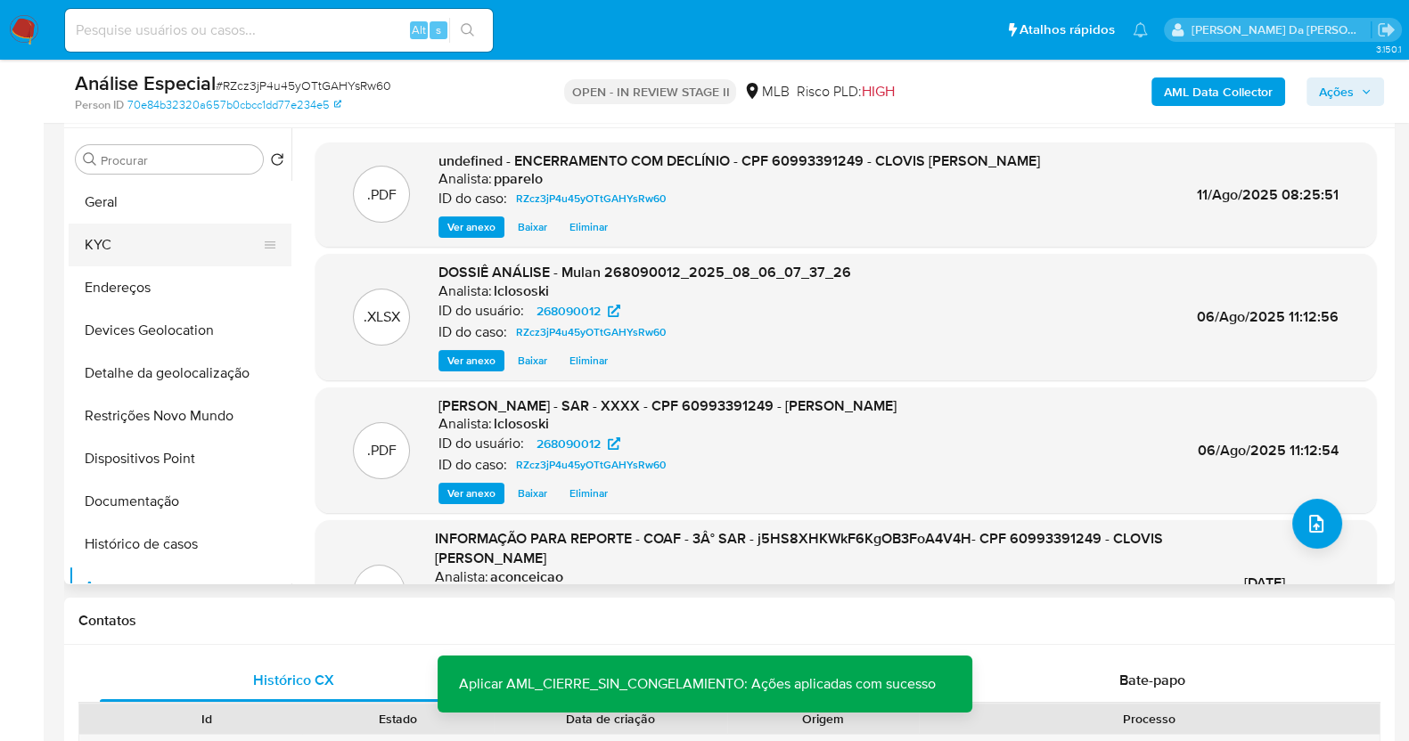
click at [151, 249] on button "KYC" at bounding box center [173, 245] width 208 height 43
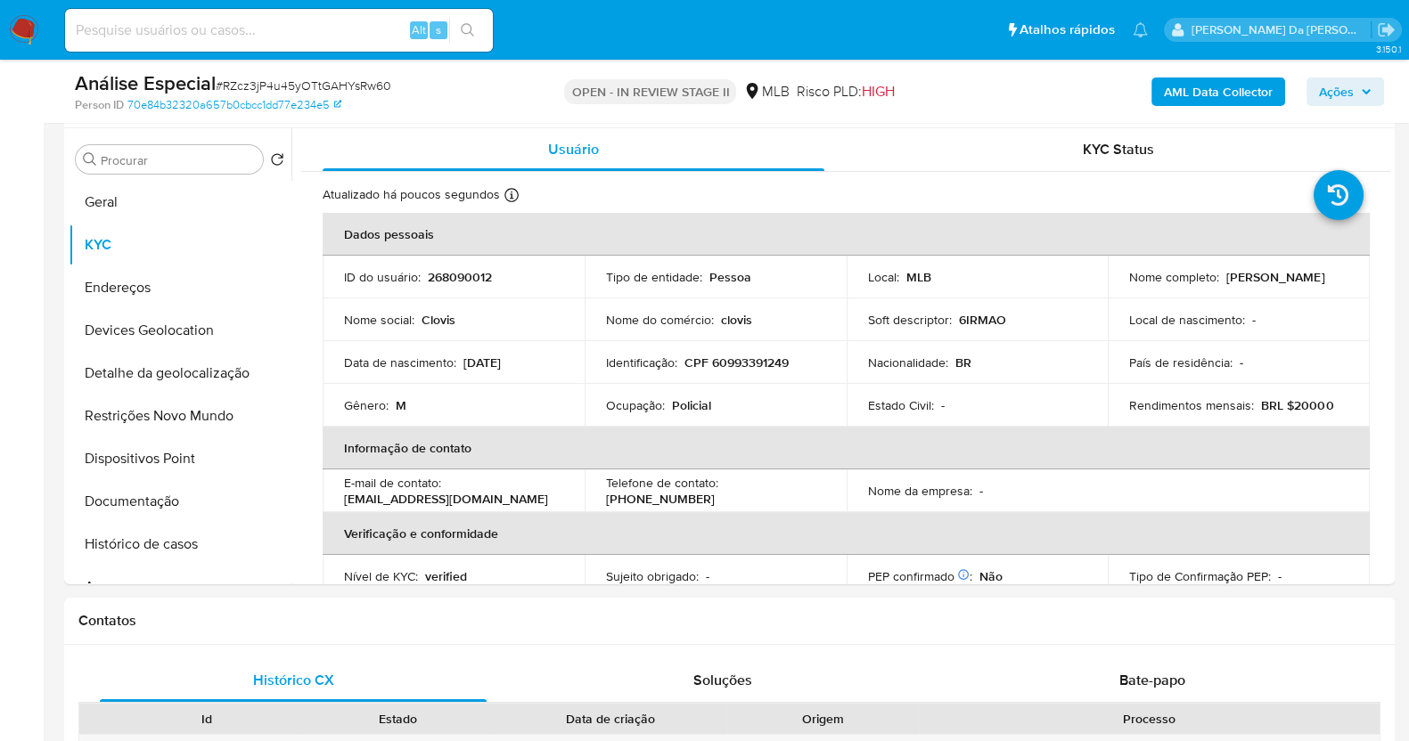
click at [1334, 94] on span "Ações" at bounding box center [1336, 92] width 35 height 29
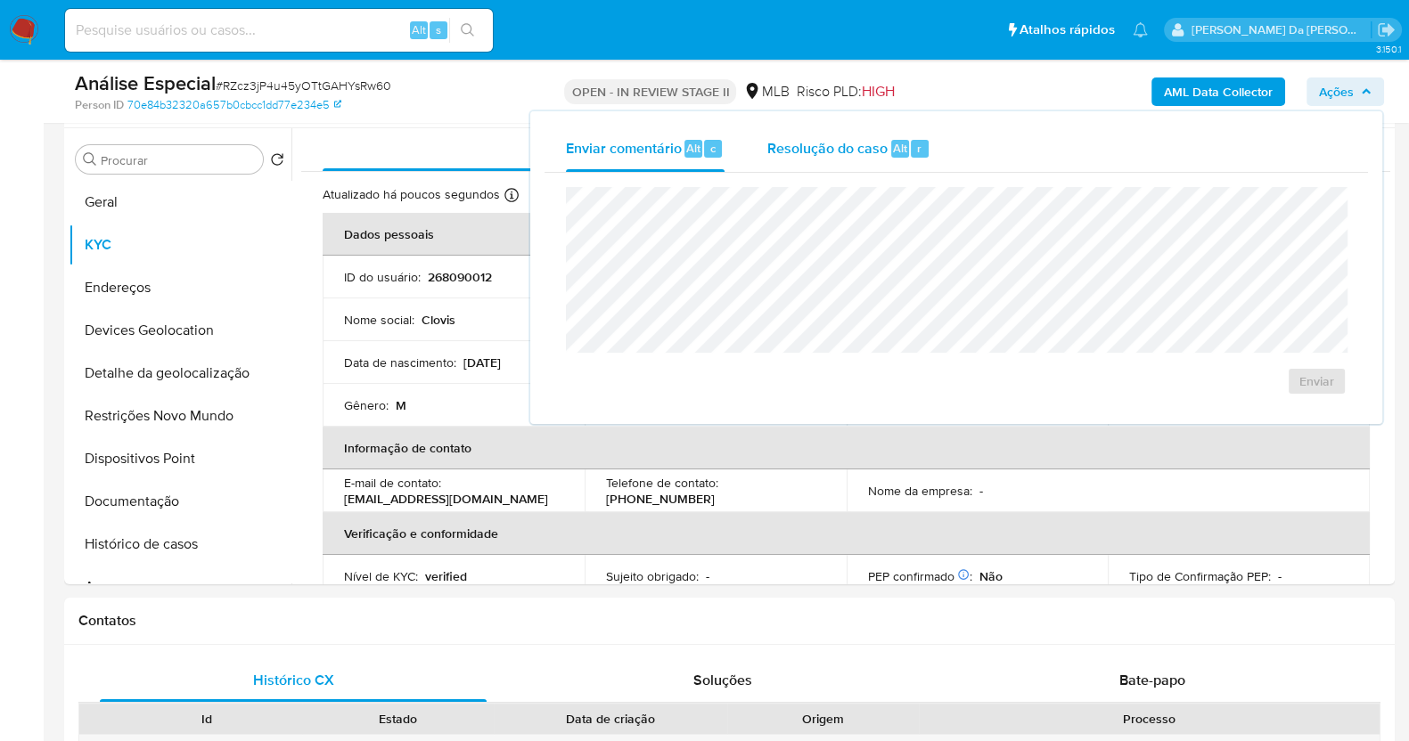
click at [882, 143] on span "Resolução do caso" at bounding box center [827, 147] width 120 height 20
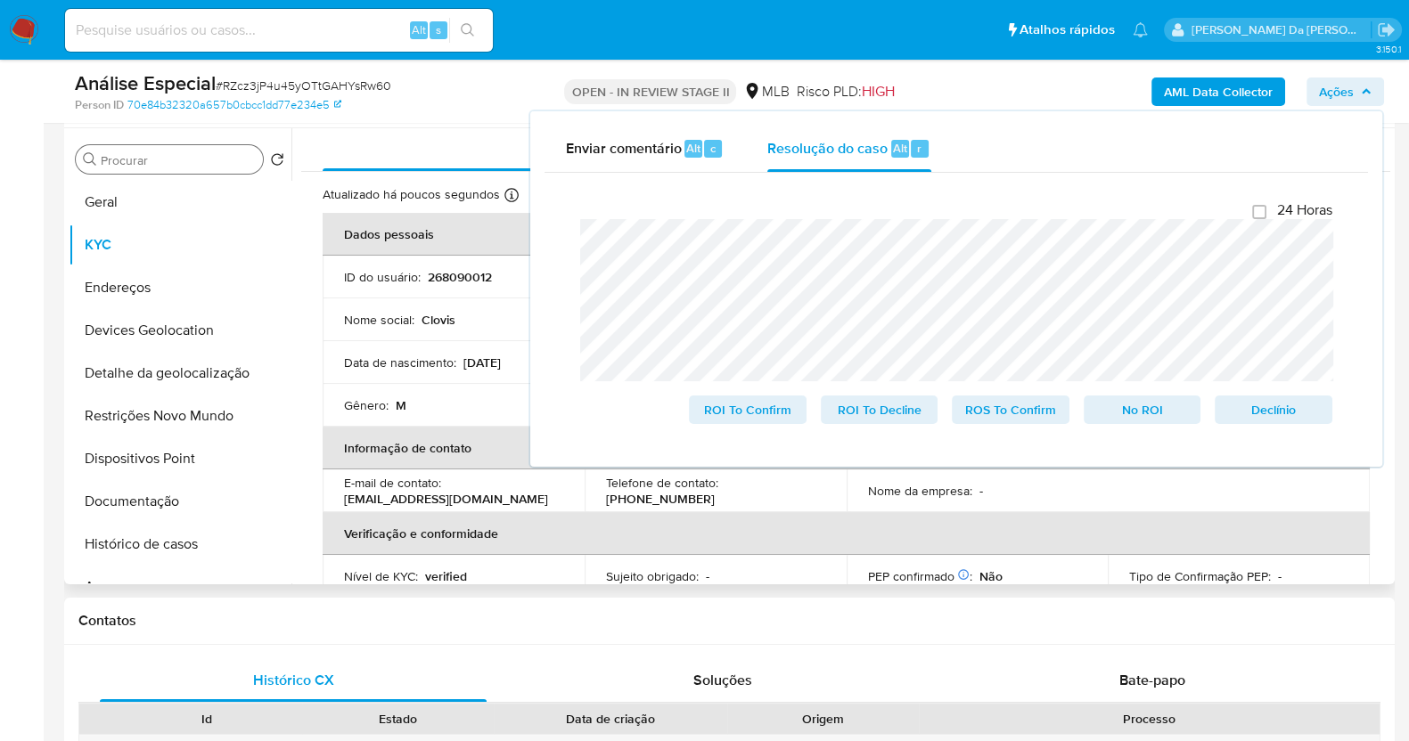
click at [215, 168] on div "Procurar" at bounding box center [169, 159] width 187 height 29
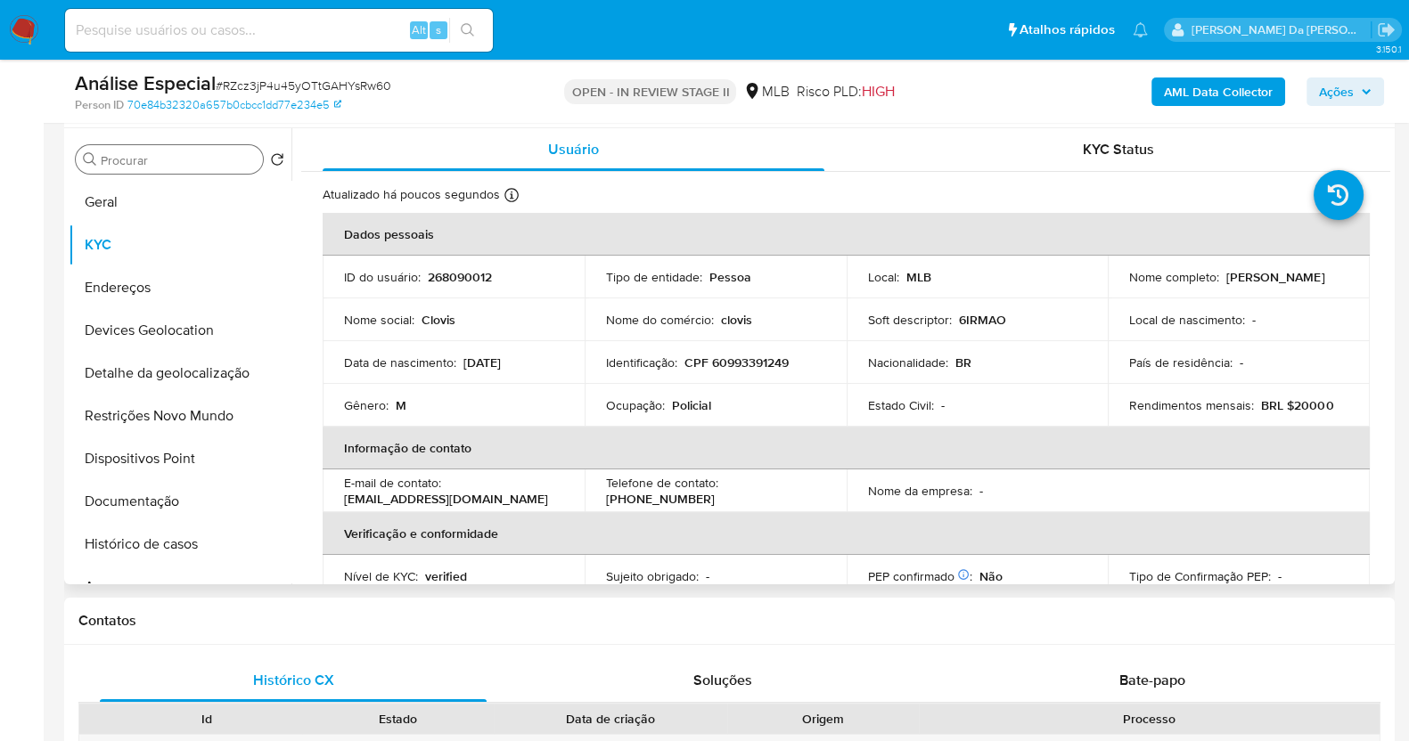
click at [218, 162] on input "Procurar" at bounding box center [178, 160] width 155 height 16
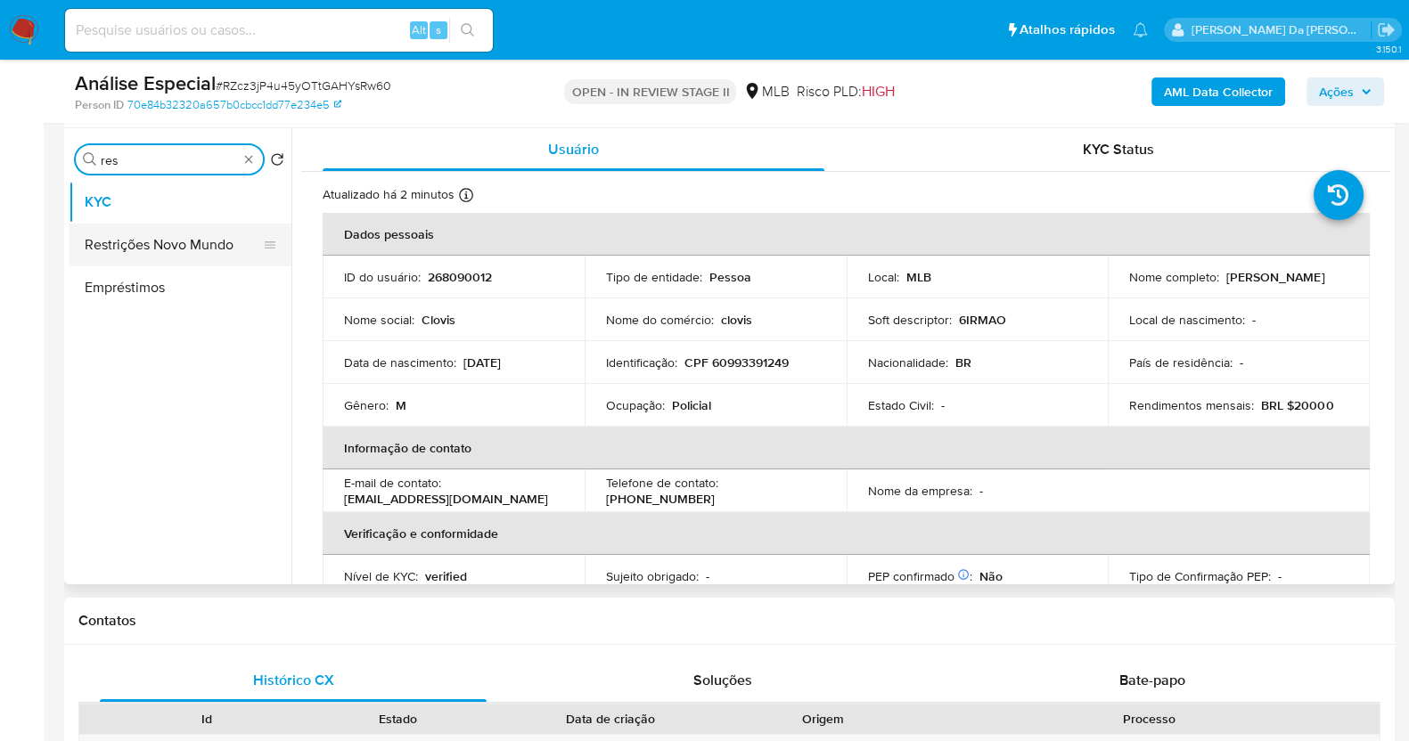
type input "res"
click at [185, 244] on button "Restrições Novo Mundo" at bounding box center [173, 245] width 208 height 43
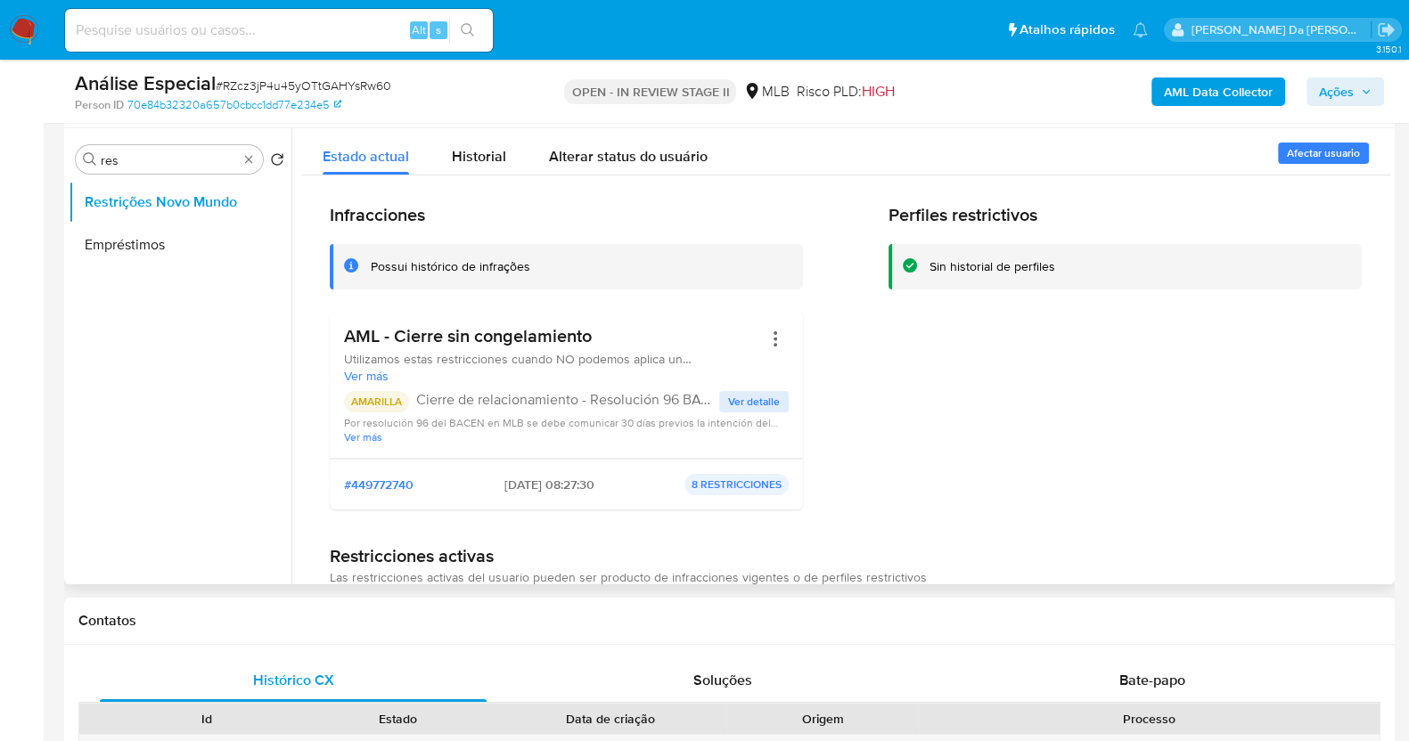
click at [741, 400] on span "Ver detalle" at bounding box center [754, 402] width 52 height 18
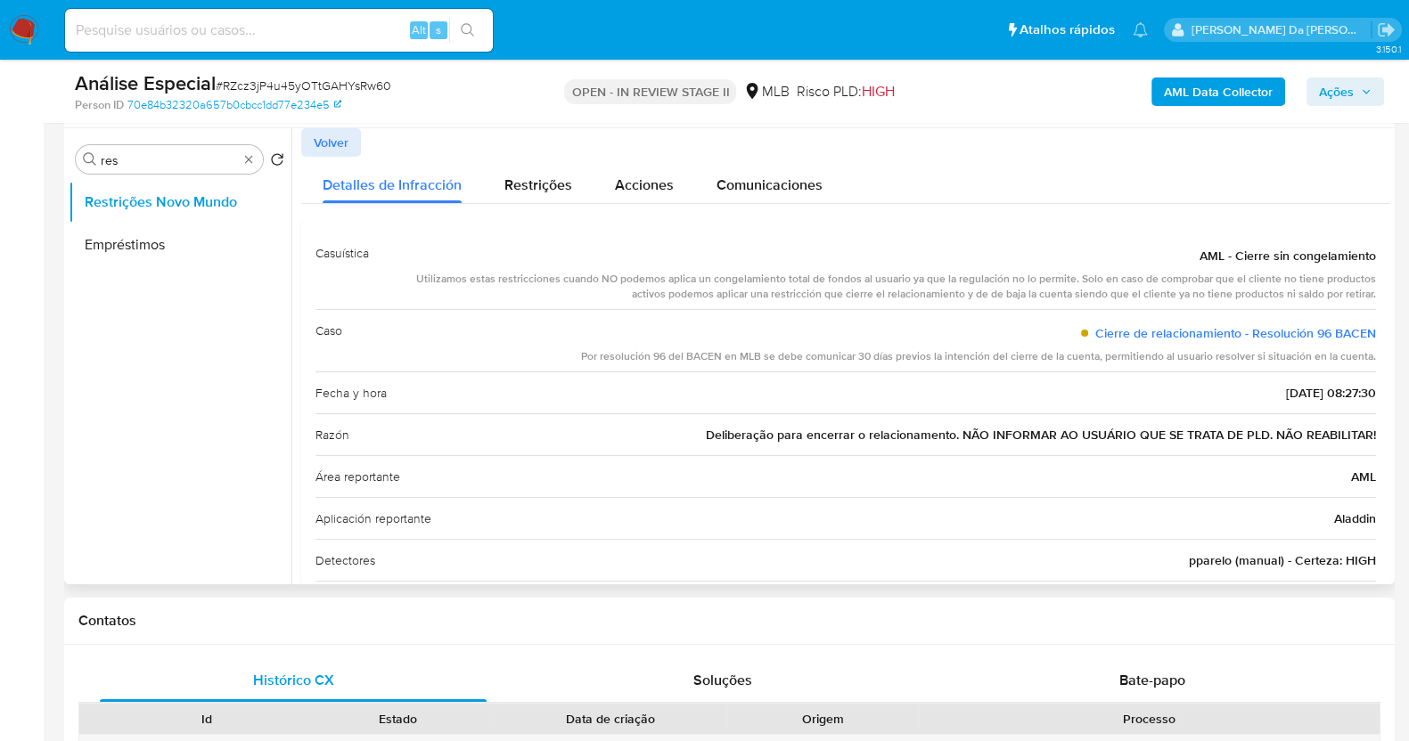
click at [734, 422] on div "Razón Deliberação para encerrar o relacionamento. NÃO INFORMAR AO USUÁRIO QUE S…" at bounding box center [845, 434] width 1060 height 42
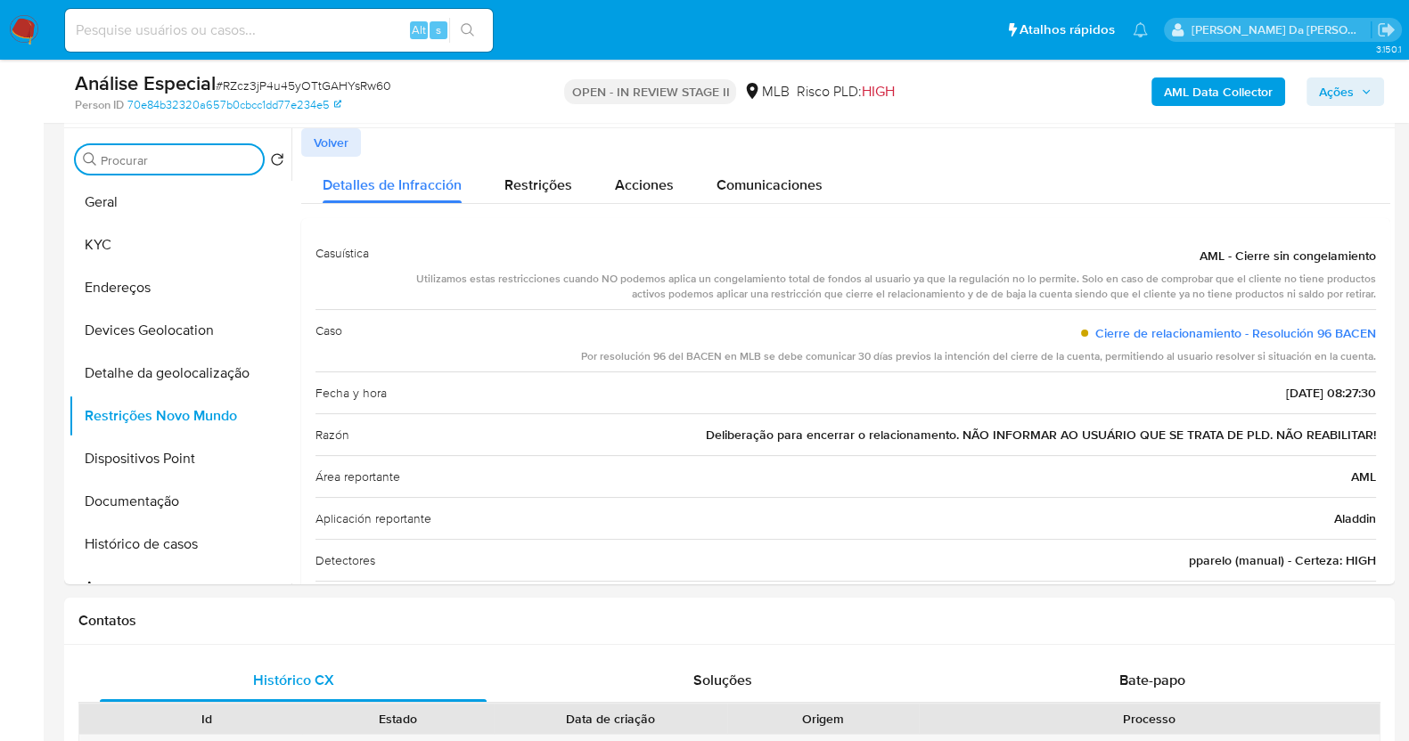
click at [1379, 109] on div "AML Data Collector Ações" at bounding box center [1167, 91] width 431 height 42
click at [1361, 93] on icon "button" at bounding box center [1365, 91] width 11 height 11
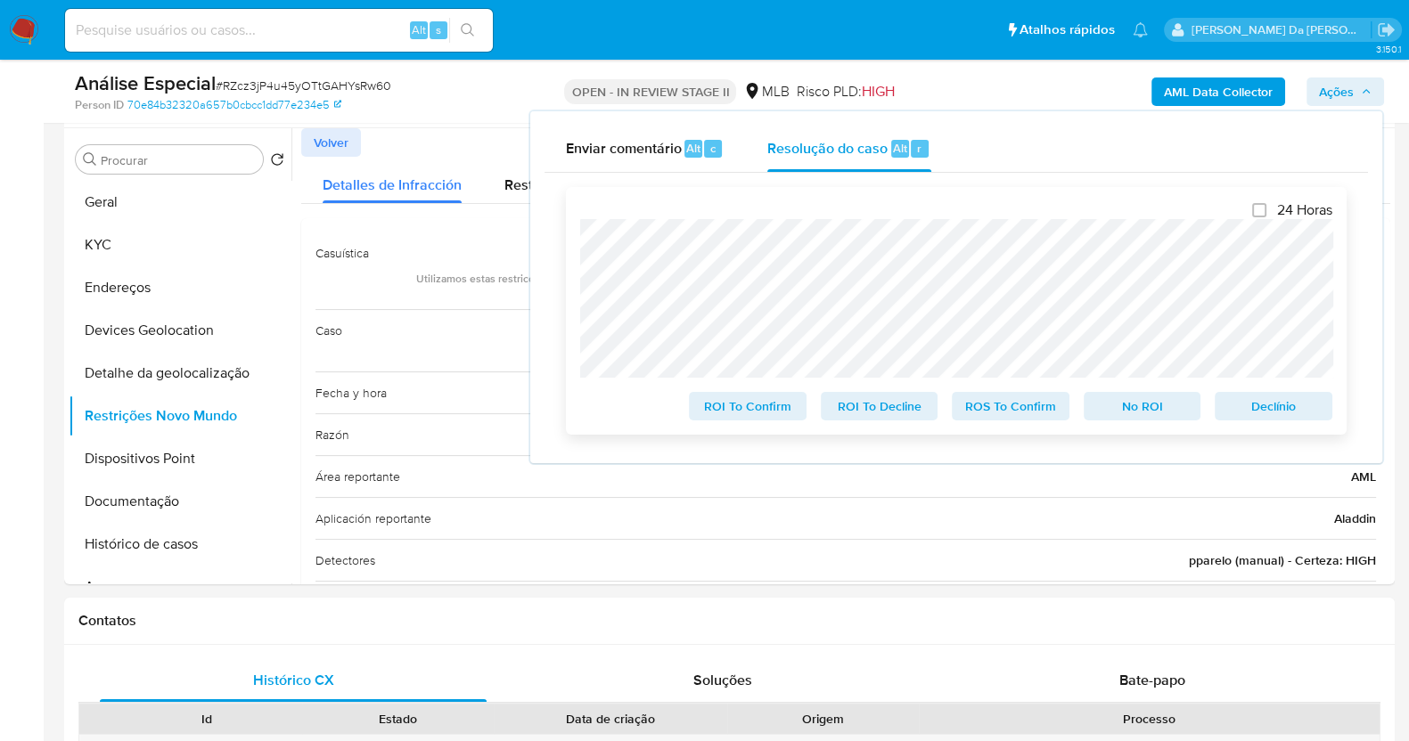
click at [1139, 411] on span "No ROI" at bounding box center [1142, 406] width 93 height 25
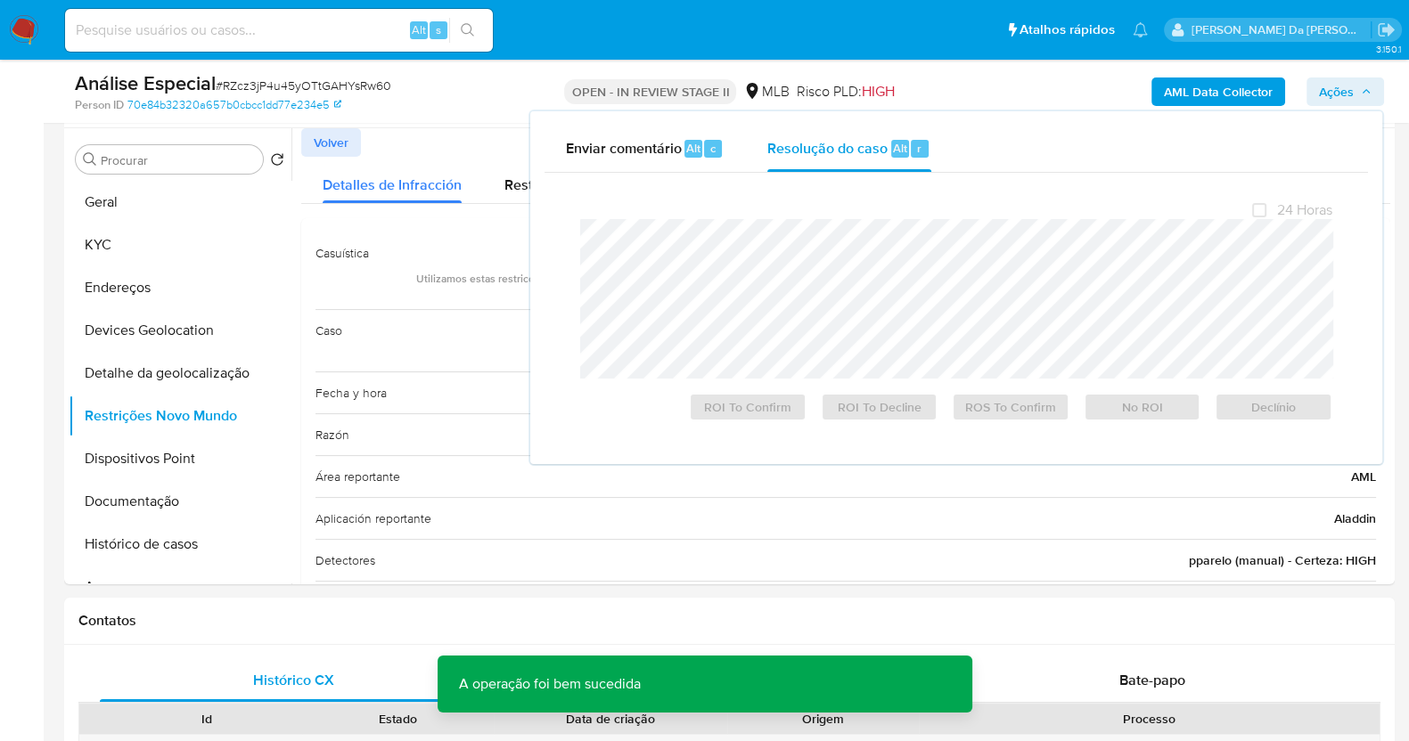
click at [284, 86] on span "# RZcz3jP4u45yOTtGAHYsRw60" at bounding box center [304, 86] width 176 height 18
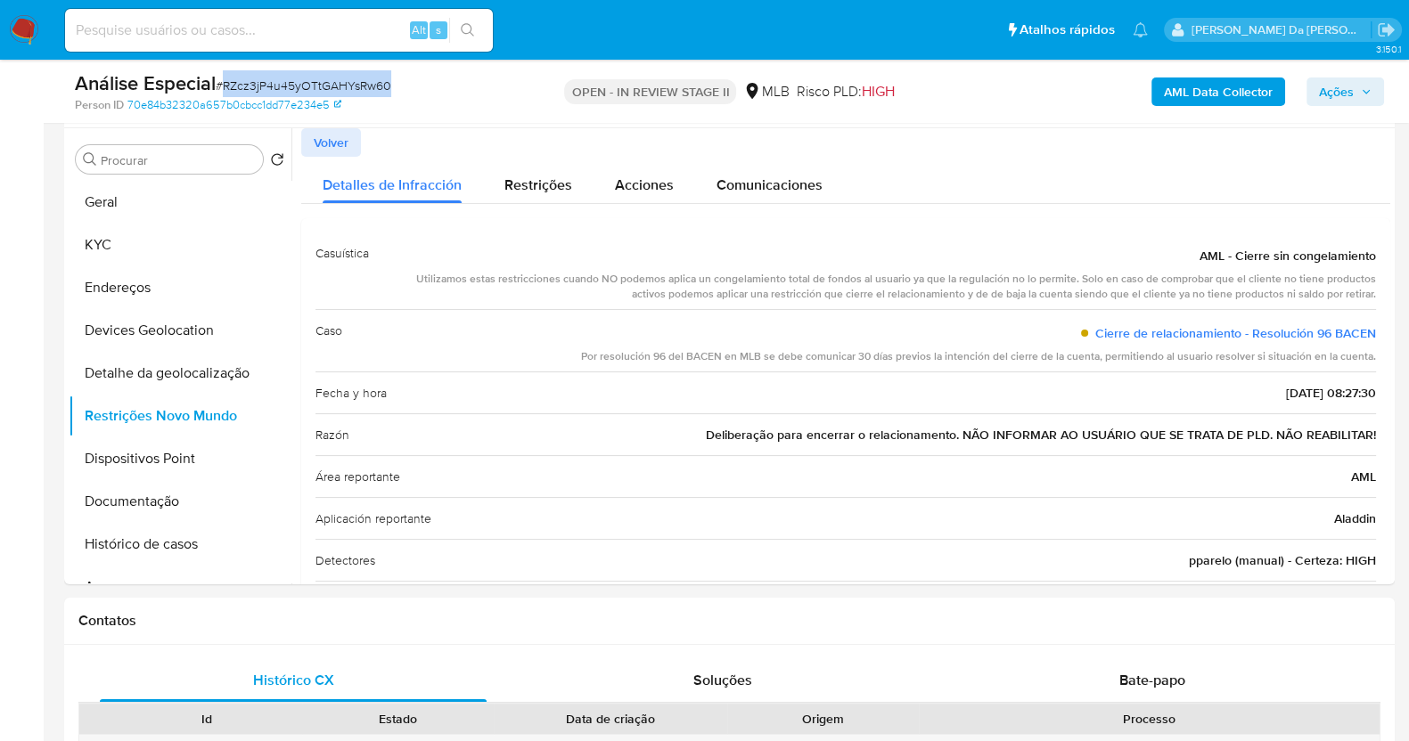
click at [284, 86] on span "# RZcz3jP4u45yOTtGAHYsRw60" at bounding box center [304, 86] width 176 height 18
copy span "RZcz3jP4u45yOTtGAHYsRw60"
click at [152, 204] on button "Geral" at bounding box center [173, 202] width 208 height 43
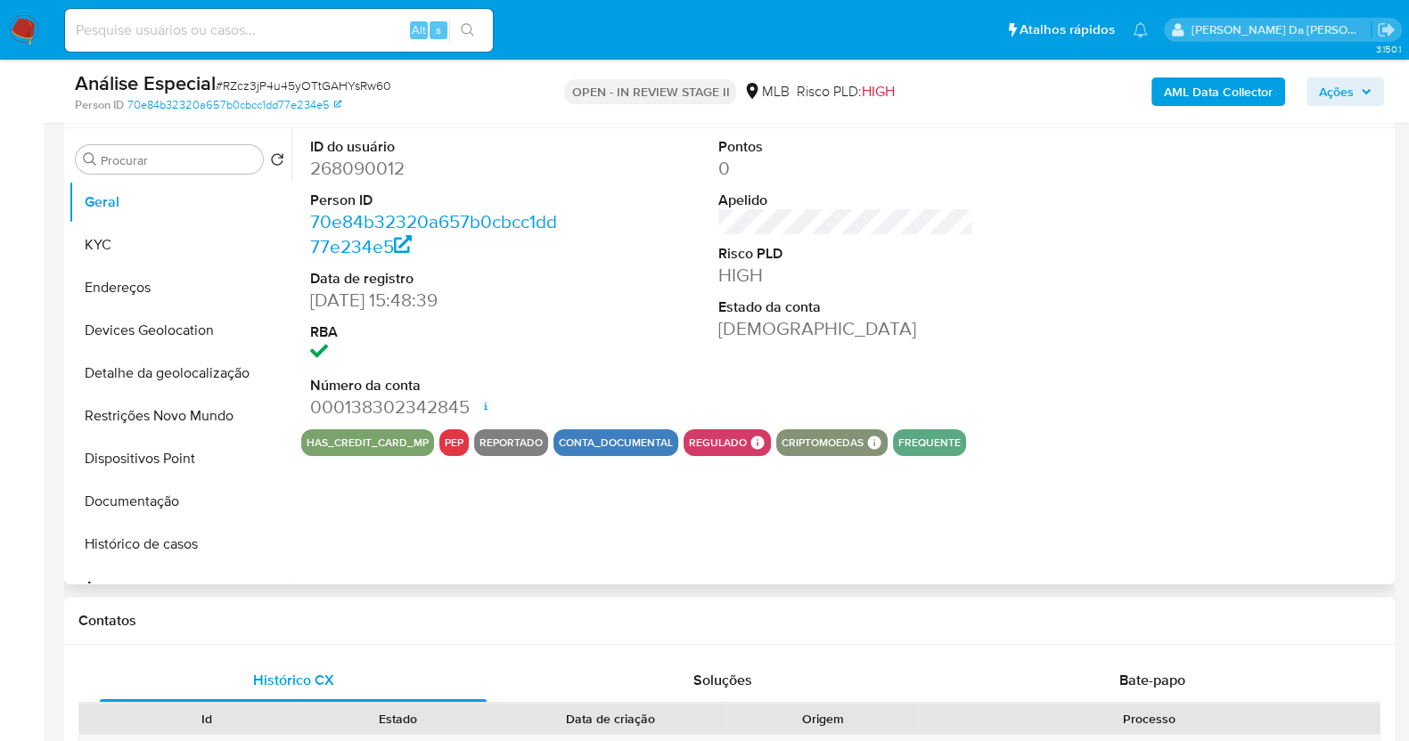
click at [371, 162] on dd "268090012" at bounding box center [437, 168] width 255 height 25
copy dd "268090012"
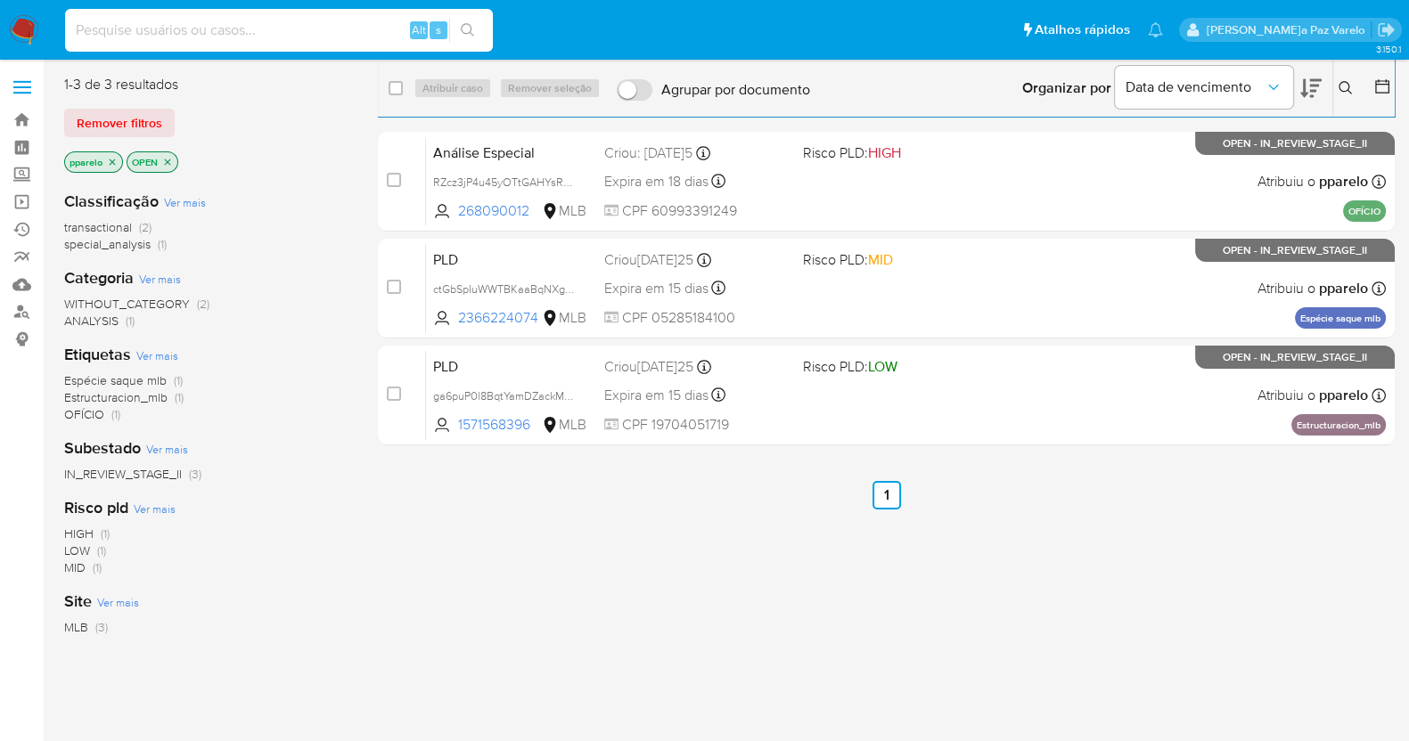
click at [376, 23] on input at bounding box center [279, 30] width 428 height 23
paste input "TC6s8RxFgrvQXiWjw11qTYj9"
type input "TC6s8RxFgrvQXiWjw11qTYj9"
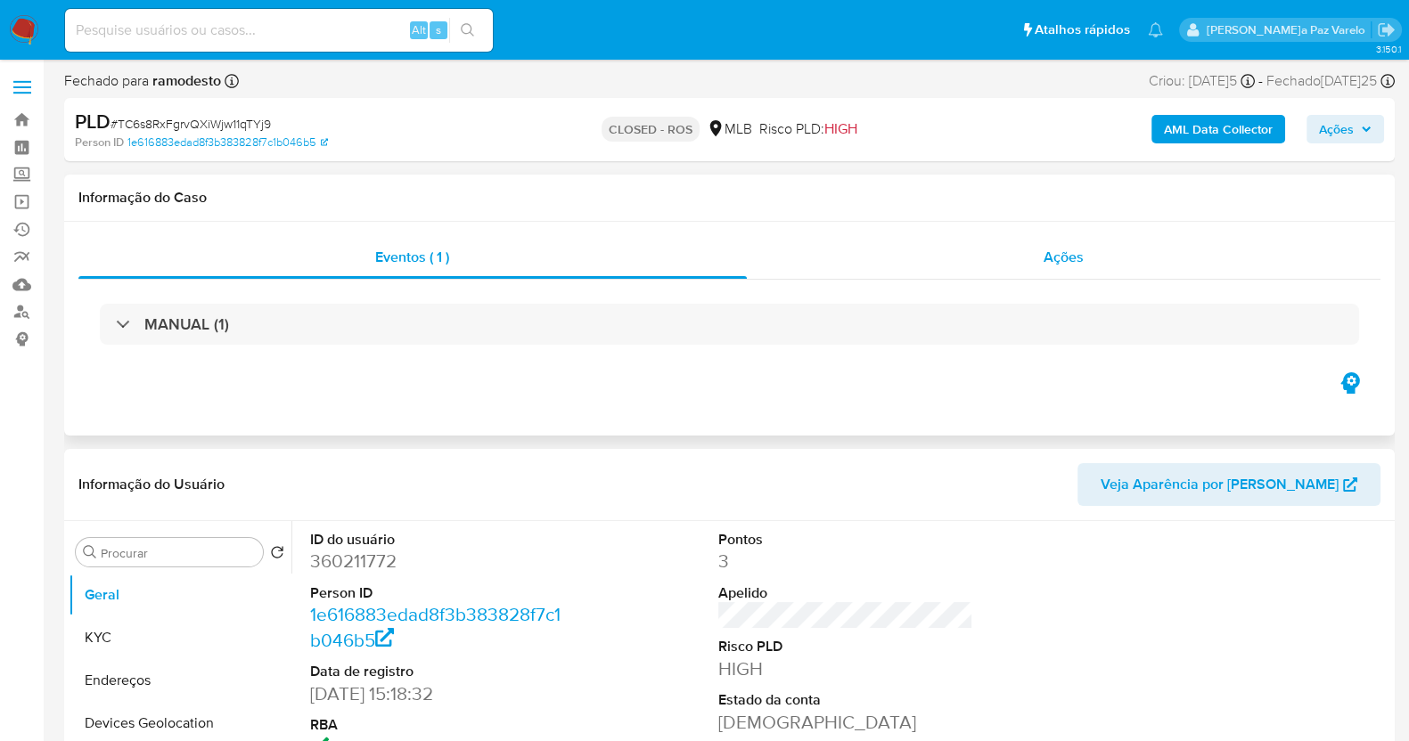
select select "10"
click at [1049, 261] on span "Ações" at bounding box center [1063, 257] width 40 height 20
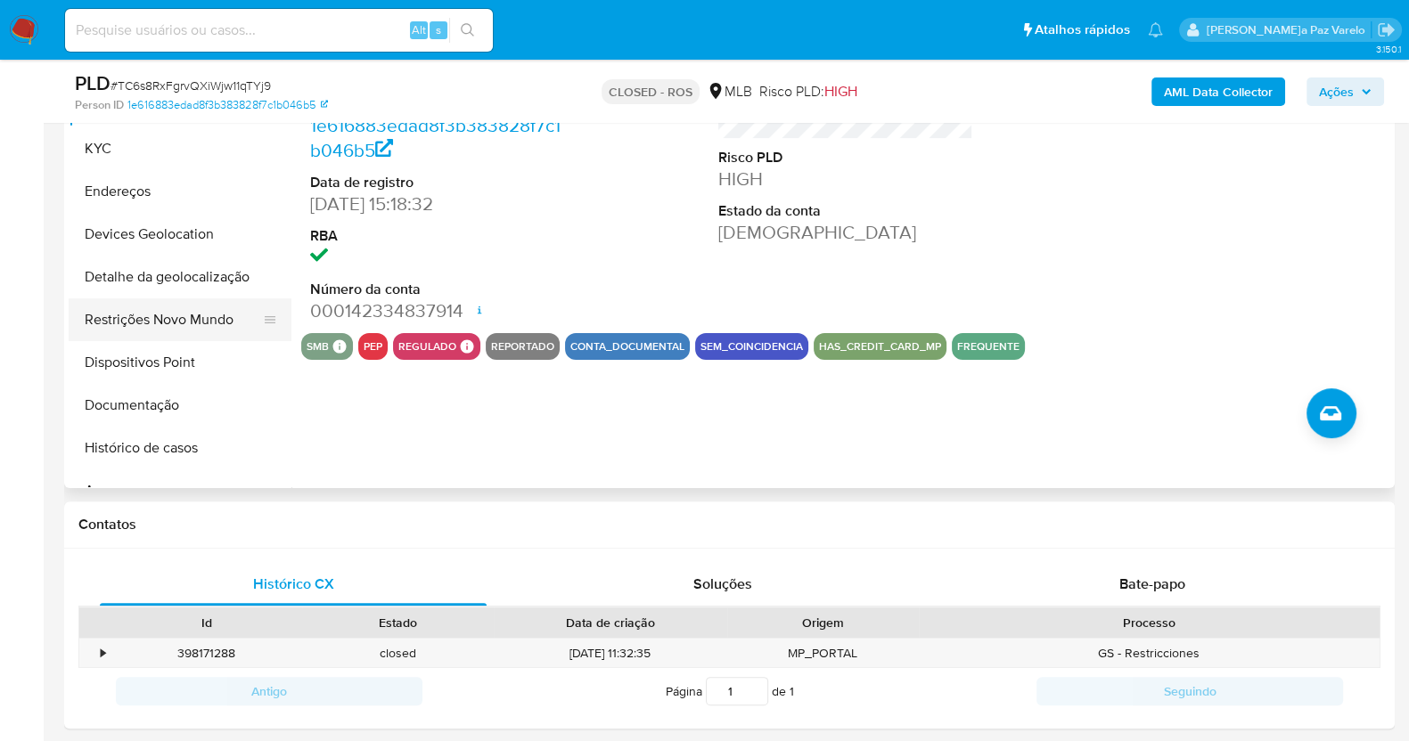
click at [208, 318] on button "Restrições Novo Mundo" at bounding box center [173, 319] width 208 height 43
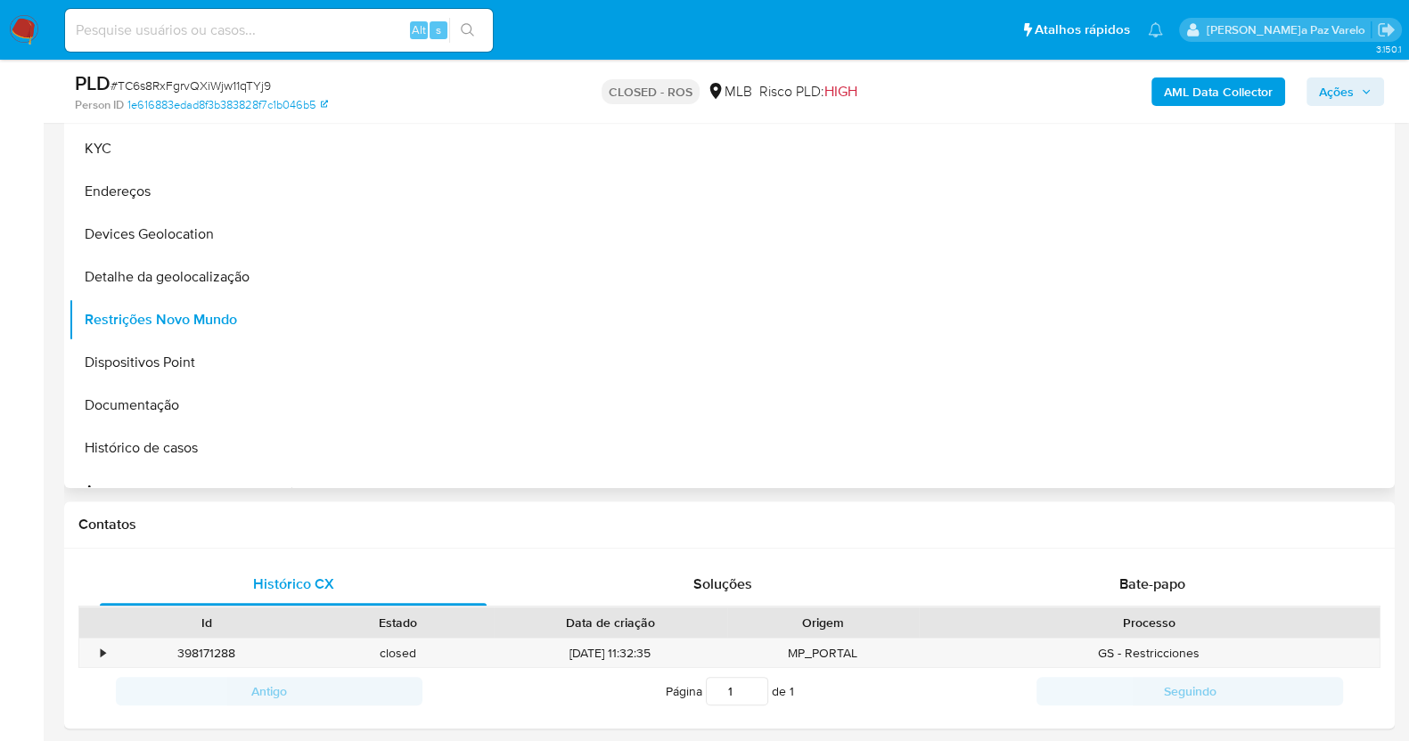
scroll to position [445, 0]
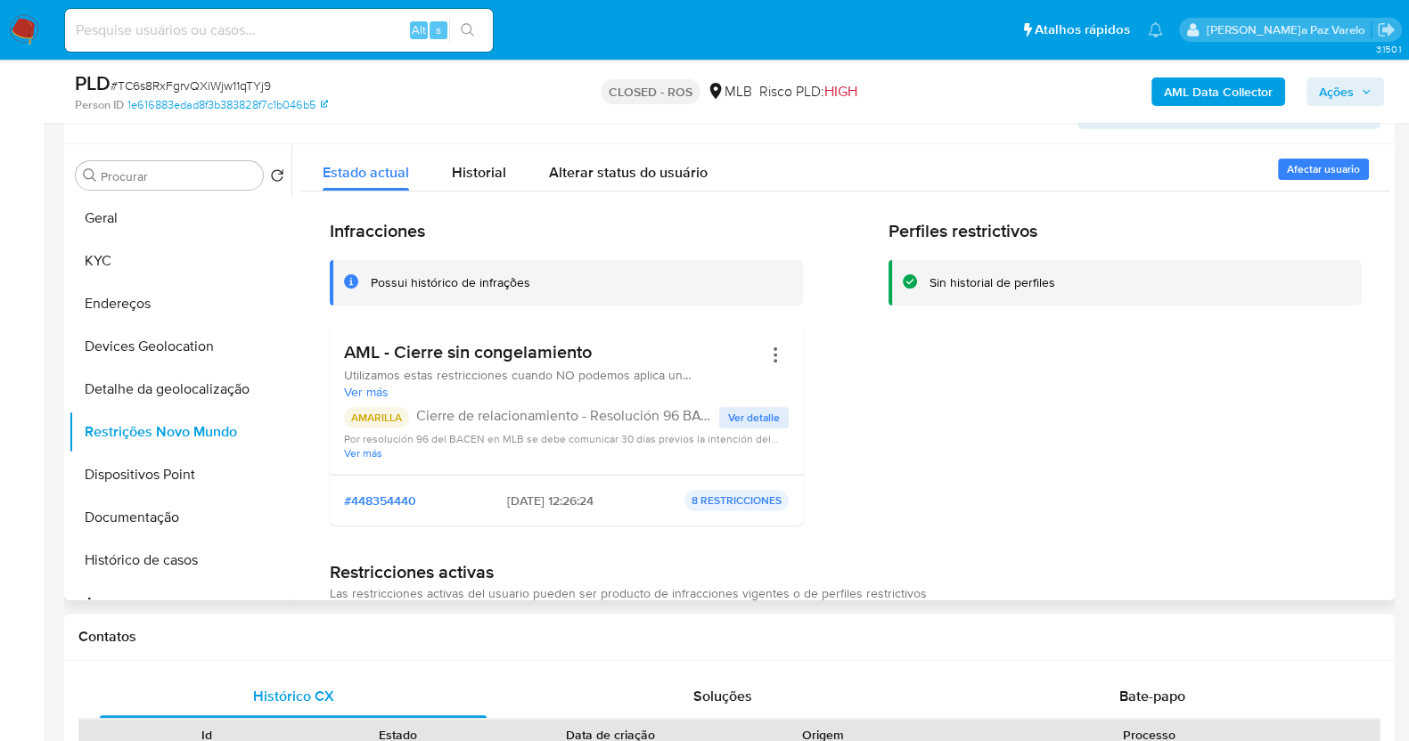
click at [739, 412] on span "Ver detalle" at bounding box center [754, 418] width 52 height 18
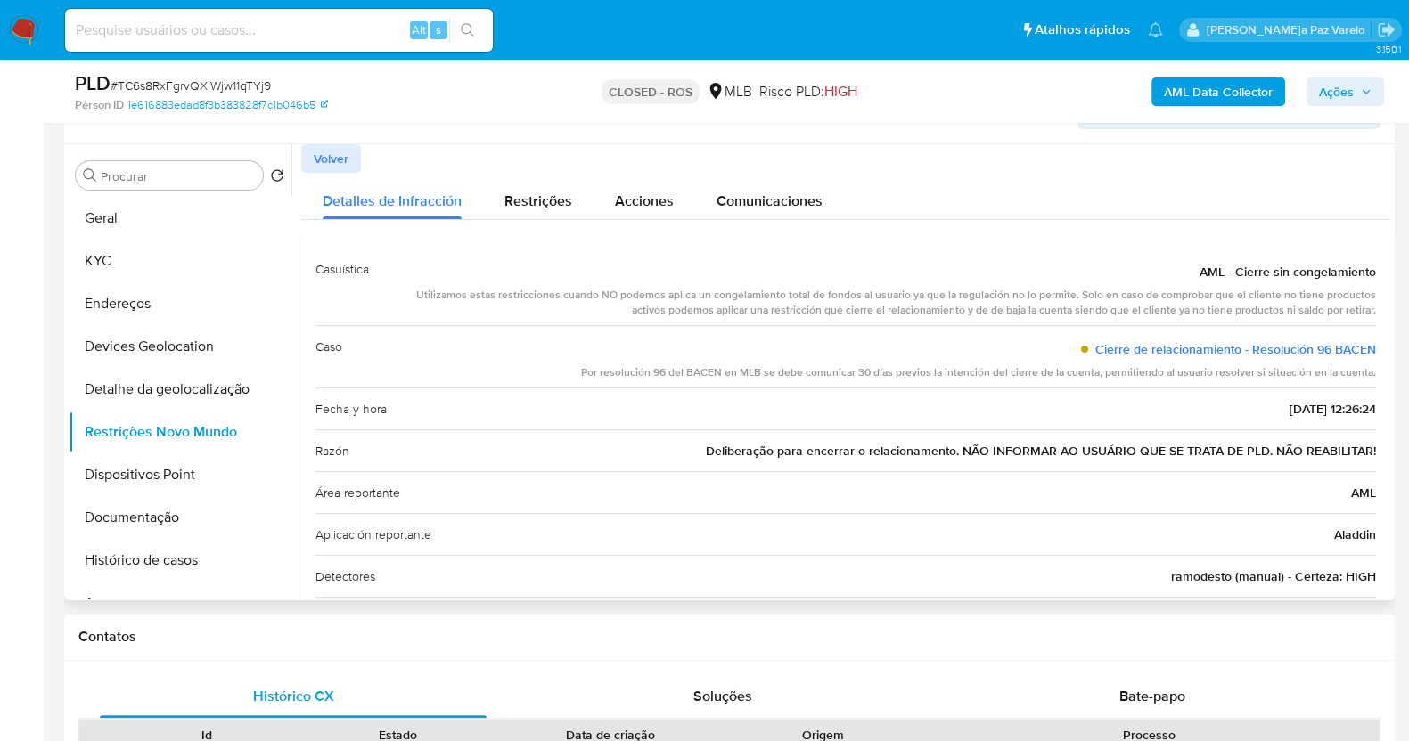
click at [343, 152] on span "Volver" at bounding box center [331, 158] width 35 height 25
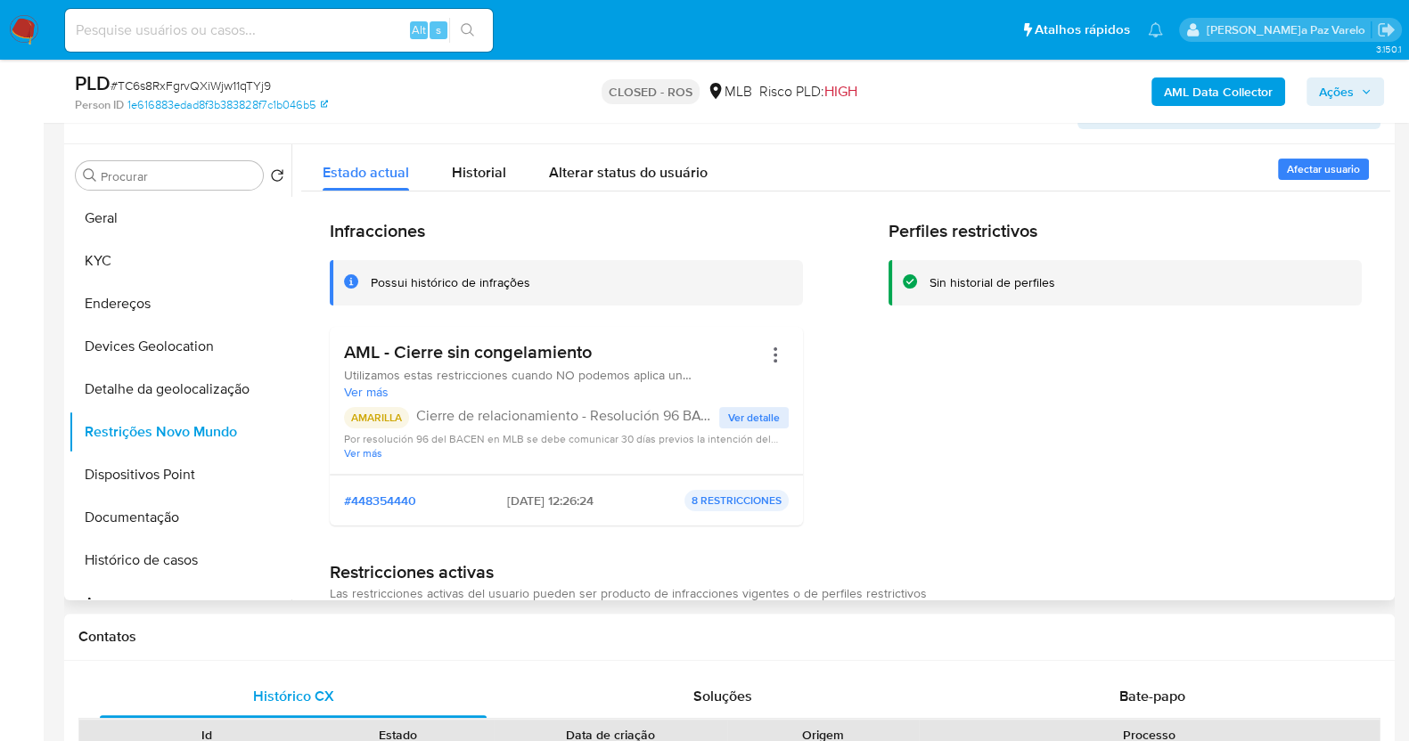
click at [461, 413] on p "Cierre de relacionamiento - Resolución 96 BACEN" at bounding box center [567, 416] width 303 height 18
drag, startPoint x: 461, startPoint y: 413, endPoint x: 714, endPoint y: 413, distance: 253.0
click at [714, 413] on p "Cierre de relacionamiento - Resolución 96 BACEN" at bounding box center [567, 416] width 303 height 18
click at [756, 414] on span "Ver detalle" at bounding box center [754, 418] width 52 height 18
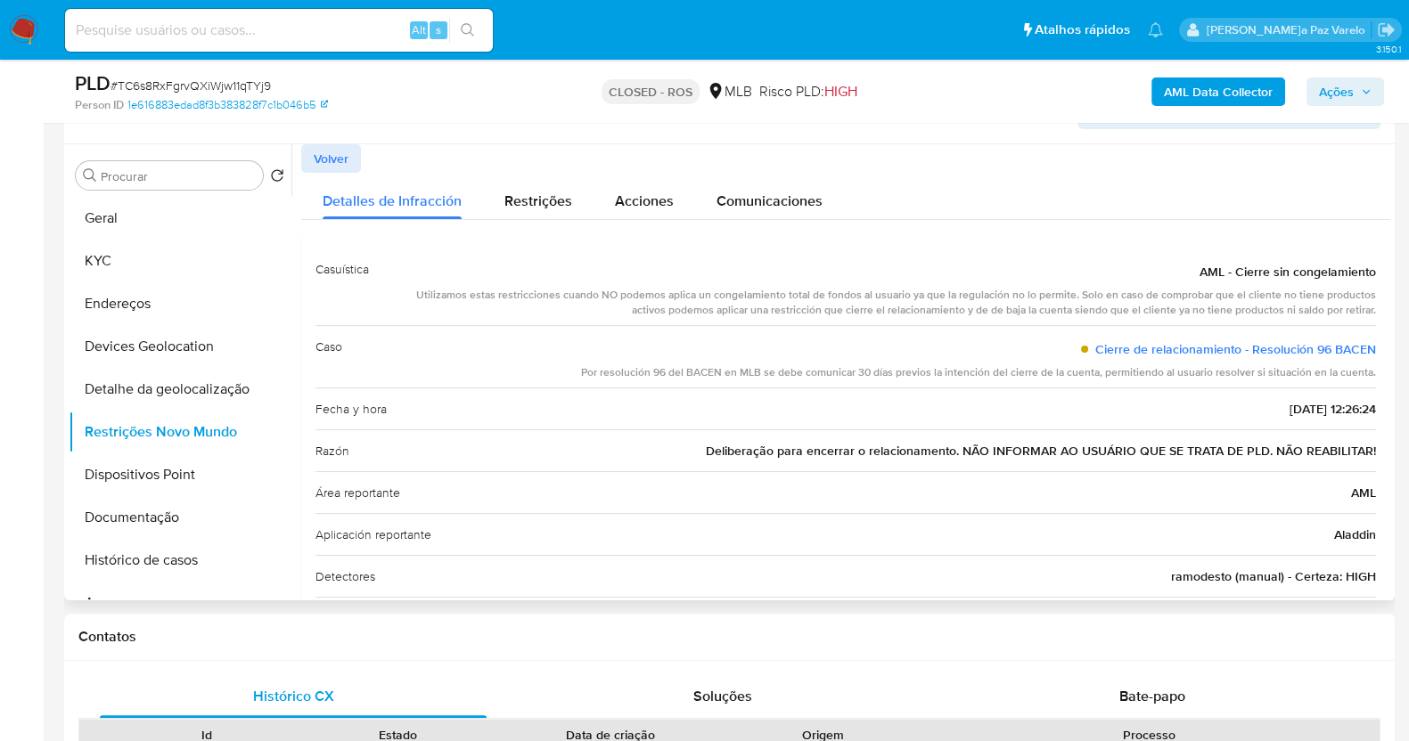
click at [753, 456] on span "Deliberação para encerrar o relacionamento. NÃO INFORMAR AO USUÁRIO QUE SE TRAT…" at bounding box center [1041, 451] width 670 height 18
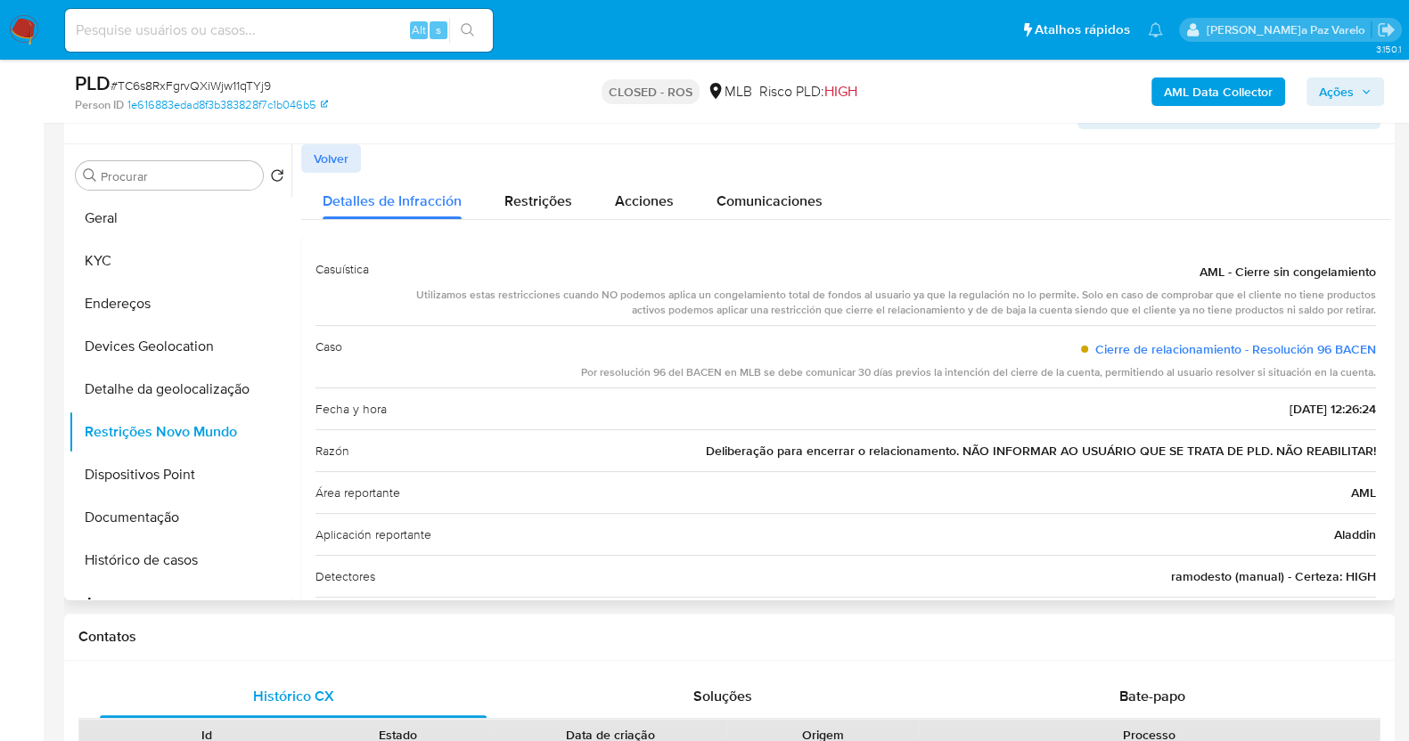
click at [753, 456] on span "Deliberação para encerrar o relacionamento. NÃO INFORMAR AO USUÁRIO QUE SE TRAT…" at bounding box center [1041, 451] width 670 height 18
click at [222, 176] on input "Procurar" at bounding box center [178, 176] width 155 height 16
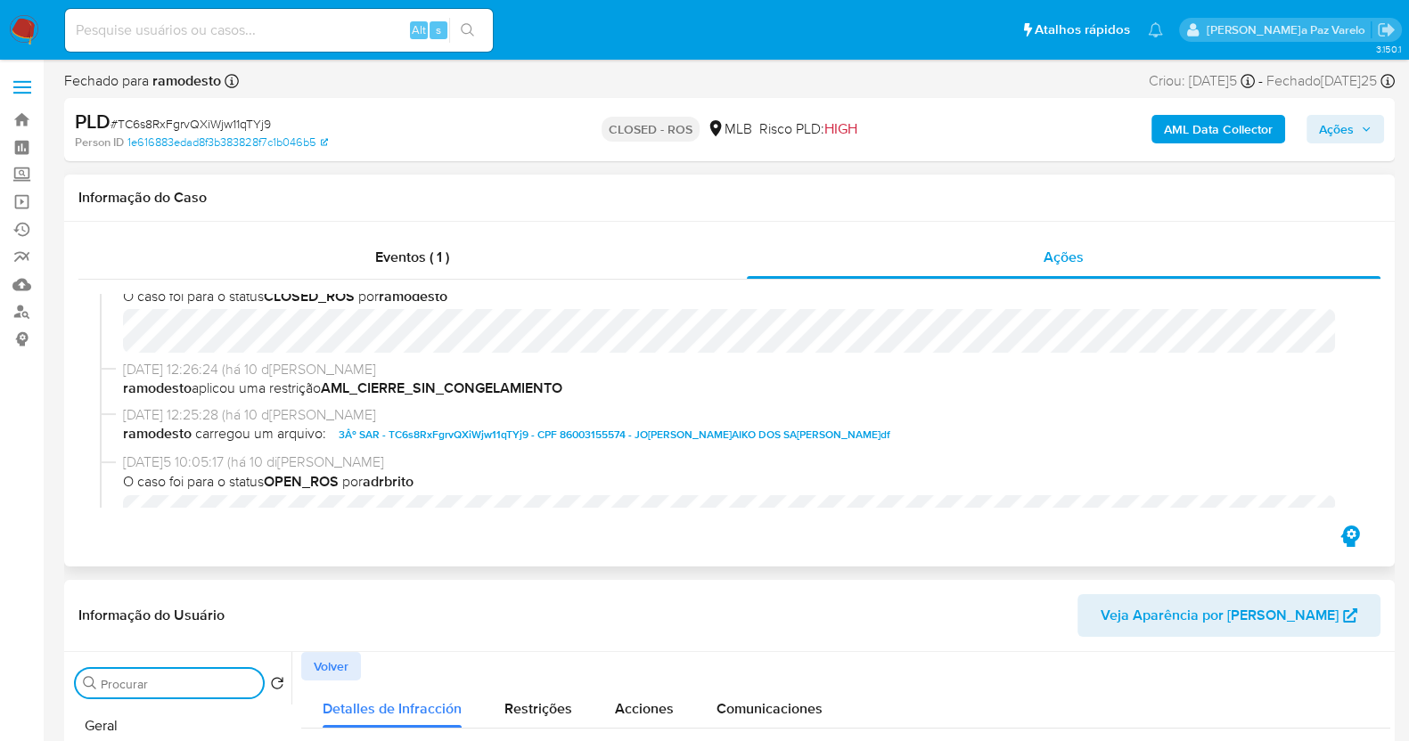
scroll to position [0, 0]
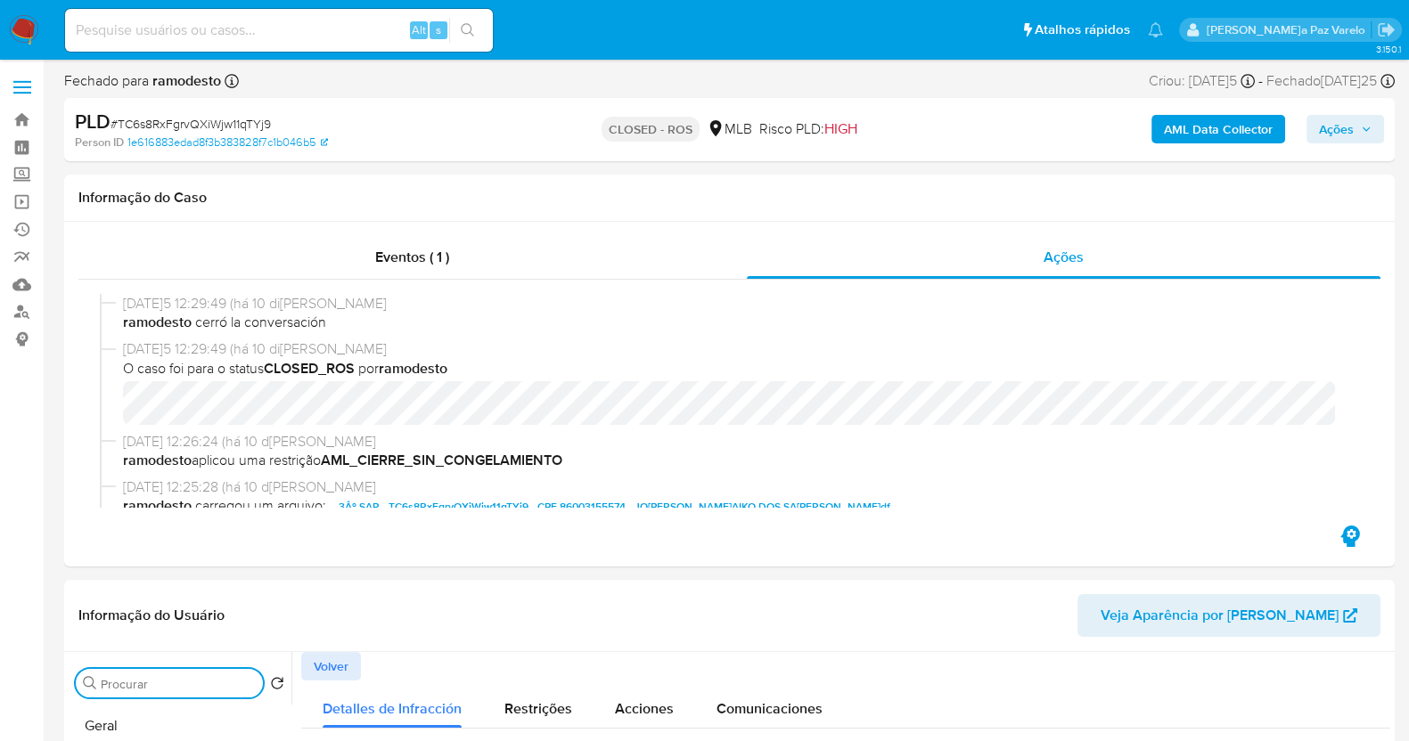
click at [331, 37] on input at bounding box center [279, 30] width 428 height 23
paste input "lz1KEWznZMx2O11pvA8IY7zI"
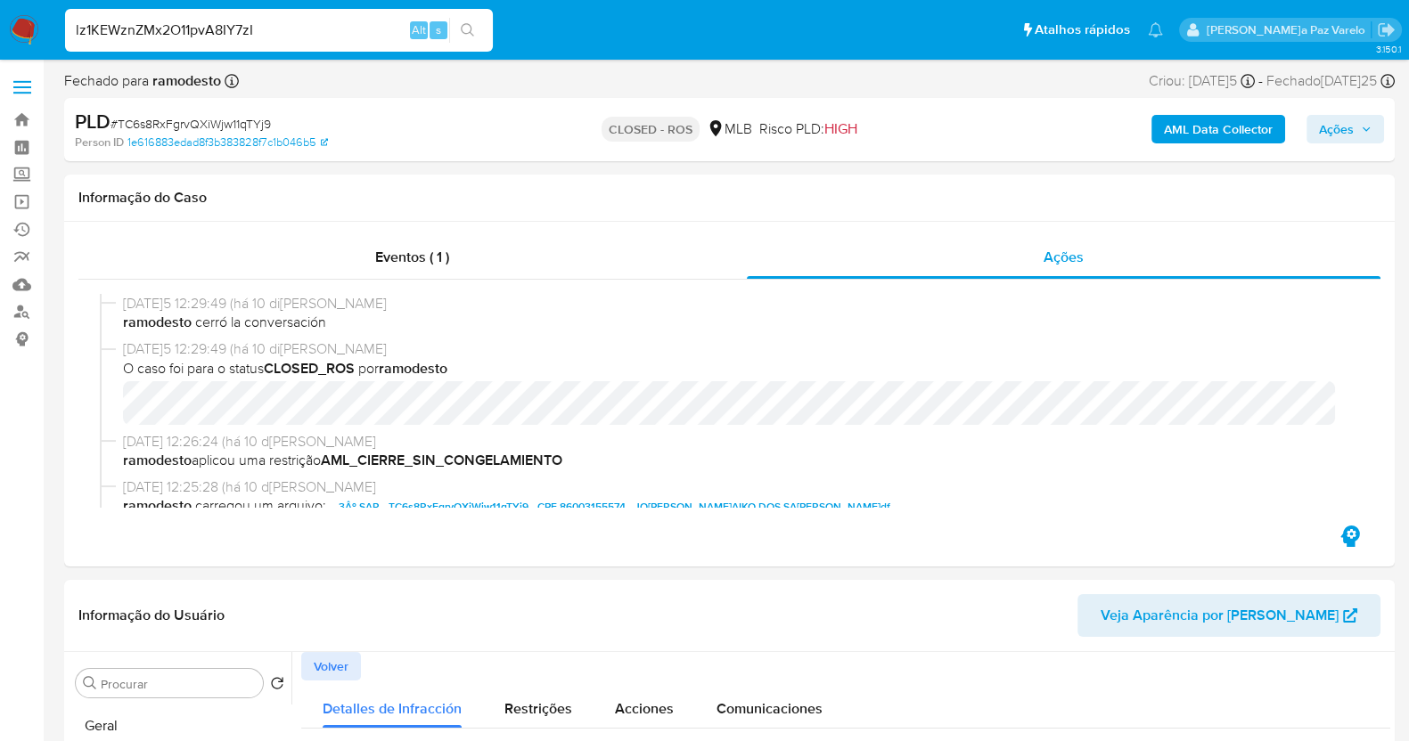
type input "lz1KEWznZMx2O11pvA8IY7zI"
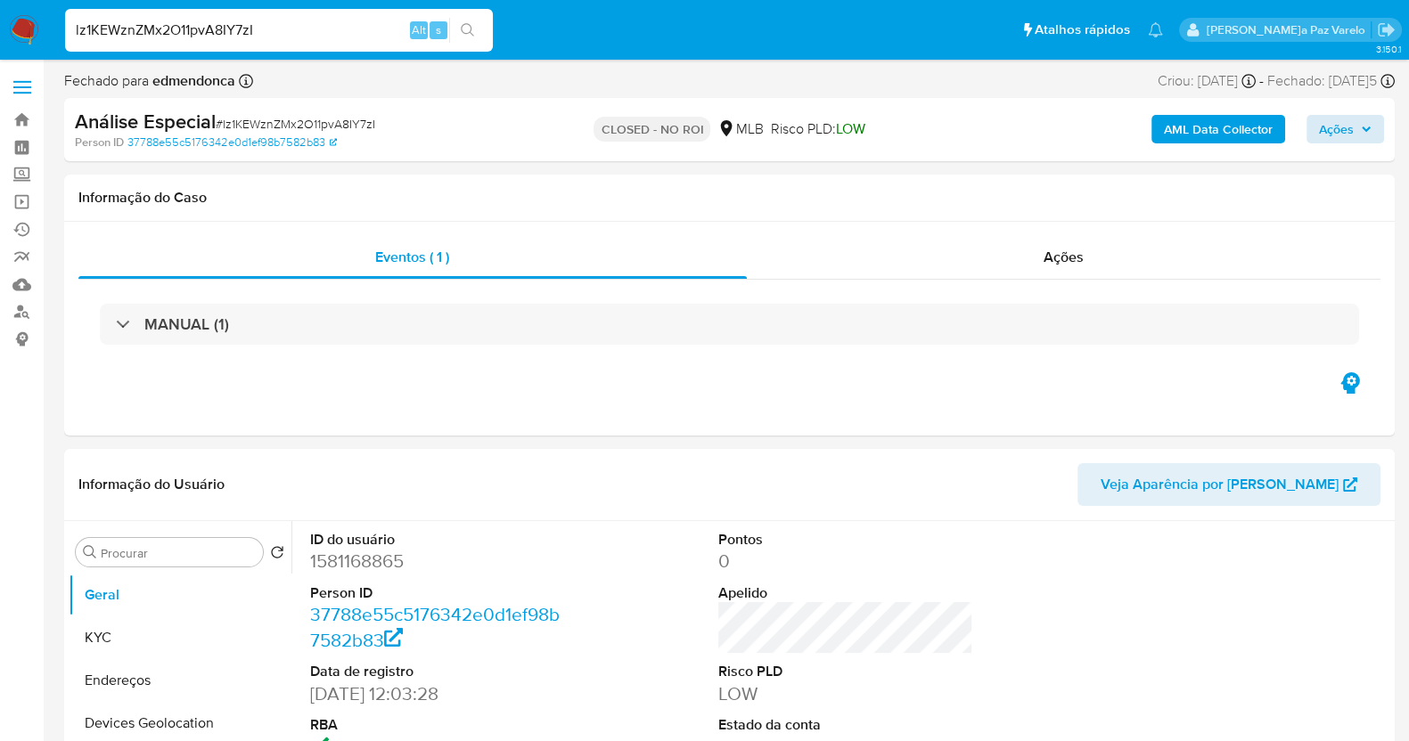
select select "10"
drag, startPoint x: 1336, startPoint y: 135, endPoint x: 1301, endPoint y: 140, distance: 35.9
click at [1336, 135] on span "Ações" at bounding box center [1336, 129] width 35 height 29
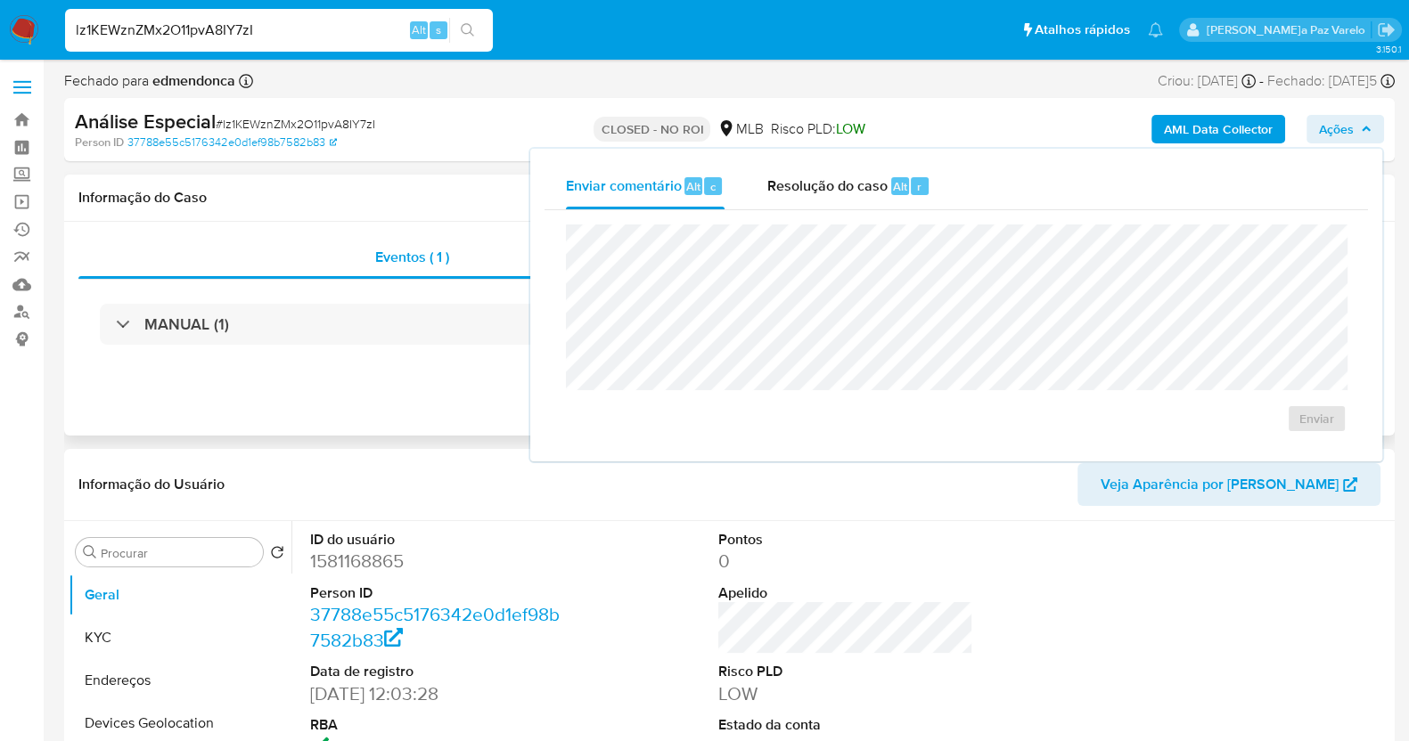
click at [428, 354] on div "MANUAL (1)" at bounding box center [729, 324] width 1302 height 89
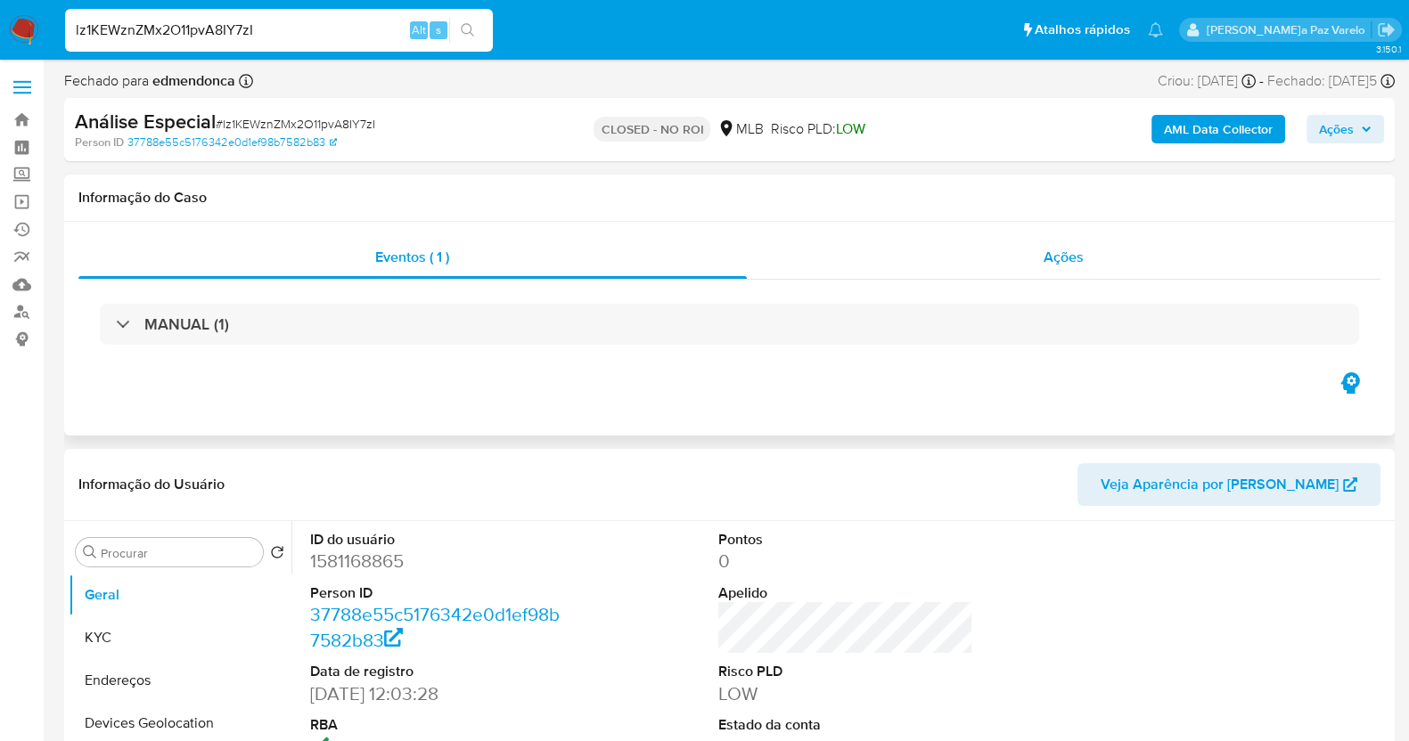
click at [1060, 242] on div "Ações" at bounding box center [1064, 257] width 634 height 43
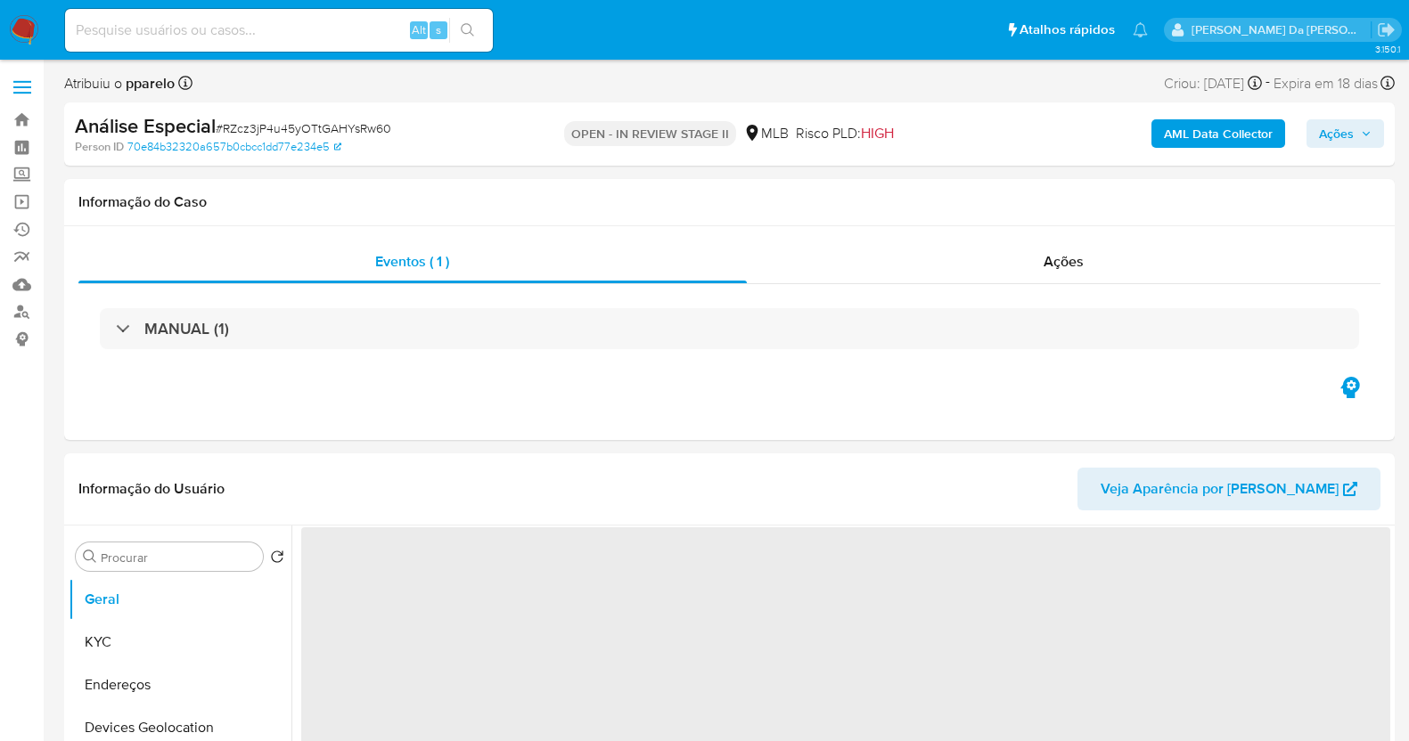
select select "10"
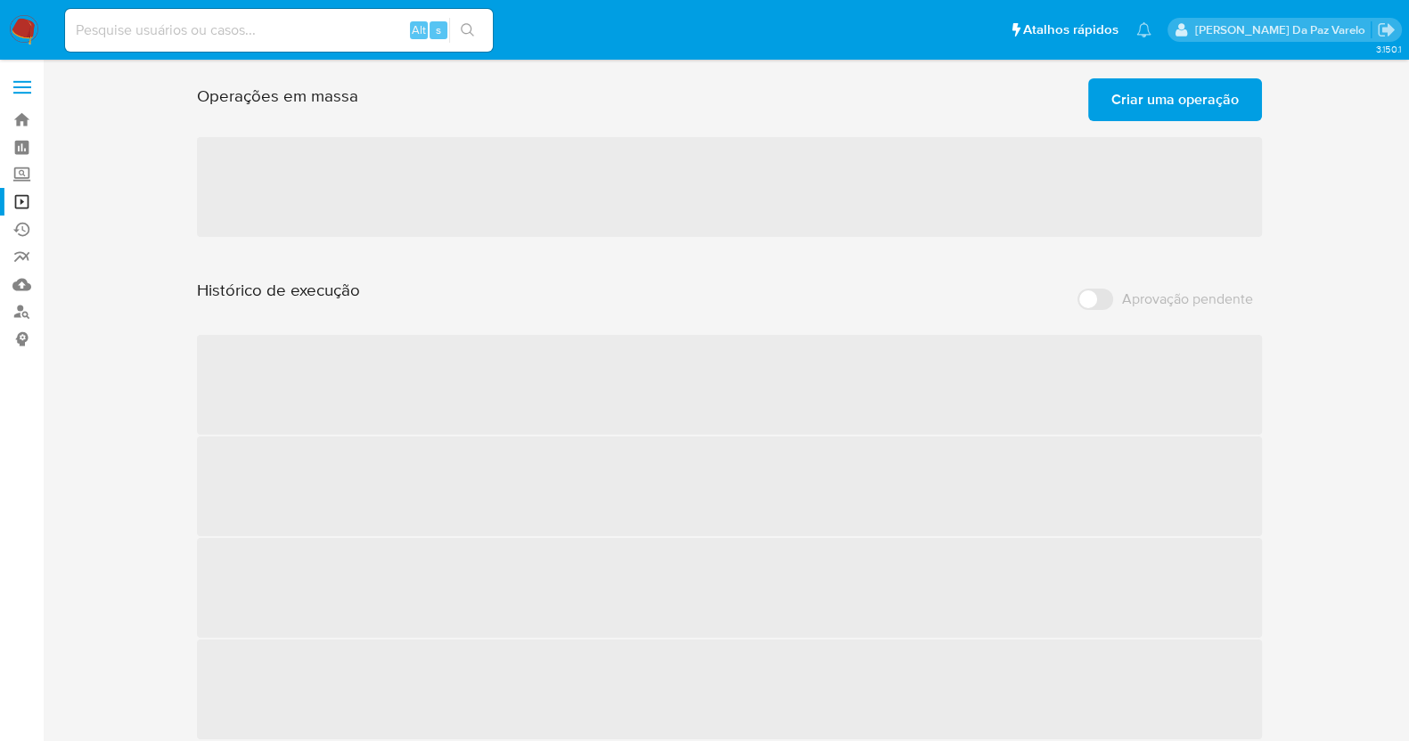
click at [27, 29] on img at bounding box center [24, 30] width 30 height 30
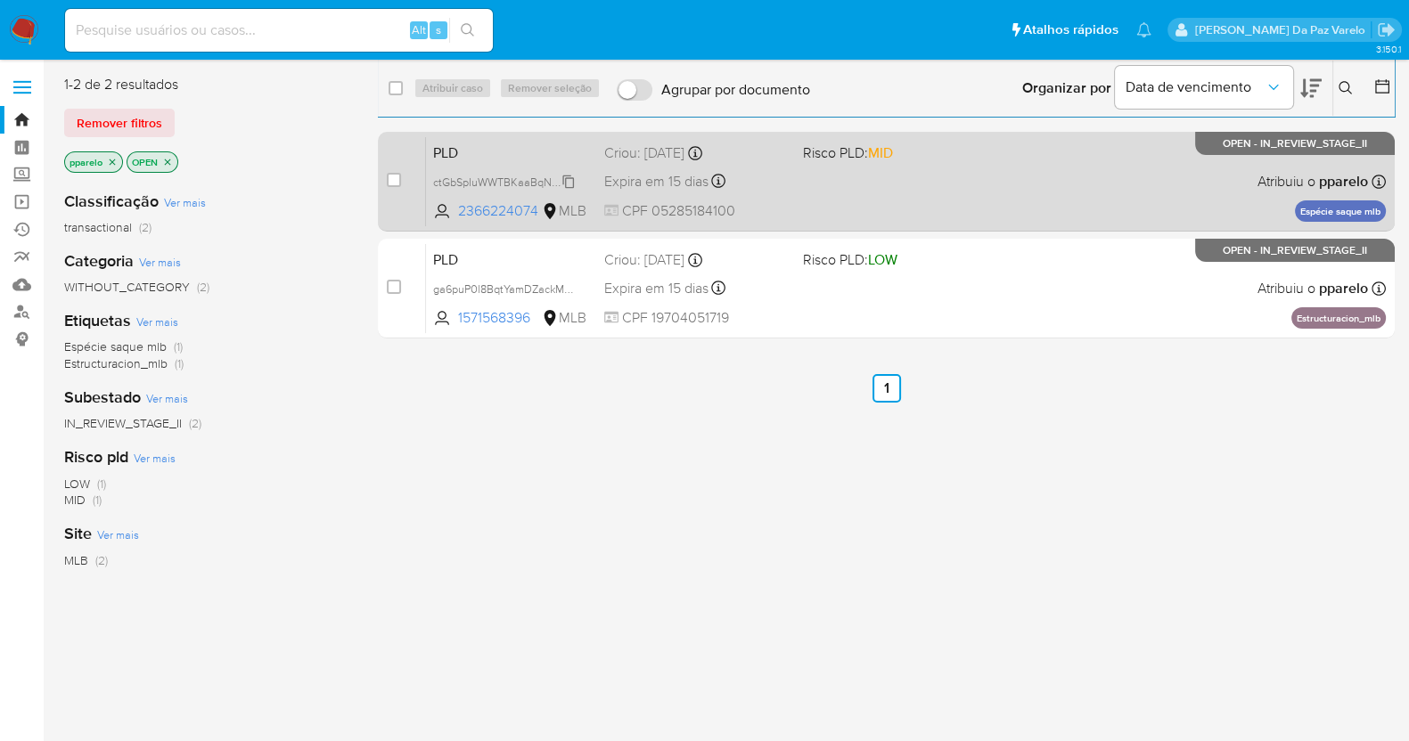
click at [570, 181] on span "ctGbSpIuWWTBKaaBqNXgw2vx" at bounding box center [511, 181] width 157 height 20
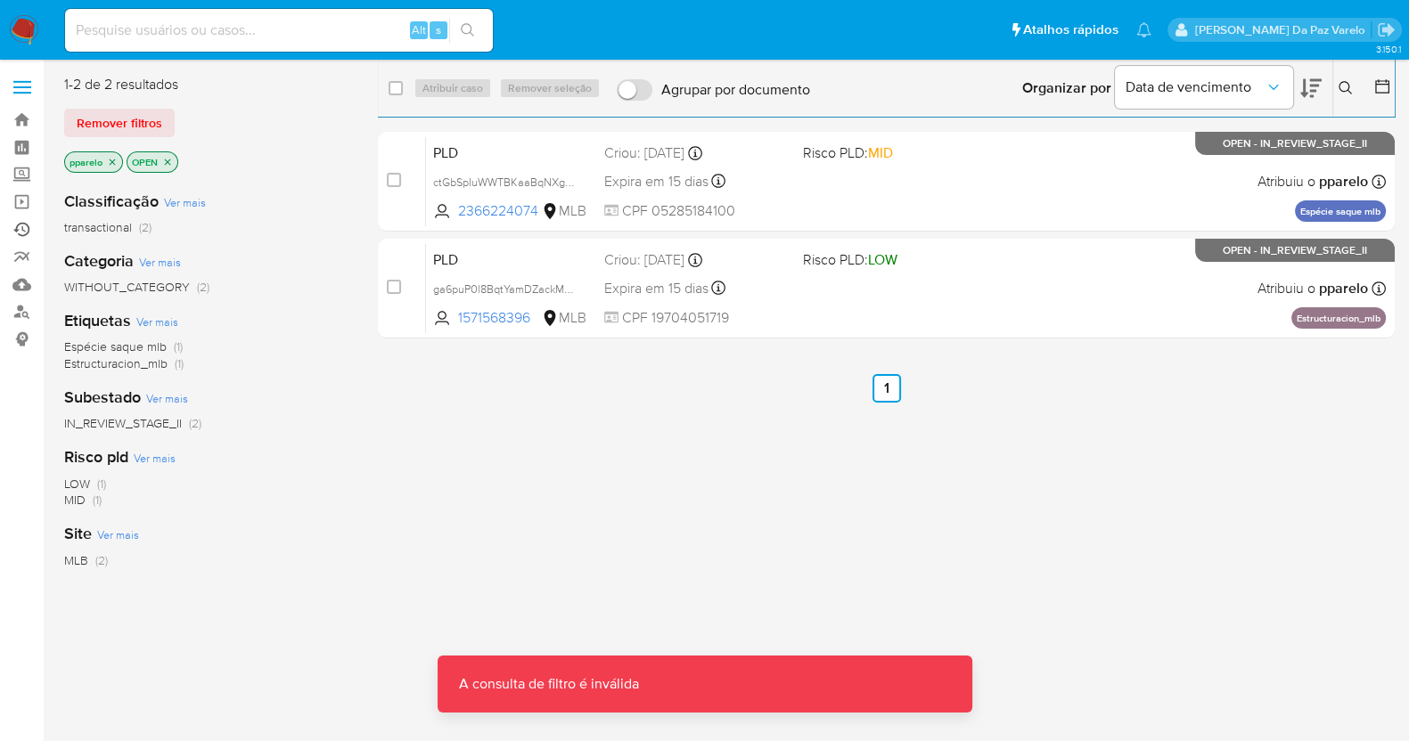
click at [25, 230] on link "Ejecuções automáticas" at bounding box center [106, 230] width 212 height 28
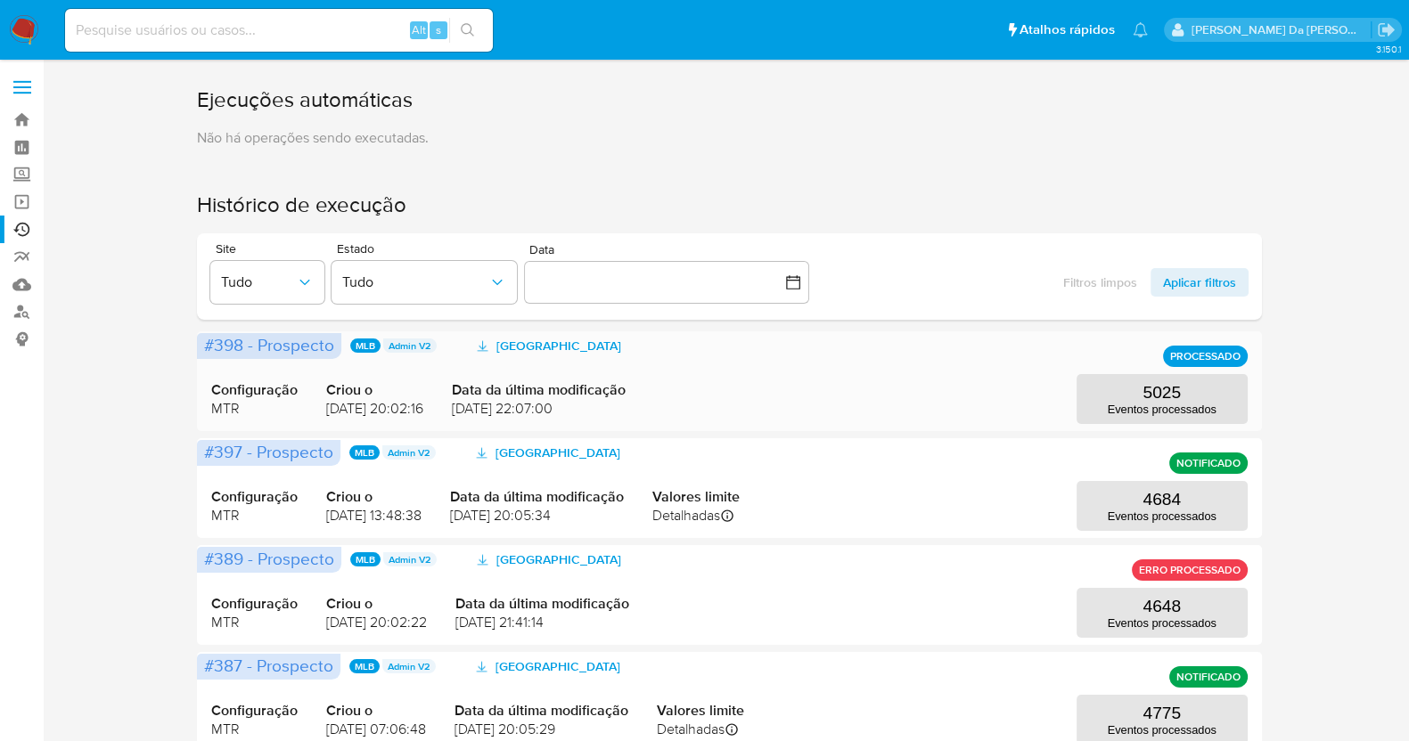
click at [1212, 354] on span "PROCESSADO" at bounding box center [1205, 356] width 70 height 7
click at [996, 405] on div "Configuração MTR Criou o [DATE] 20:02:16 Data da última modificação [DATE] 22:0…" at bounding box center [728, 382] width 1035 height 86
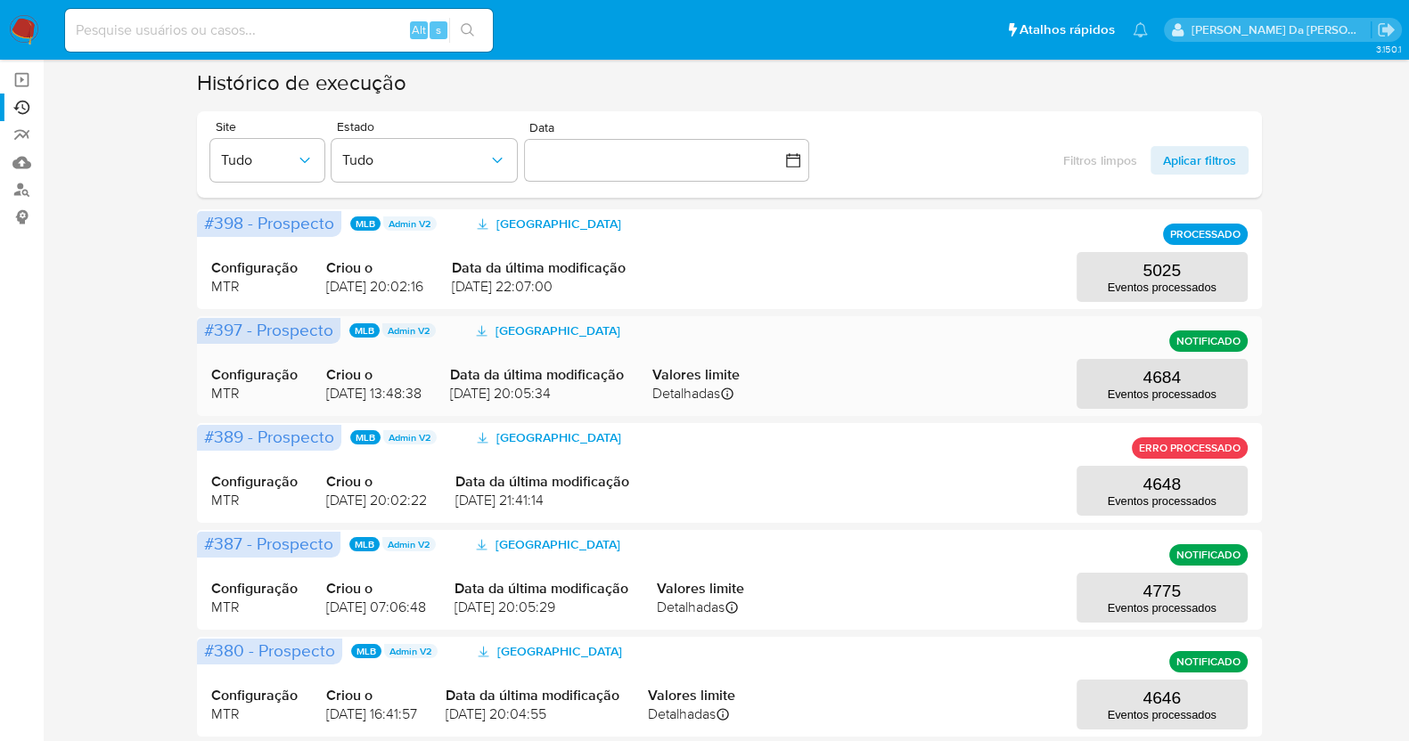
scroll to position [110, 0]
